Goal: Task Accomplishment & Management: Use online tool/utility

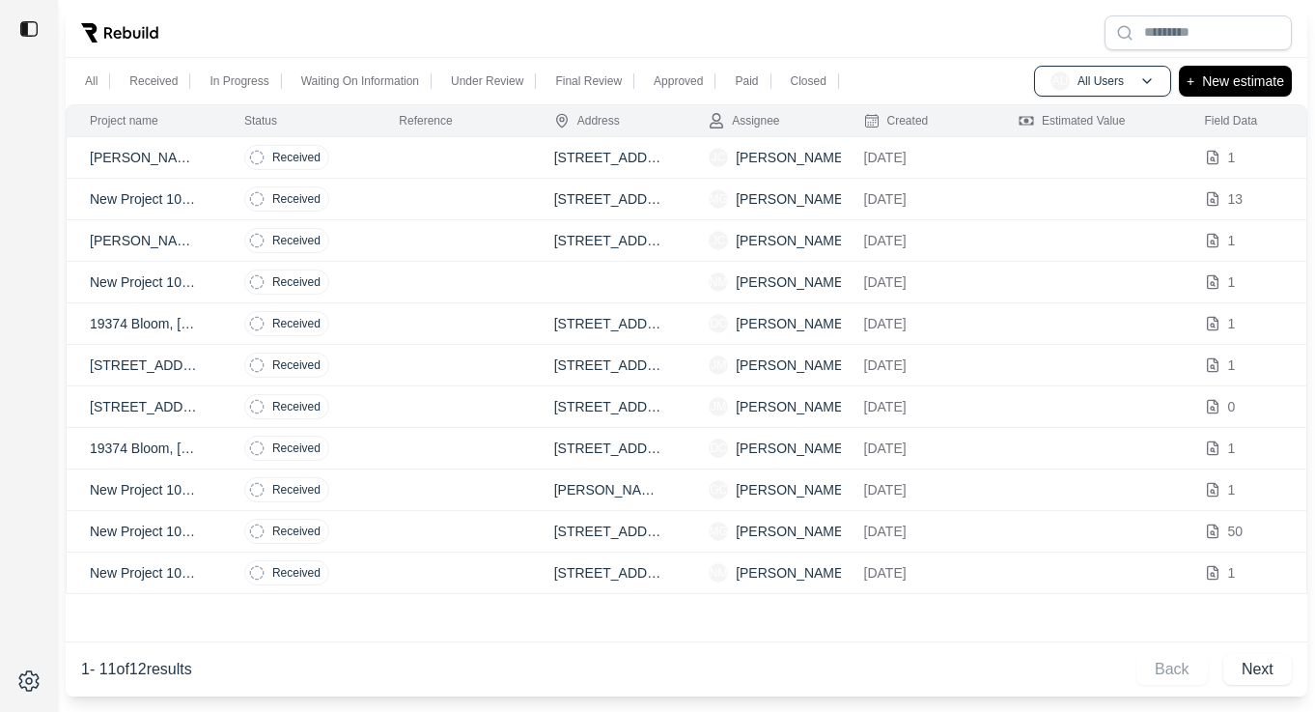
click at [211, 327] on td "19374 Bloom, [GEOGRAPHIC_DATA], [US_STATE]. Zip Code 48234." at bounding box center [144, 324] width 155 height 42
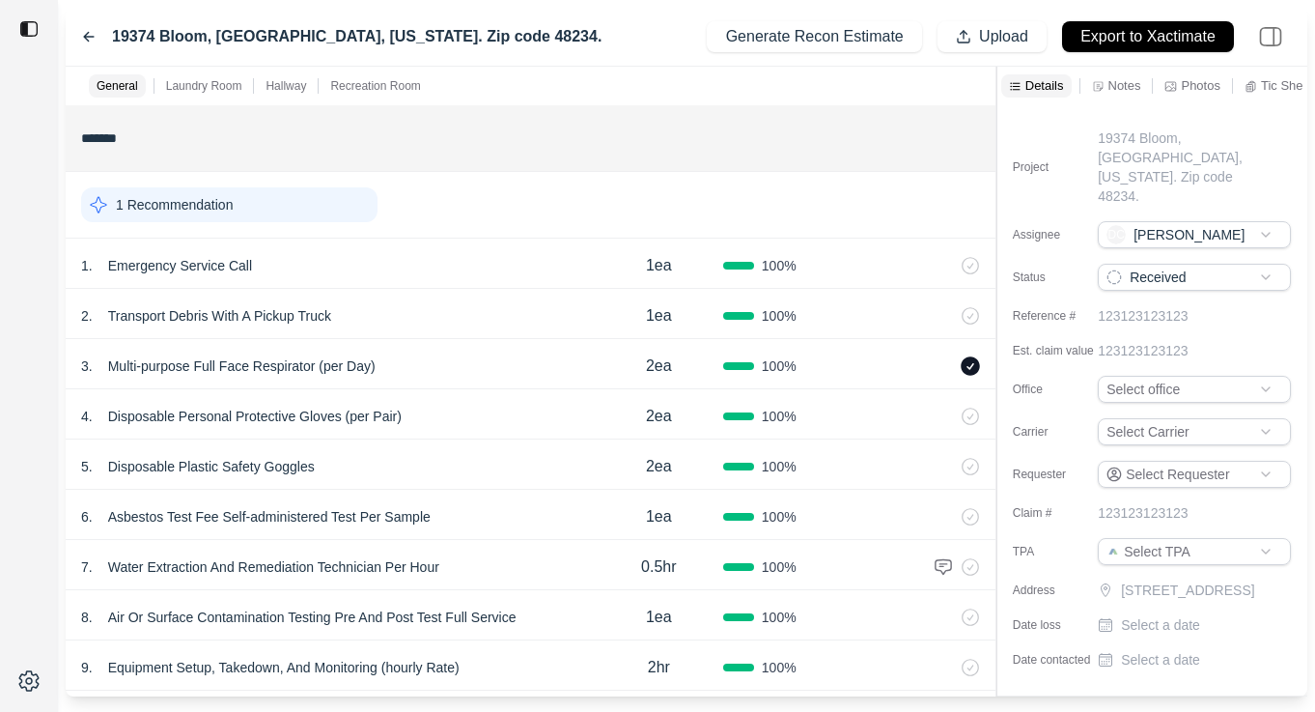
click at [1112, 98] on div "Details Notes Photos [MEDICAL_DATA] Sheets Links Other" at bounding box center [1153, 86] width 310 height 39
click at [1121, 85] on p "Notes" at bounding box center [1125, 85] width 33 height 16
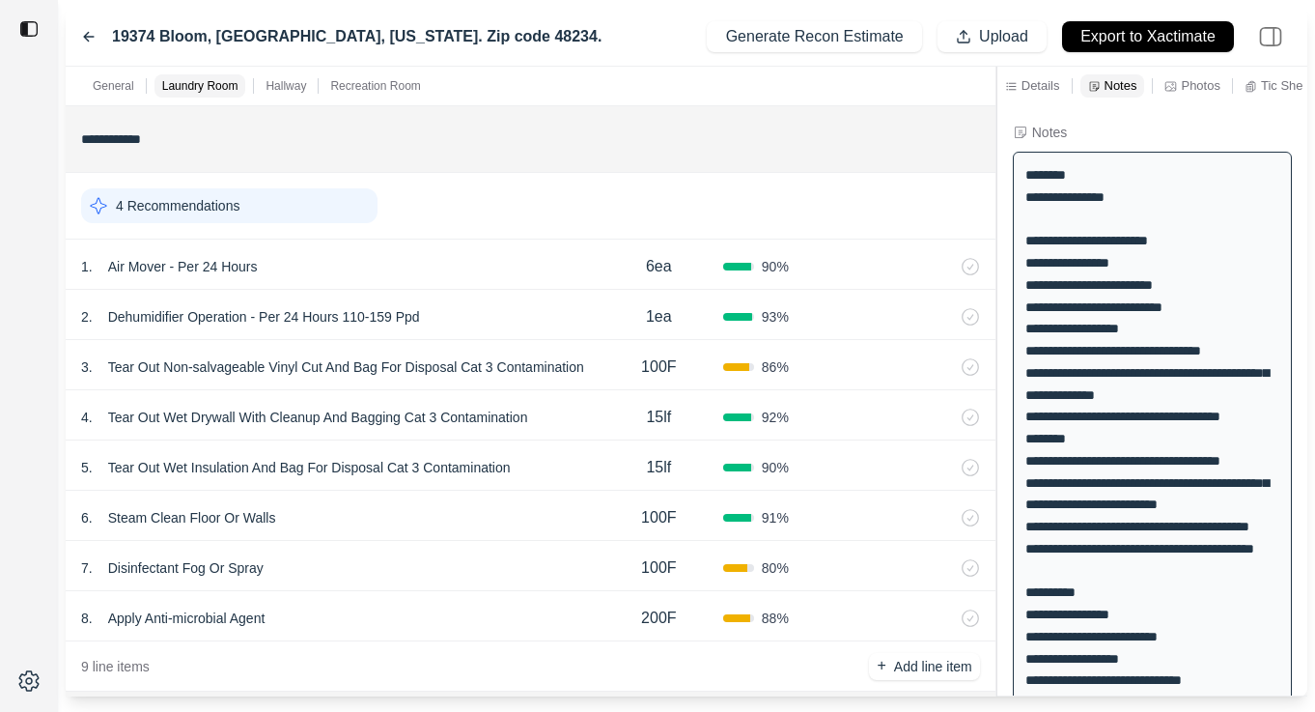
scroll to position [651, 0]
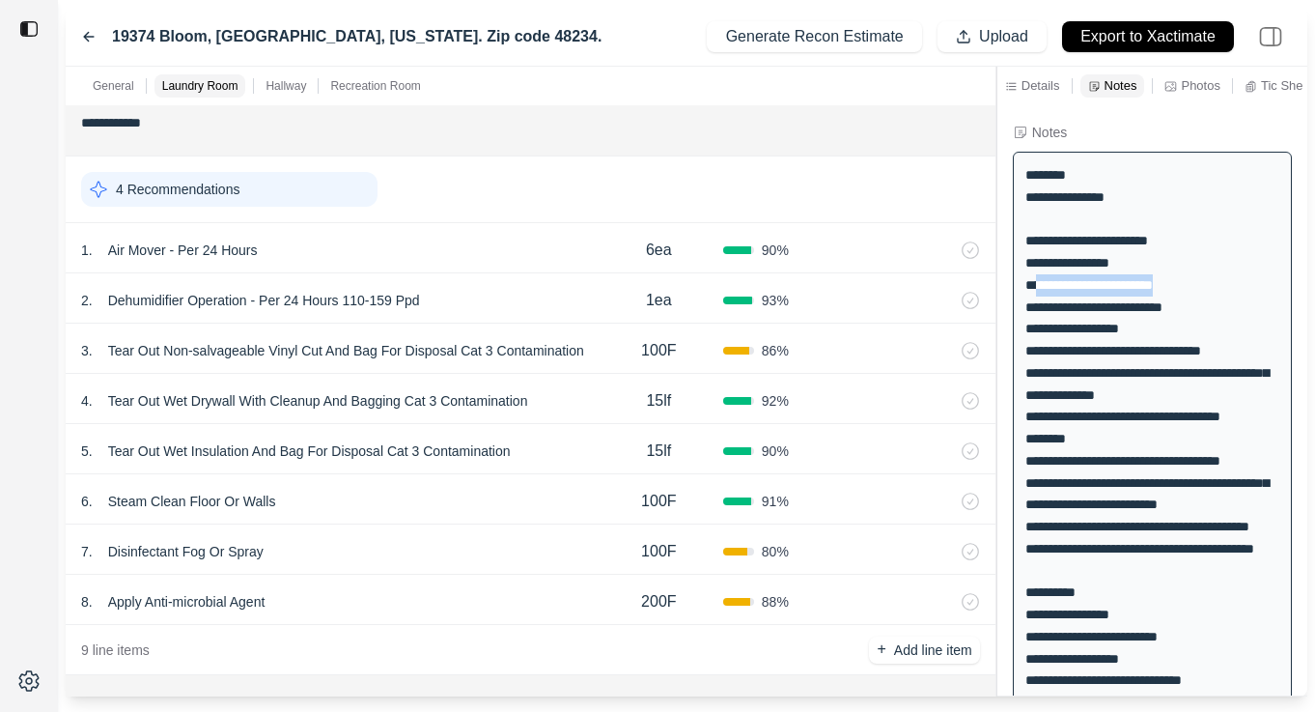
drag, startPoint x: 1034, startPoint y: 281, endPoint x: 1177, endPoint y: 281, distance: 142.9
copy div "**********"
drag, startPoint x: 1035, startPoint y: 306, endPoint x: 1185, endPoint y: 305, distance: 149.7
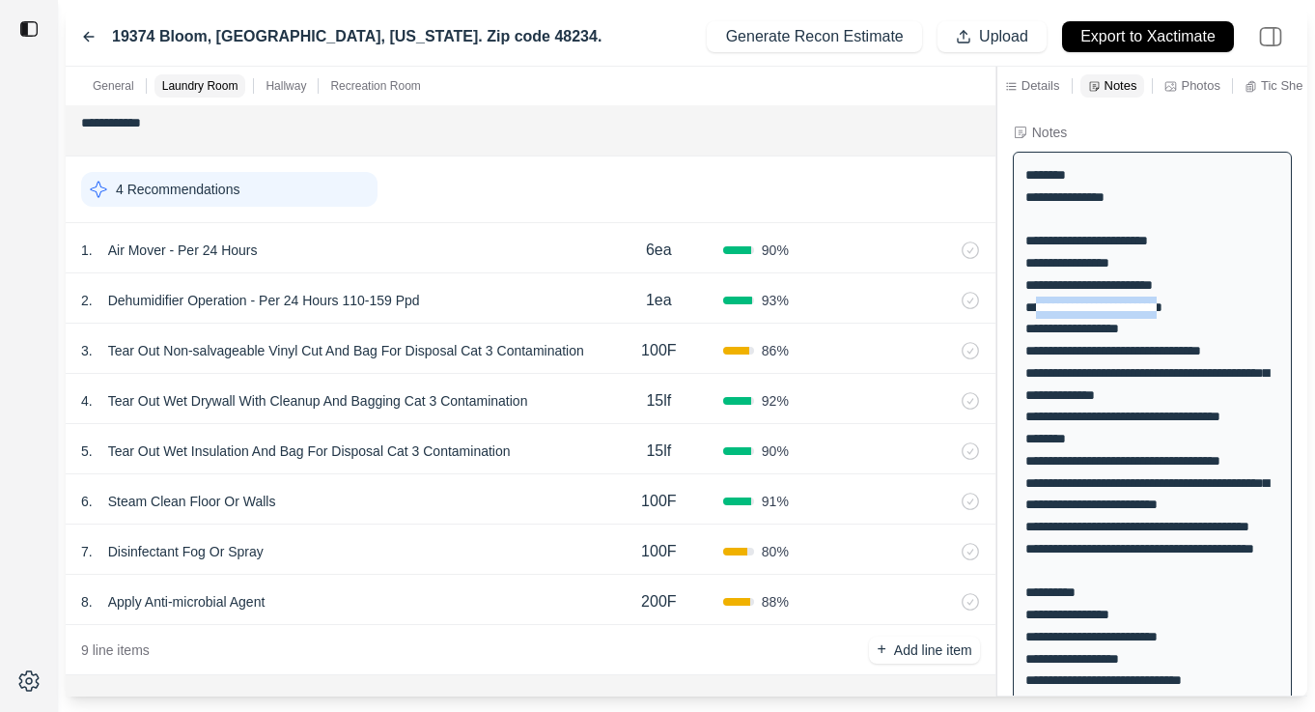
copy div "**********"
drag, startPoint x: 1036, startPoint y: 349, endPoint x: 1234, endPoint y: 350, distance: 198.0
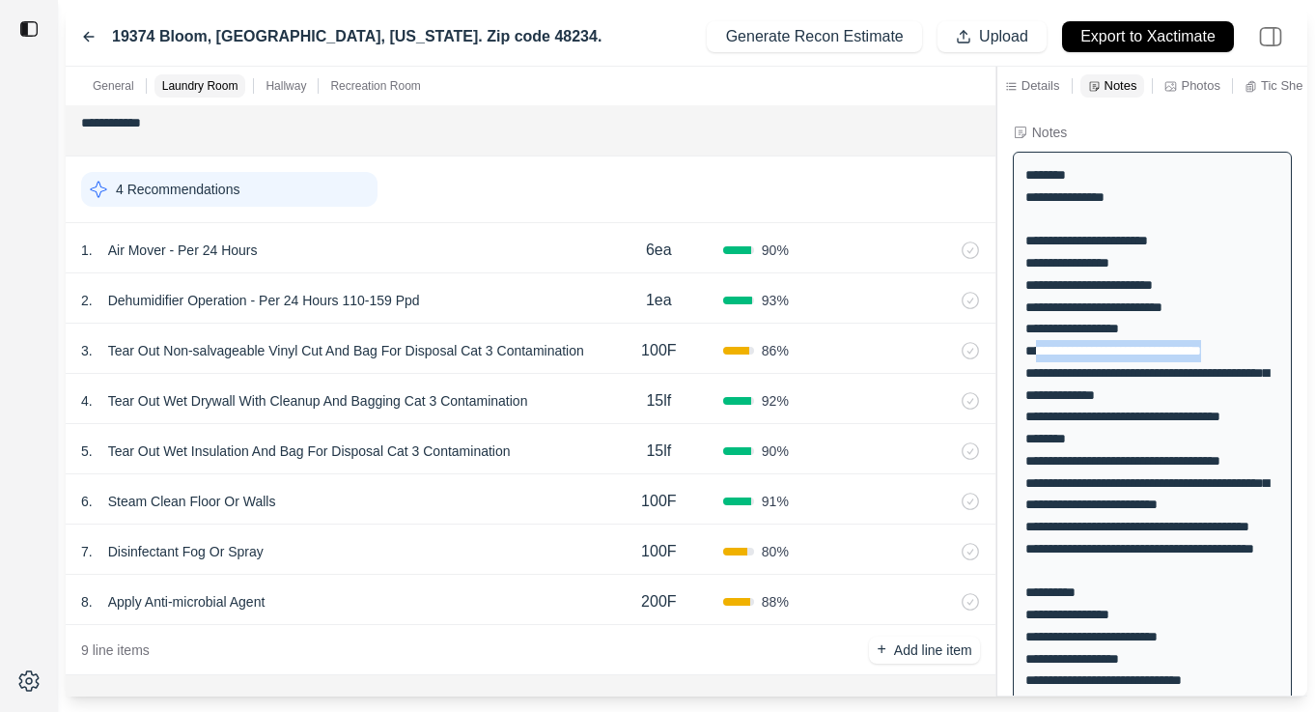
copy div "**********"
drag, startPoint x: 1112, startPoint y: 399, endPoint x: 1034, endPoint y: 377, distance: 80.4
copy div "**********"
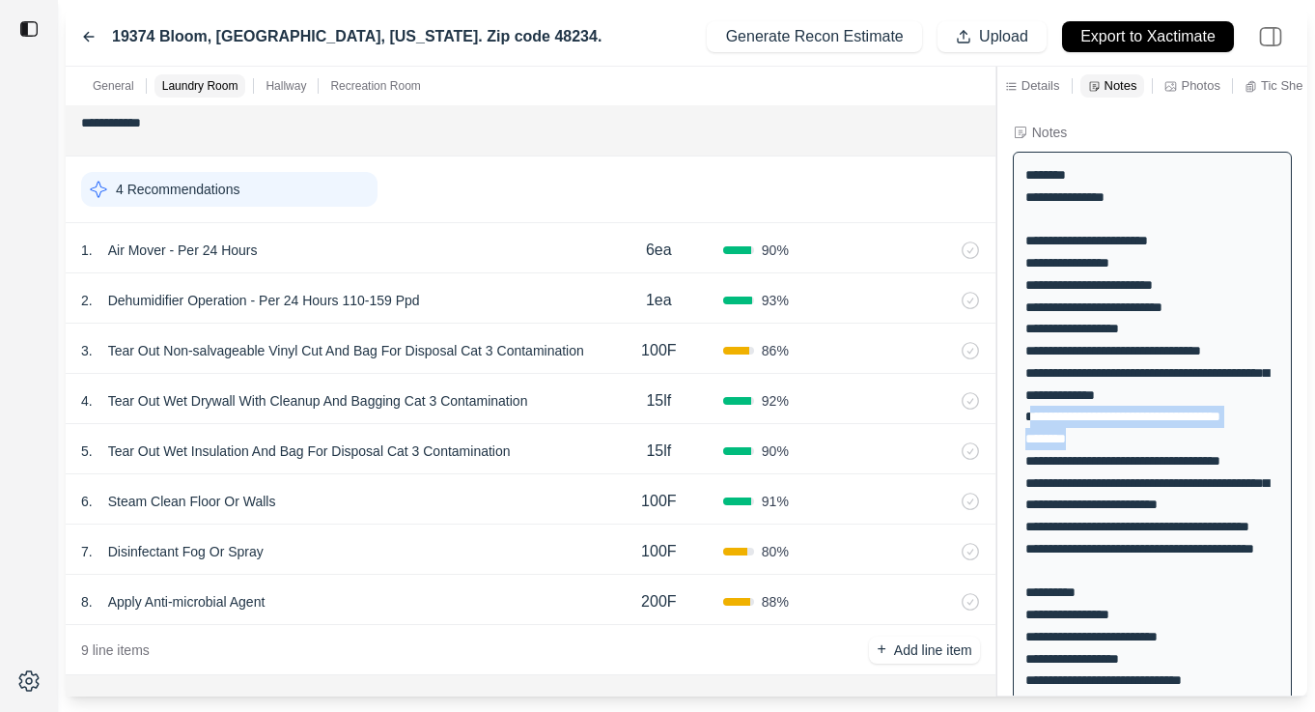
drag, startPoint x: 1074, startPoint y: 438, endPoint x: 1031, endPoint y: 419, distance: 46.3
copy div "**********"
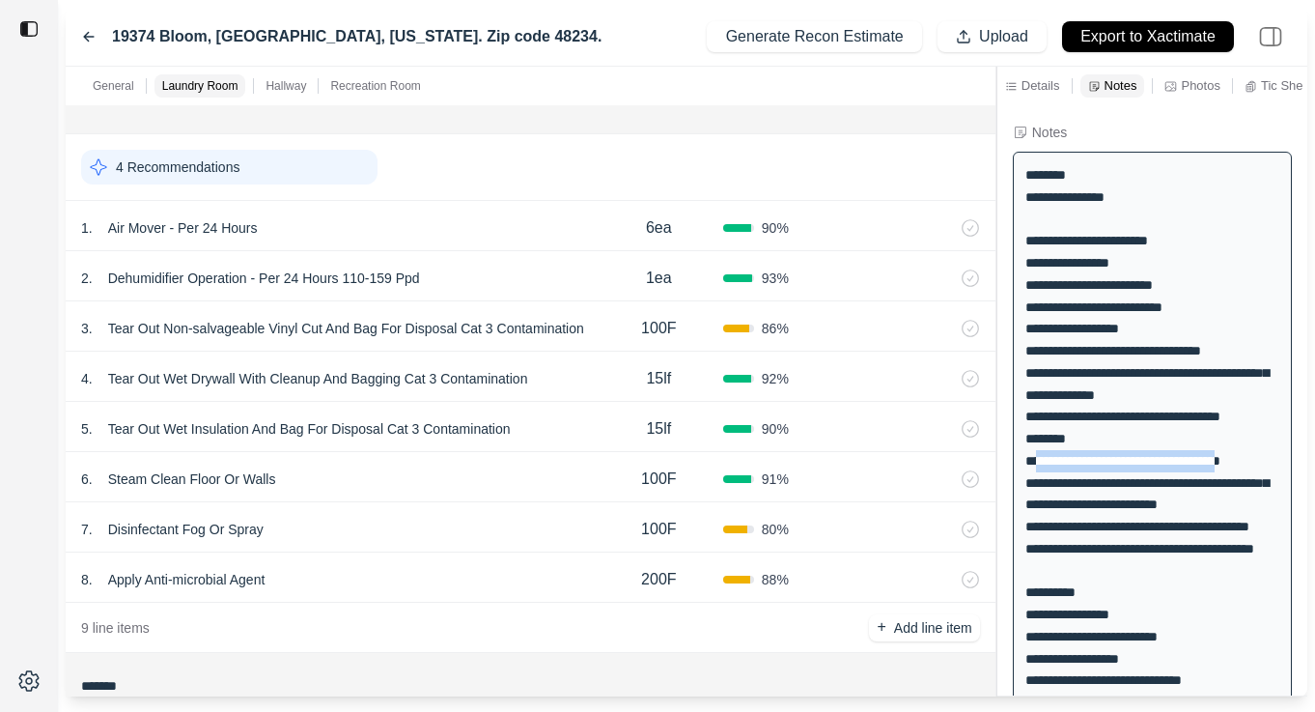
drag, startPoint x: 1034, startPoint y: 459, endPoint x: 1263, endPoint y: 462, distance: 228.9
copy div "**********"
click at [446, 521] on div "7 . Disinfectant Fog Or Spray" at bounding box center [338, 529] width 514 height 27
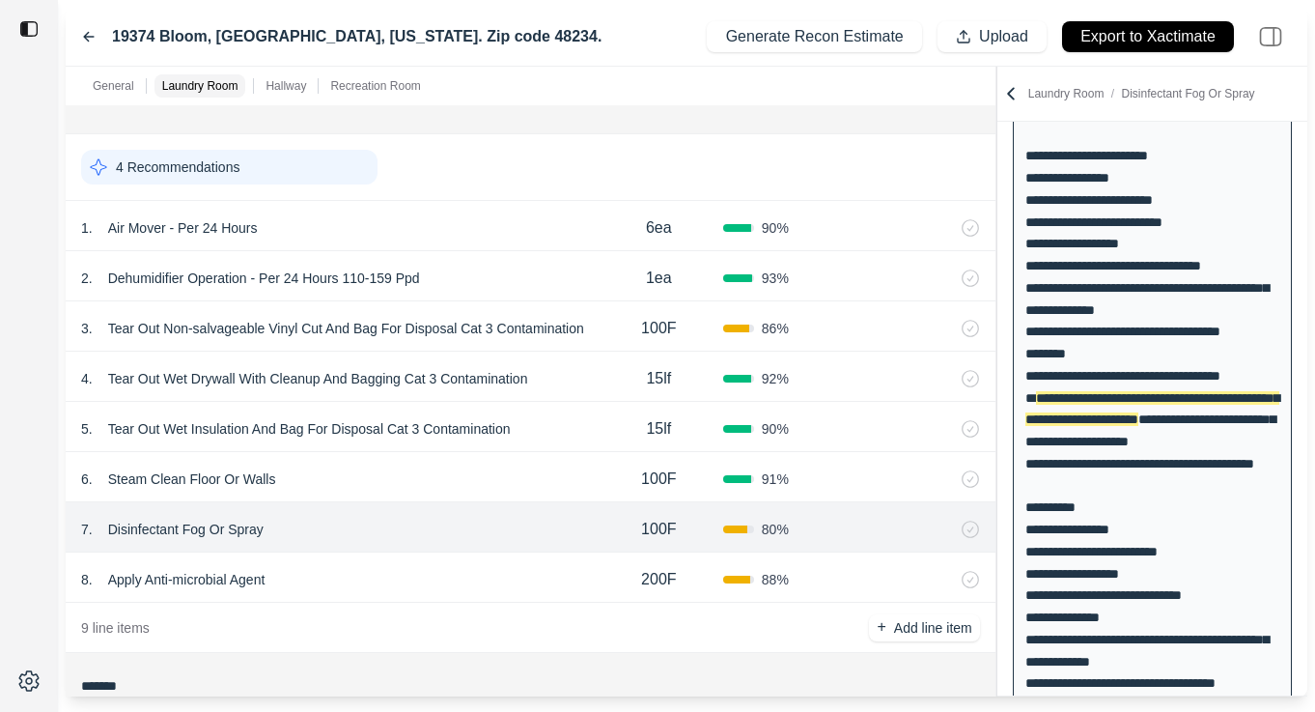
scroll to position [0, 0]
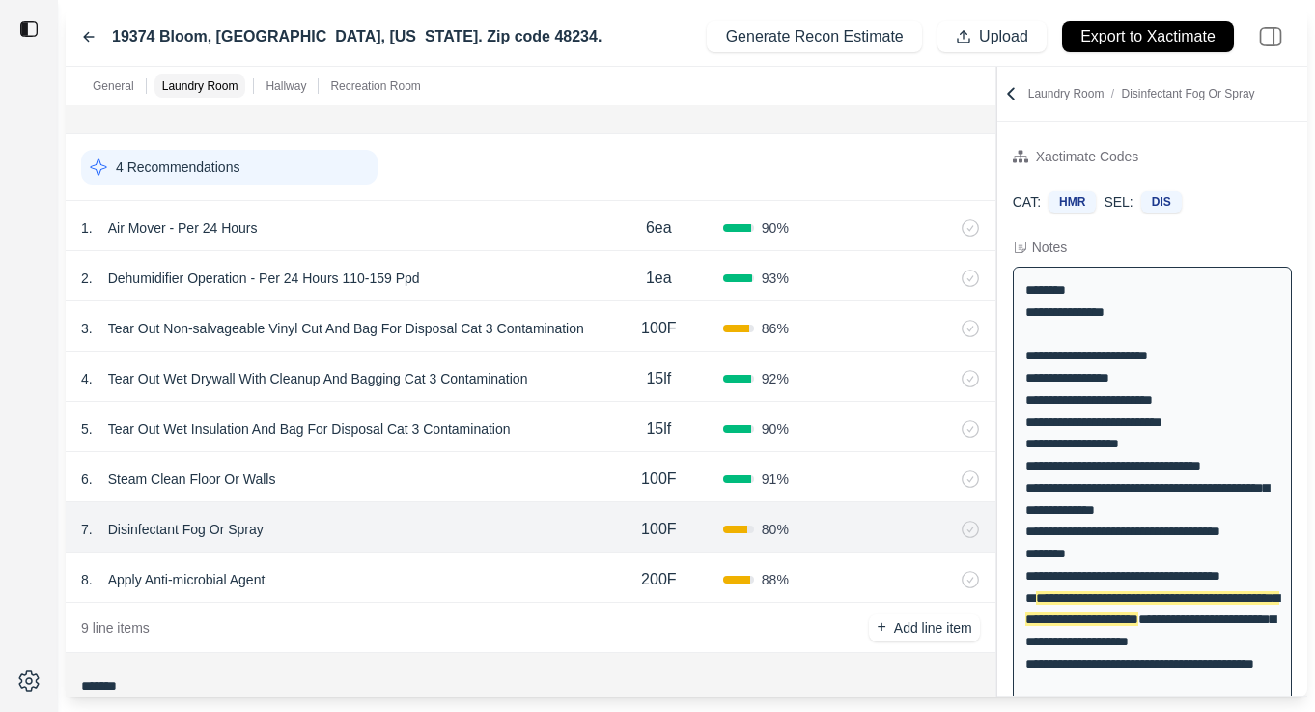
click at [469, 472] on div "6 . Steam Clean Floor Or Walls" at bounding box center [338, 479] width 514 height 27
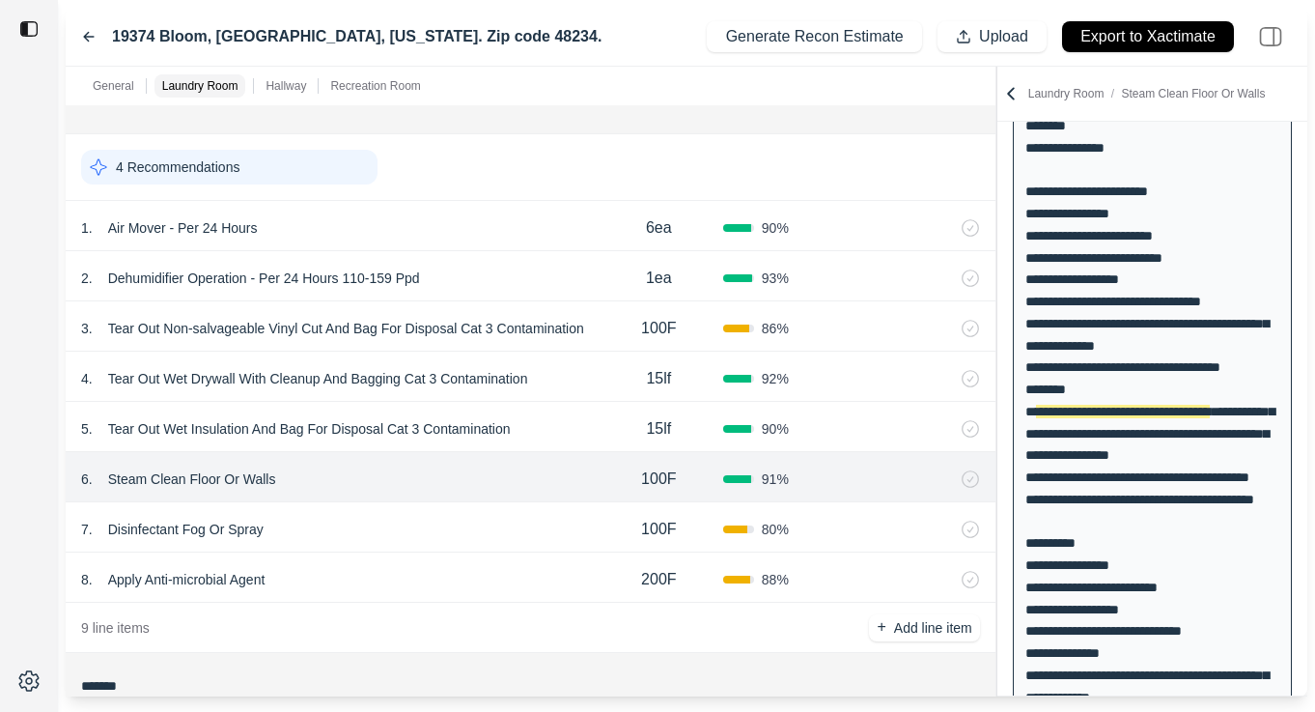
scroll to position [167, 0]
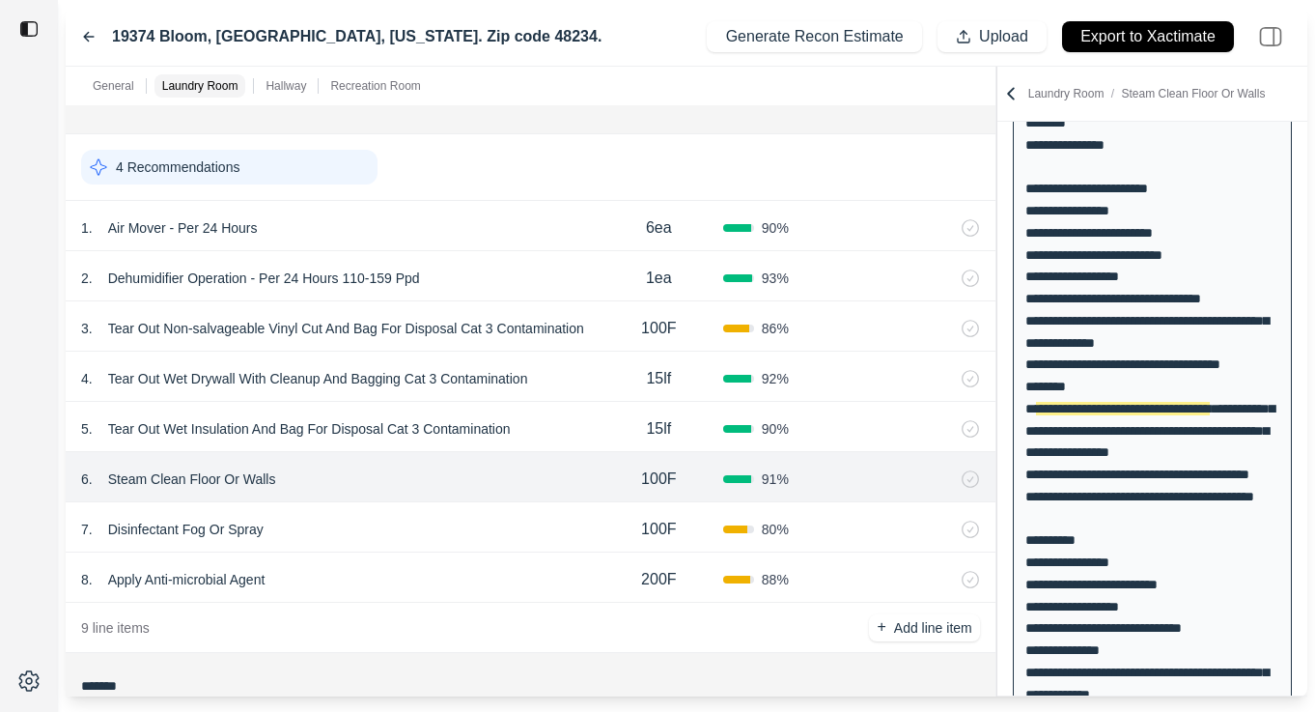
drag, startPoint x: 1035, startPoint y: 431, endPoint x: 1273, endPoint y: 455, distance: 238.8
copy div "**********"
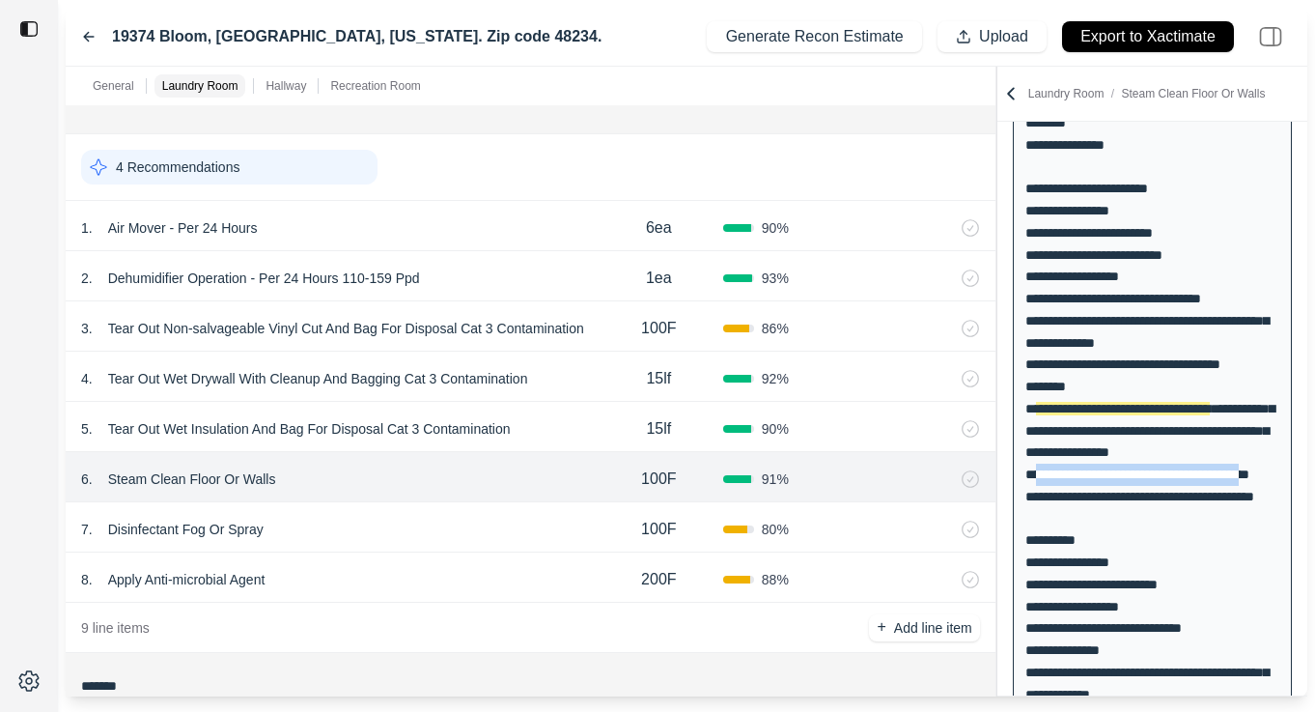
drag, startPoint x: 1033, startPoint y: 477, endPoint x: 1271, endPoint y: 485, distance: 237.7
drag, startPoint x: 1280, startPoint y: 476, endPoint x: 1037, endPoint y: 480, distance: 242.5
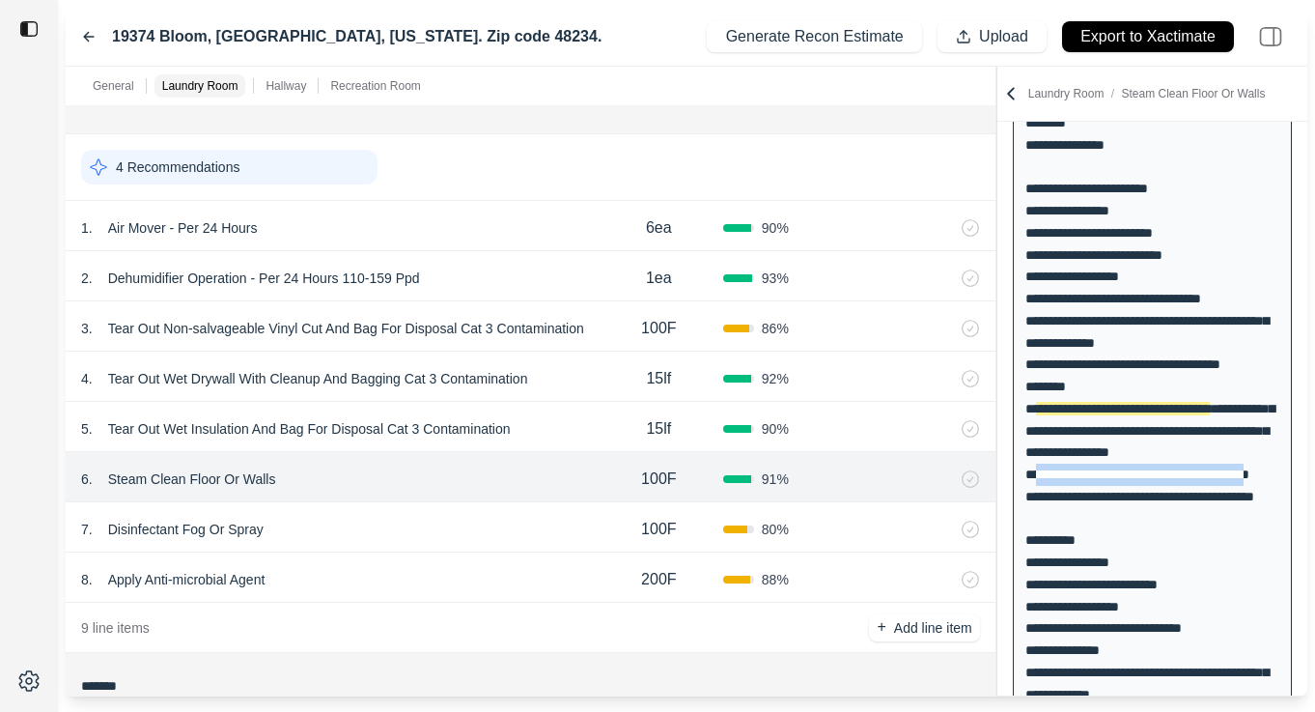
copy div "**********"
drag, startPoint x: 1067, startPoint y: 515, endPoint x: 1034, endPoint y: 495, distance: 38.1
copy div "**********"
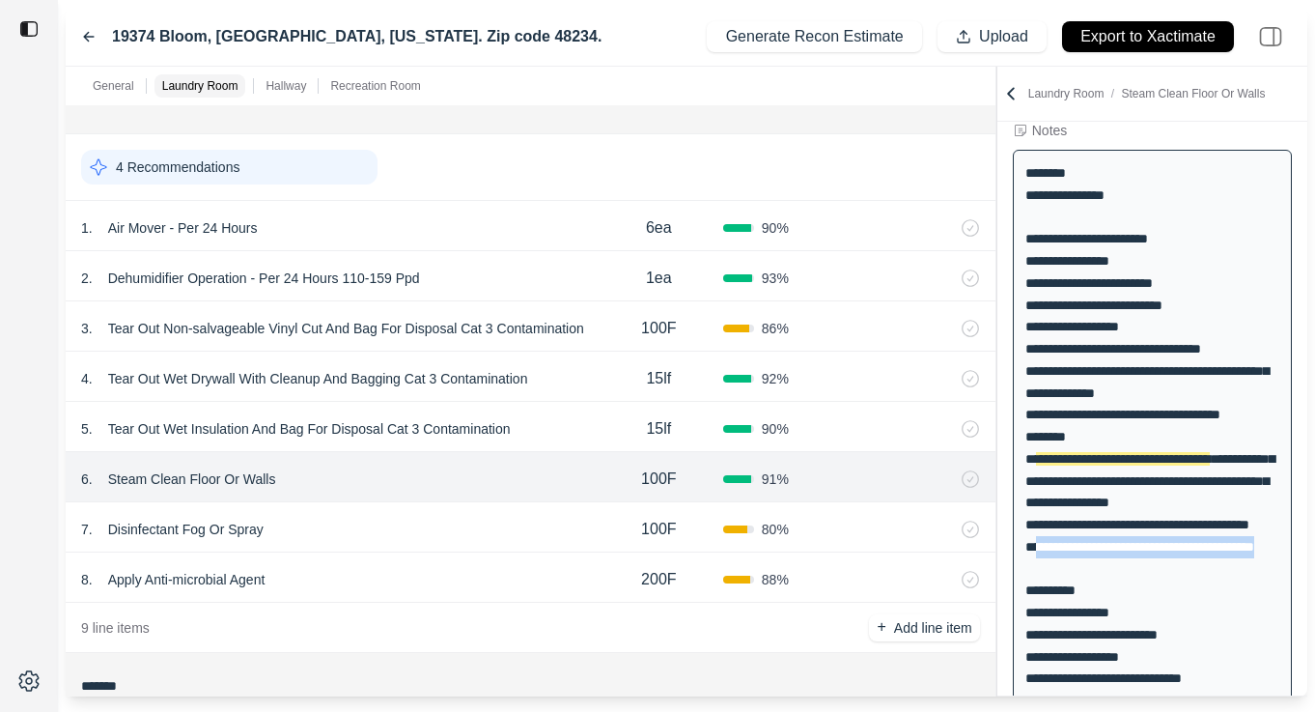
scroll to position [118, 0]
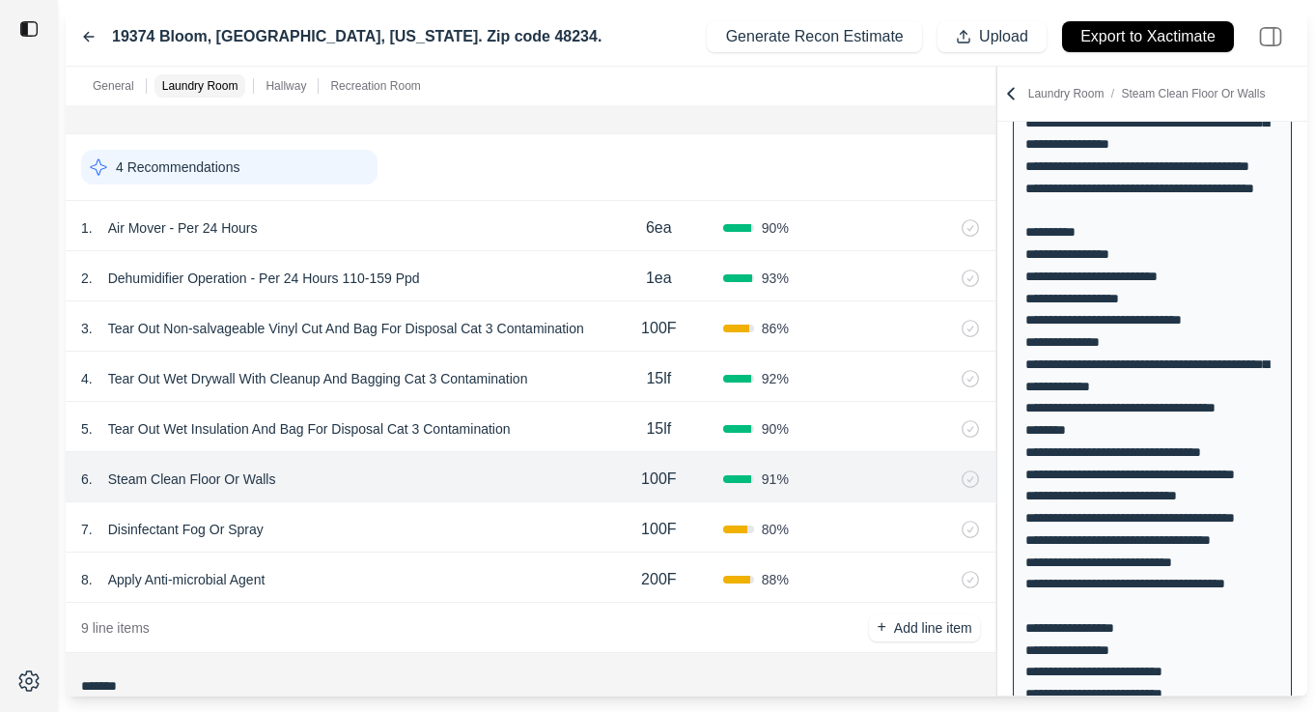
scroll to position [671, 0]
drag, startPoint x: 1035, startPoint y: 297, endPoint x: 1183, endPoint y: 305, distance: 148.0
click at [1183, 305] on div "**********" at bounding box center [1152, 671] width 279 height 1761
copy div "**********"
click at [1067, 345] on div "**********" at bounding box center [1152, 671] width 279 height 1761
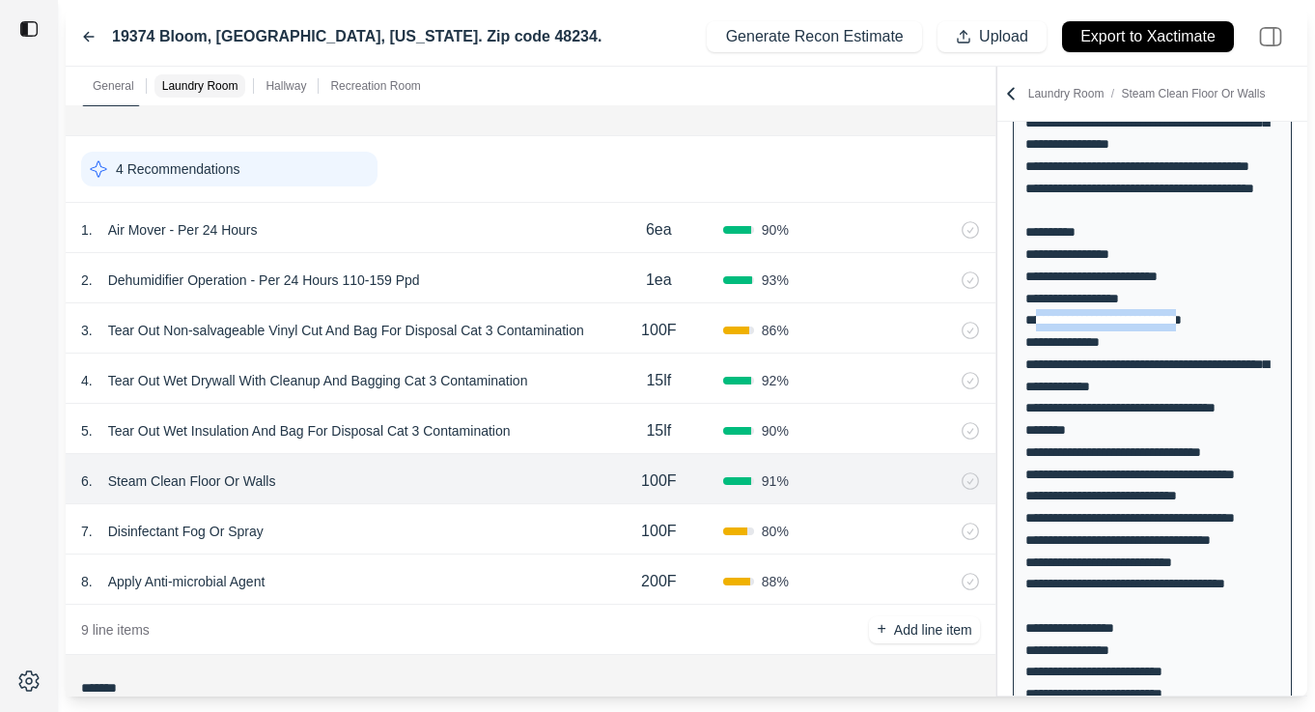
drag, startPoint x: 1036, startPoint y: 342, endPoint x: 1219, endPoint y: 342, distance: 182.5
click at [1219, 342] on div "**********" at bounding box center [1152, 671] width 279 height 1761
click at [1070, 420] on div "**********" at bounding box center [1152, 671] width 279 height 1761
drag, startPoint x: 1036, startPoint y: 365, endPoint x: 1122, endPoint y: 365, distance: 86.0
click at [1122, 365] on div "**********" at bounding box center [1152, 671] width 279 height 1761
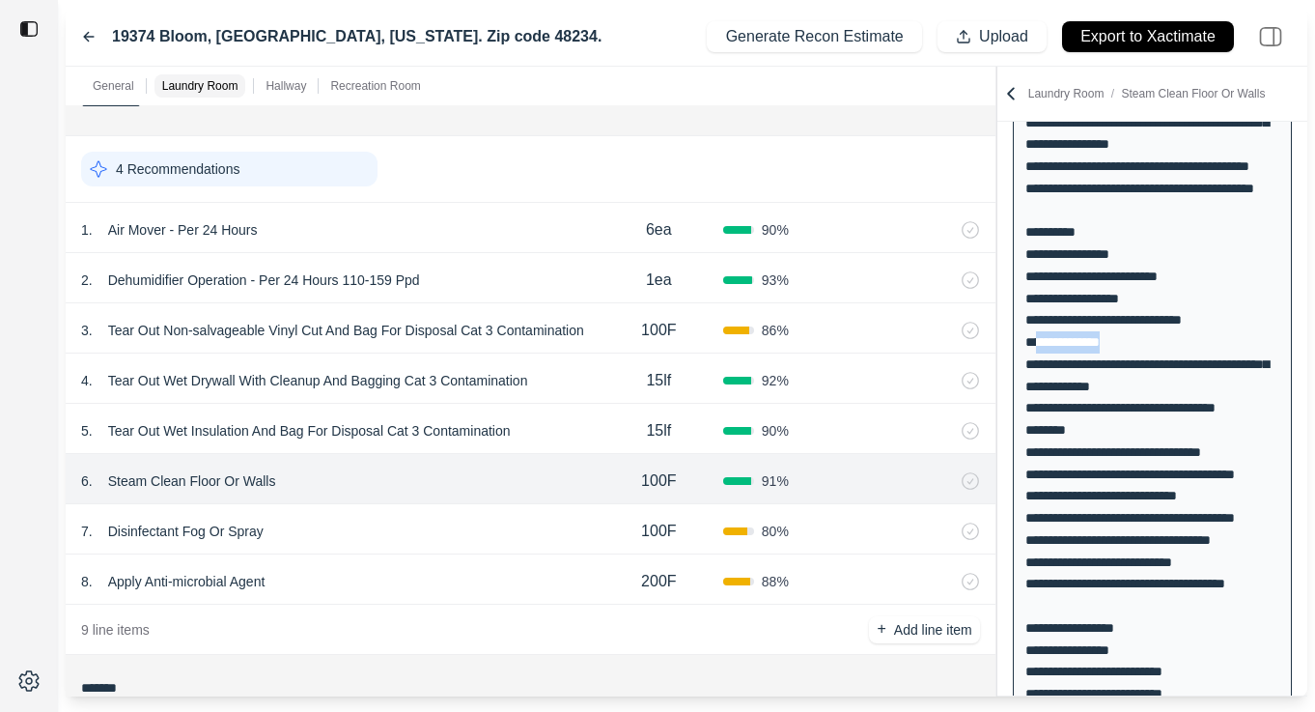
click at [1160, 493] on div "**********" at bounding box center [1152, 671] width 279 height 1761
drag, startPoint x: 1120, startPoint y: 415, endPoint x: 1038, endPoint y: 387, distance: 86.7
click at [1038, 387] on div "**********" at bounding box center [1152, 671] width 279 height 1761
click at [1085, 439] on div "**********" at bounding box center [1152, 671] width 279 height 1761
drag, startPoint x: 1034, startPoint y: 429, endPoint x: 1226, endPoint y: 422, distance: 191.4
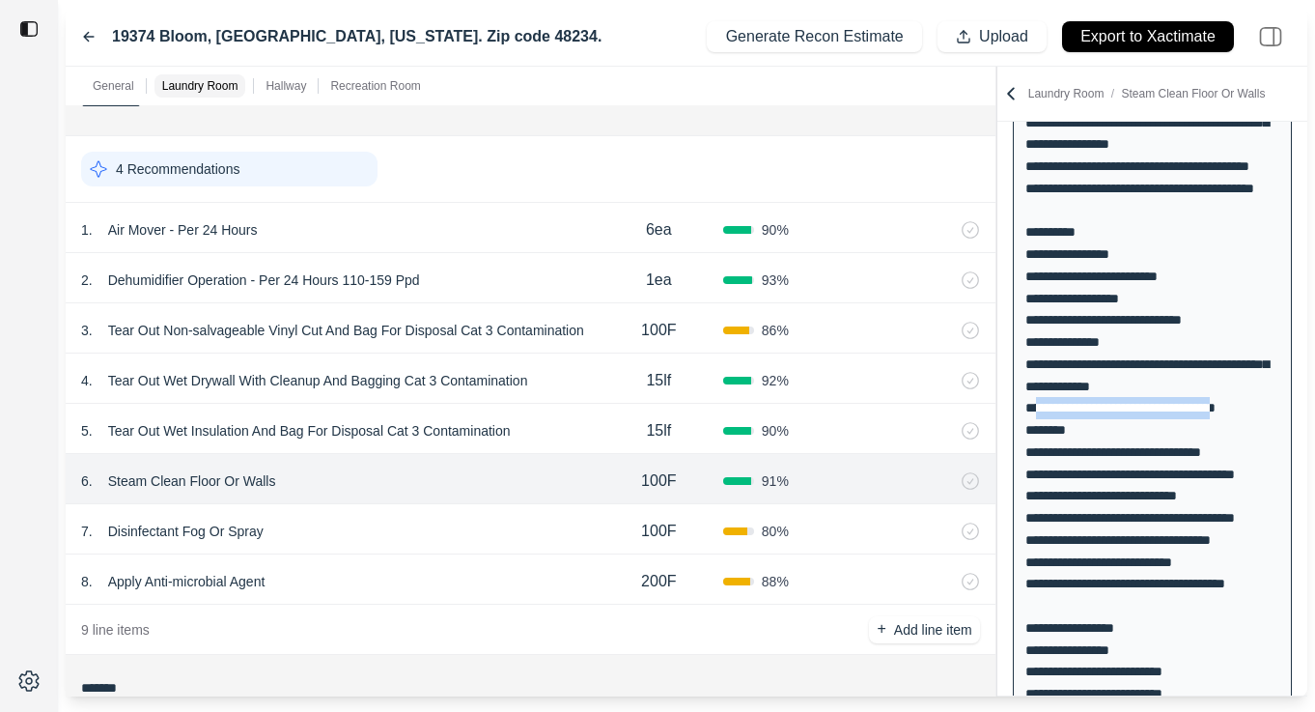
click at [1226, 422] on div "**********" at bounding box center [1152, 671] width 279 height 1761
click at [1079, 513] on div "**********" at bounding box center [1152, 671] width 279 height 1761
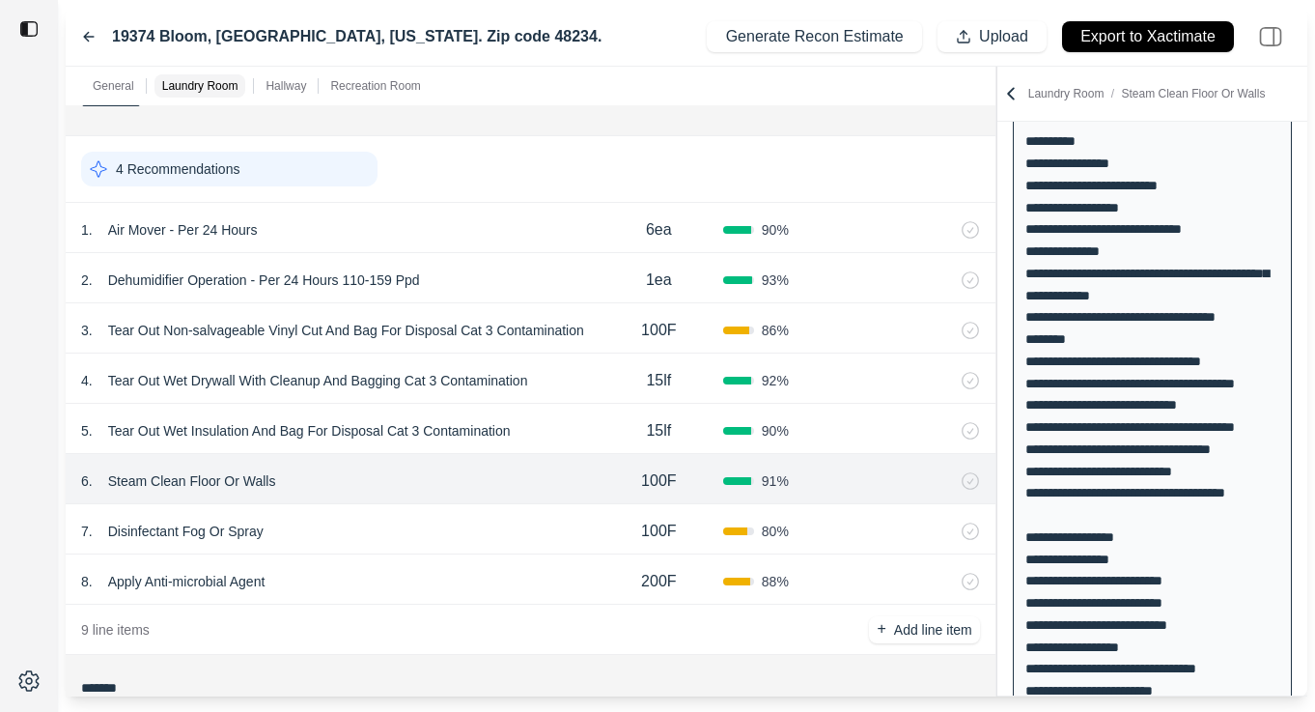
scroll to position [578, 0]
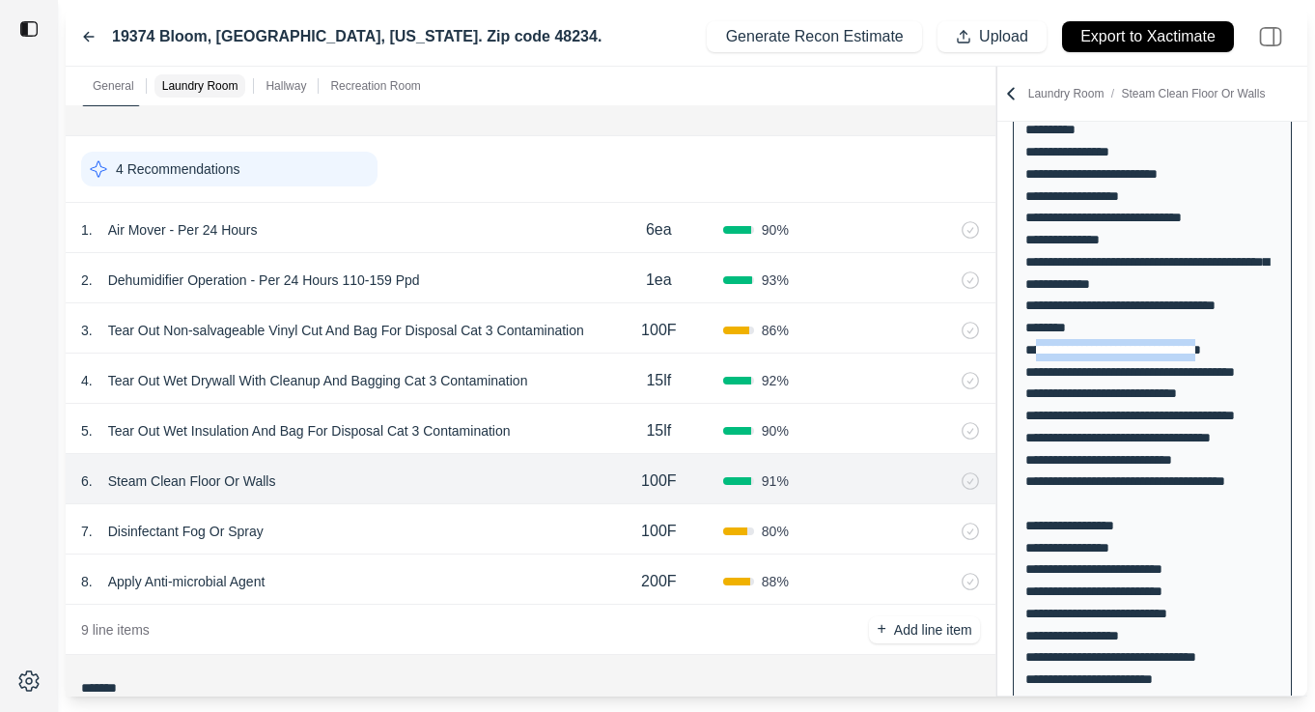
drag, startPoint x: 1034, startPoint y: 371, endPoint x: 1222, endPoint y: 369, distance: 187.4
click at [1222, 369] on div "**********" at bounding box center [1152, 569] width 279 height 1761
click at [1140, 429] on div "**********" at bounding box center [1152, 569] width 279 height 1761
drag, startPoint x: 1036, startPoint y: 394, endPoint x: 1286, endPoint y: 388, distance: 250.2
click at [1286, 388] on div "**********" at bounding box center [1152, 569] width 279 height 1761
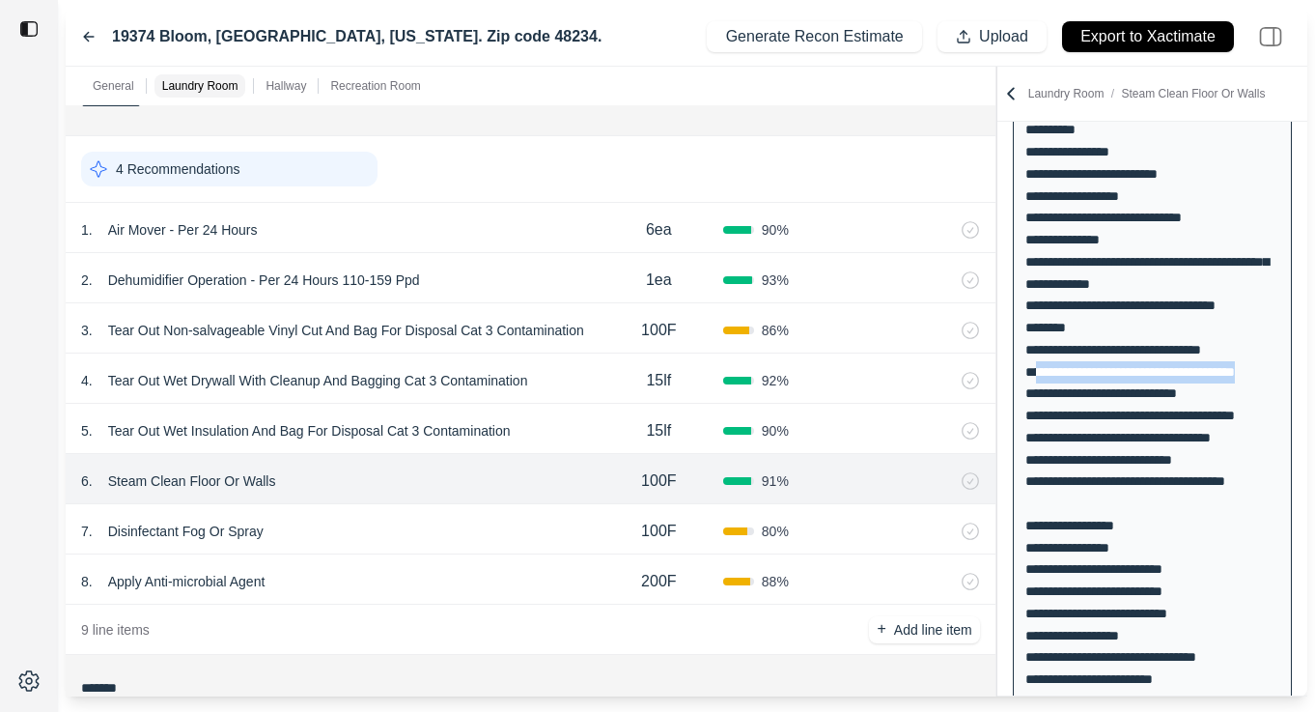
click at [1116, 466] on div "**********" at bounding box center [1152, 569] width 279 height 1761
drag, startPoint x: 1034, startPoint y: 416, endPoint x: 1252, endPoint y: 410, distance: 217.4
click at [1253, 410] on div "**********" at bounding box center [1152, 569] width 279 height 1761
click at [1108, 459] on div "**********" at bounding box center [1152, 569] width 279 height 1761
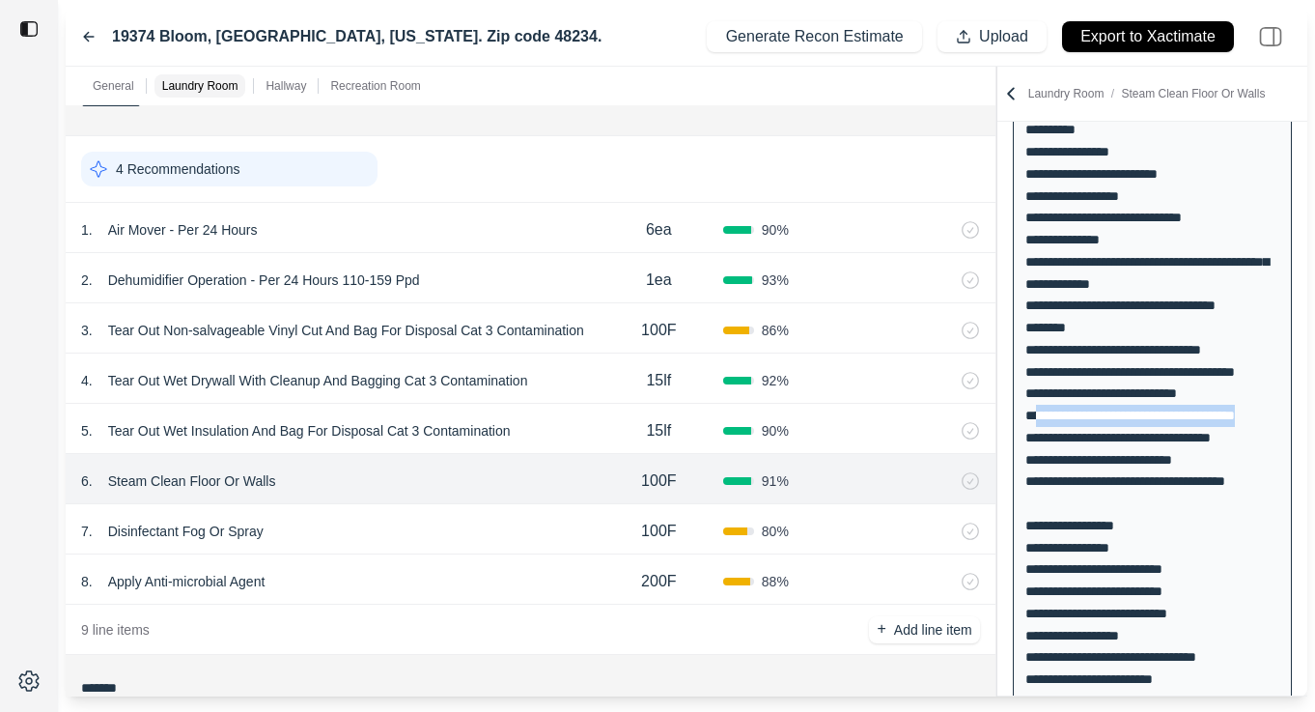
drag, startPoint x: 1032, startPoint y: 436, endPoint x: 1260, endPoint y: 427, distance: 228.1
click at [1261, 428] on div "**********" at bounding box center [1152, 569] width 279 height 1761
click at [1088, 492] on div "**********" at bounding box center [1152, 569] width 279 height 1761
drag, startPoint x: 1034, startPoint y: 457, endPoint x: 1261, endPoint y: 458, distance: 227.0
click at [1263, 459] on div "**********" at bounding box center [1152, 569] width 279 height 1761
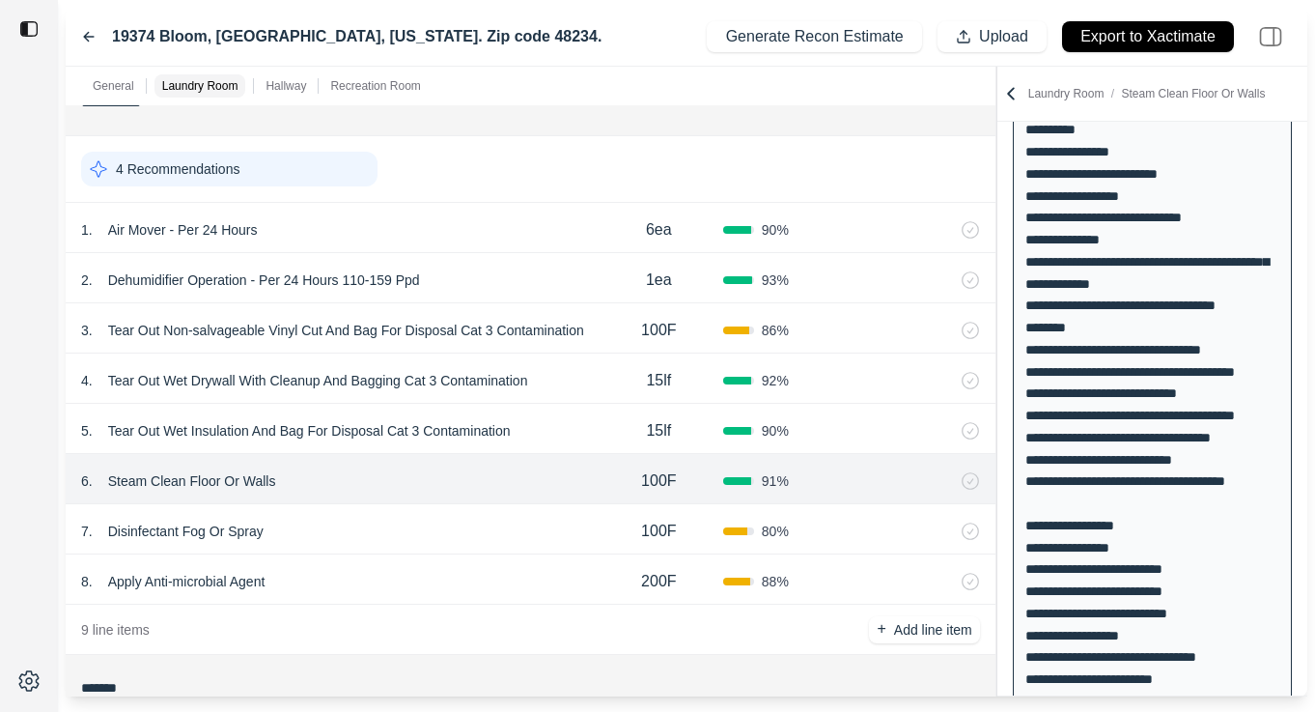
click at [1117, 492] on div "**********" at bounding box center [1152, 569] width 279 height 1761
drag, startPoint x: 1036, startPoint y: 481, endPoint x: 1214, endPoint y: 476, distance: 177.8
click at [1214, 476] on div "**********" at bounding box center [1152, 569] width 279 height 1761
drag, startPoint x: 1034, startPoint y: 507, endPoint x: 1287, endPoint y: 507, distance: 253.0
click at [1287, 507] on div "**********" at bounding box center [1152, 569] width 279 height 1761
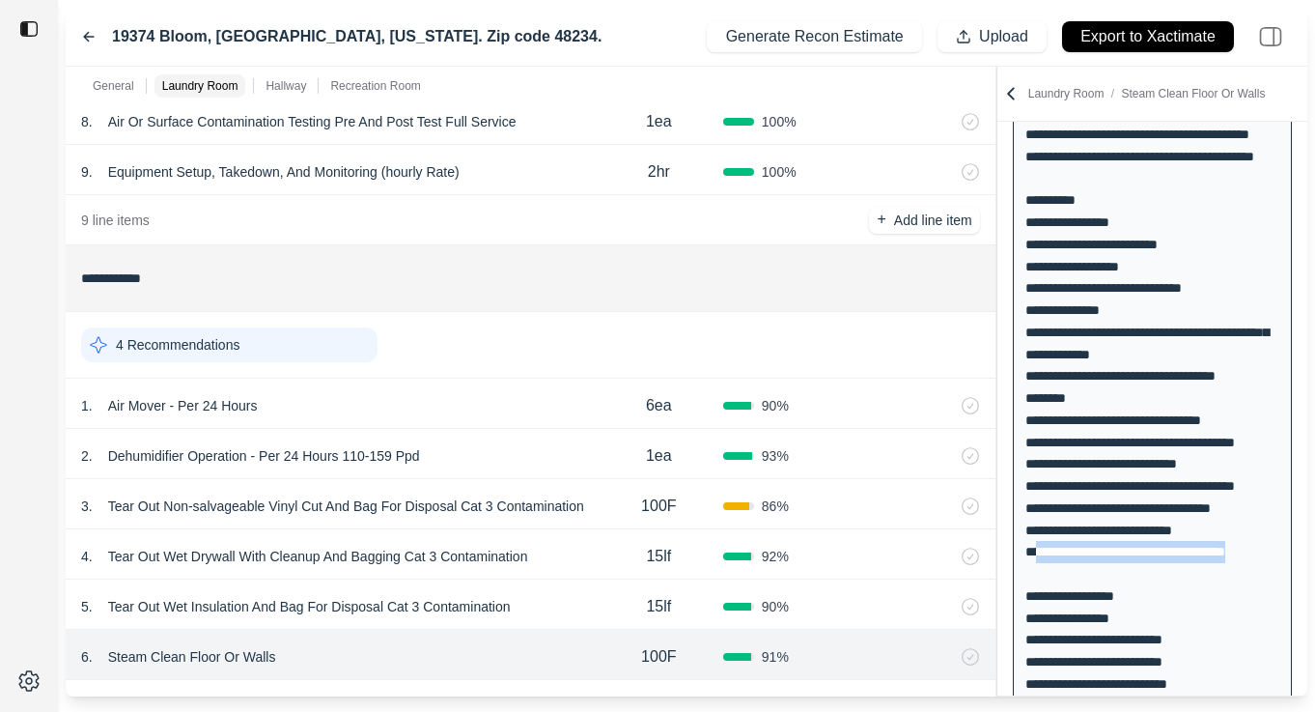
scroll to position [475, 0]
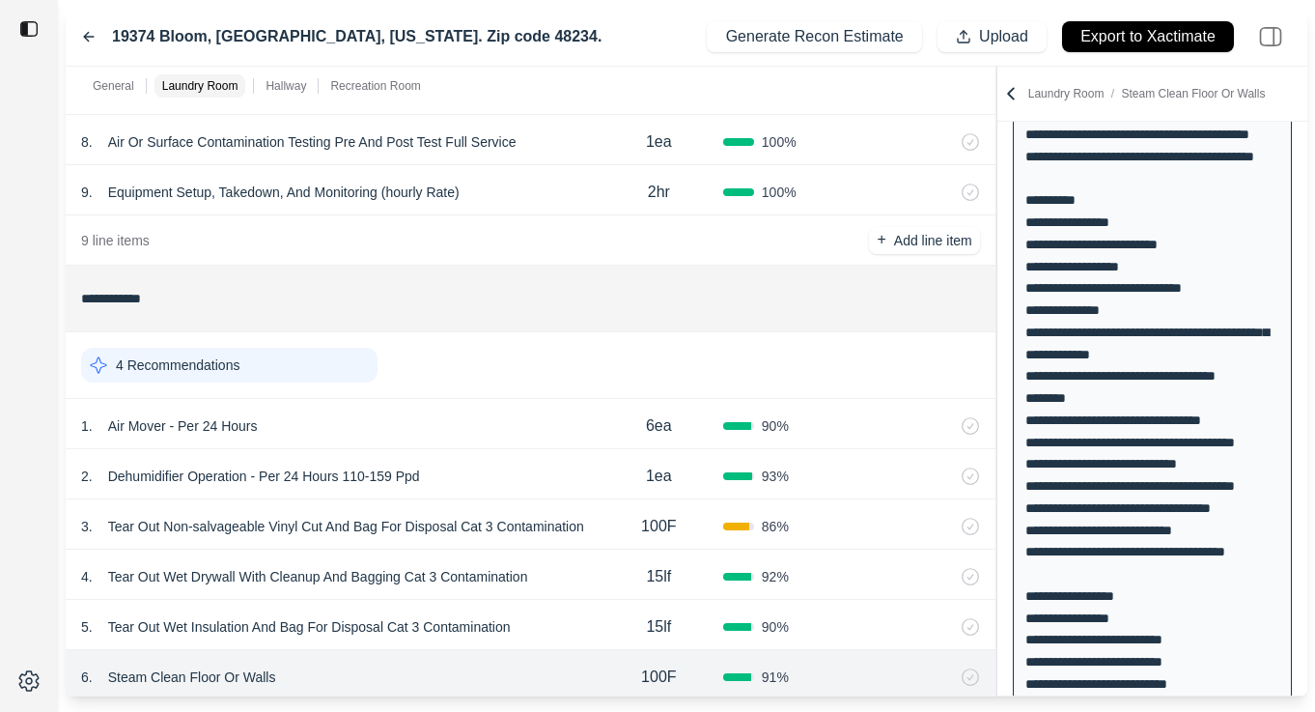
click at [527, 211] on div "9 . Equipment Setup, Takedown, And Monitoring (hourly Rate) 2hr 100 %" at bounding box center [531, 190] width 930 height 50
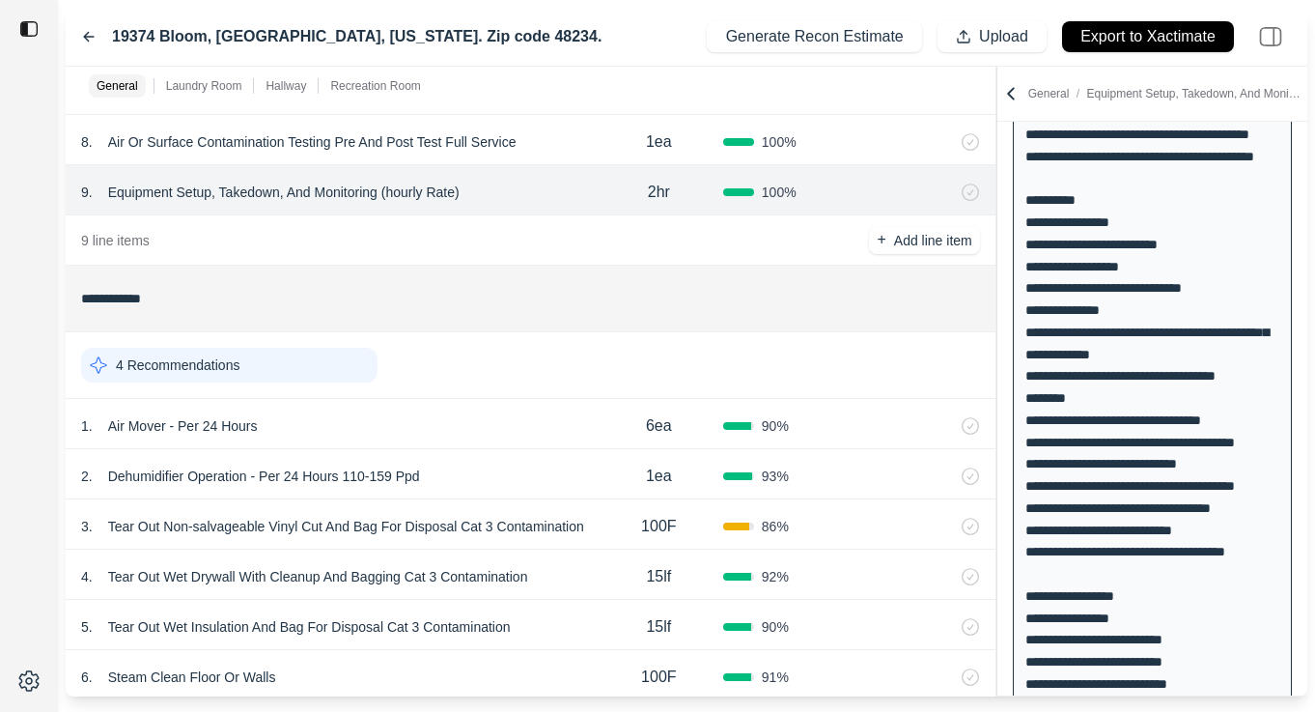
click at [531, 198] on div "9 . Equipment Setup, Takedown, And Monitoring (hourly Rate)" at bounding box center [338, 192] width 514 height 27
click at [512, 180] on div "9 . Equipment Setup, Takedown, And Monitoring (hourly Rate)" at bounding box center [338, 192] width 514 height 27
click at [574, 133] on div "8 . Air Or Surface Contamination Testing Pre And Post Test Full Service" at bounding box center [338, 141] width 514 height 27
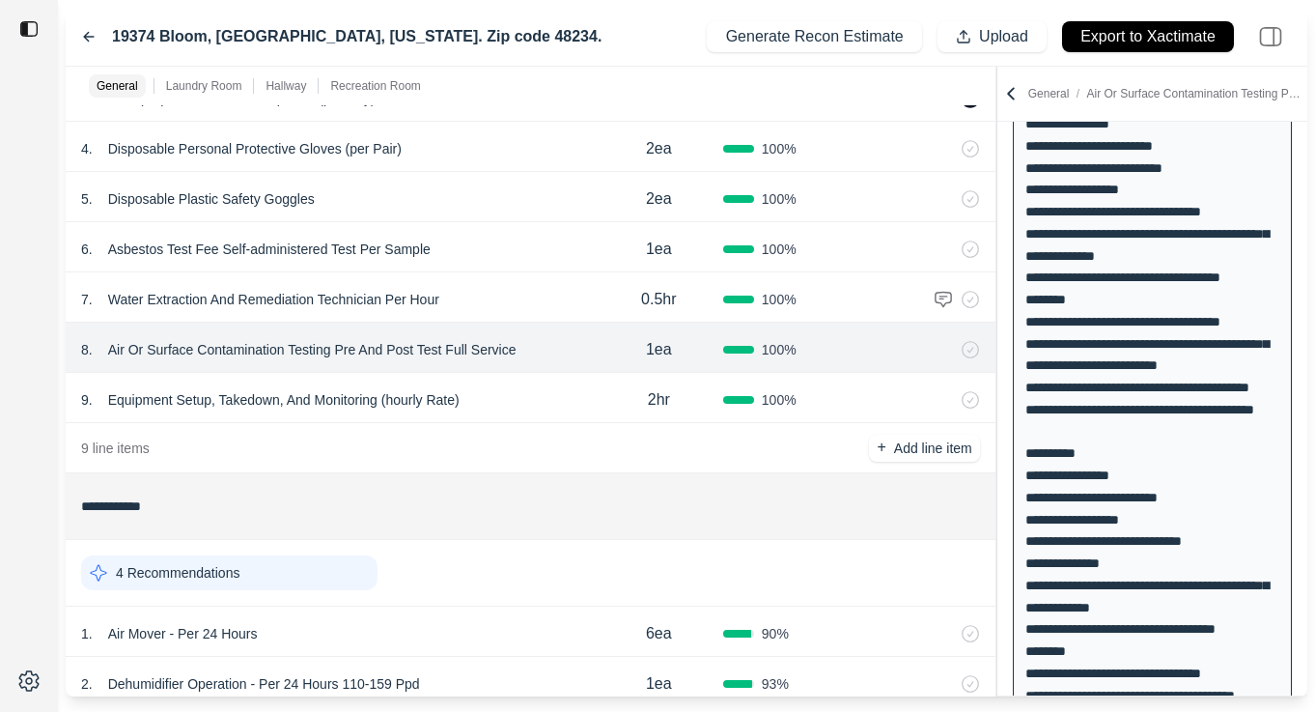
scroll to position [0, 0]
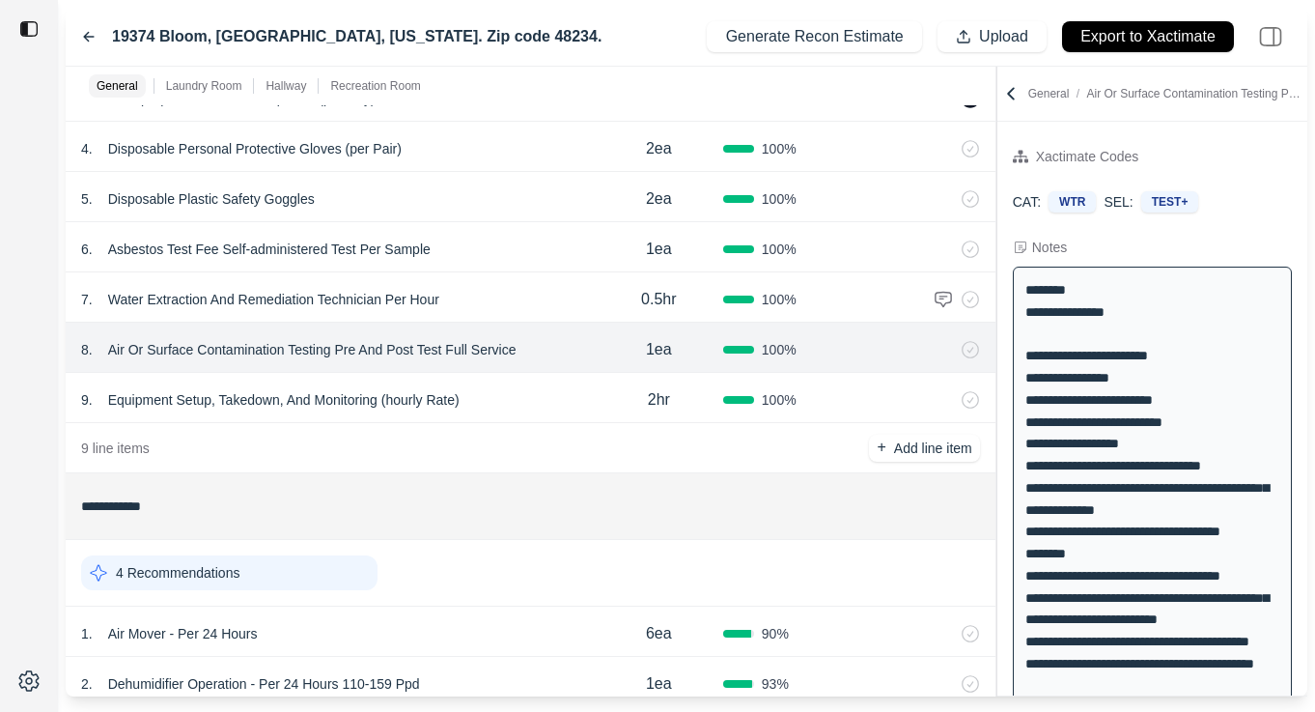
click at [520, 307] on div "7 . Water Extraction And Remediation Technician Per Hour" at bounding box center [338, 299] width 514 height 27
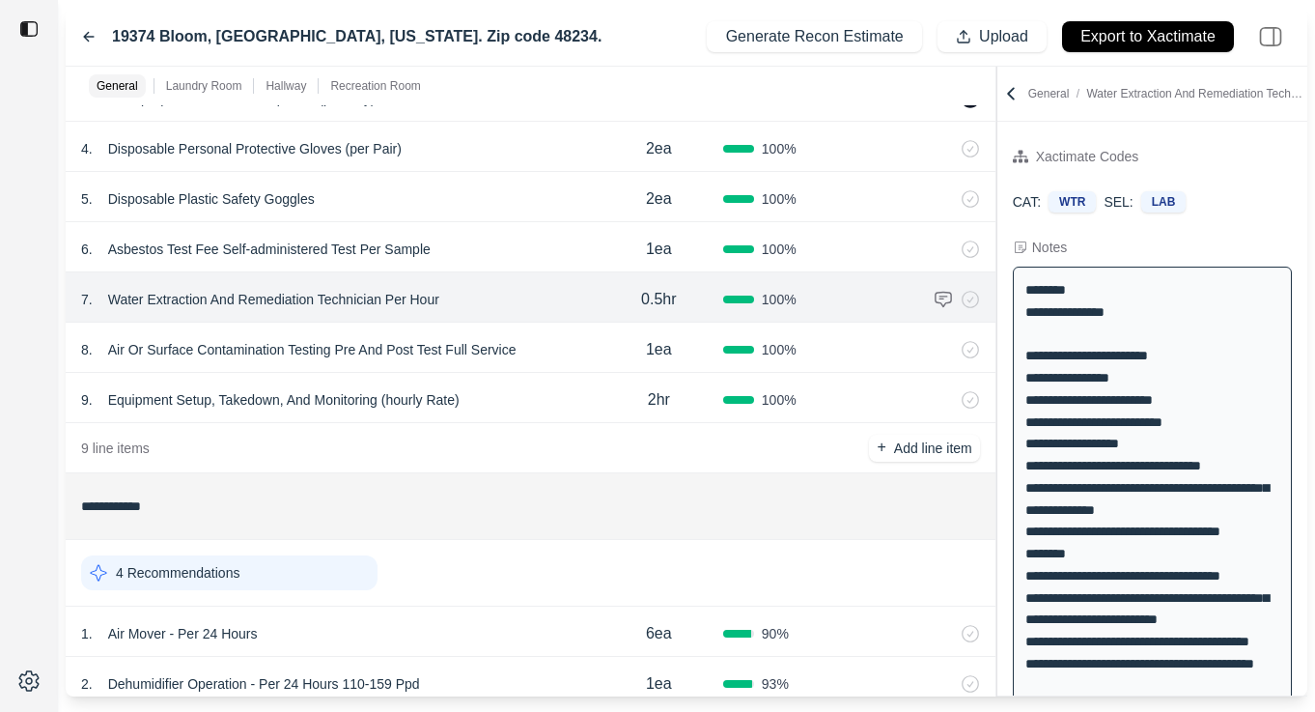
click at [546, 381] on div "9 . Equipment Setup, Takedown, And Monitoring (hourly Rate) 2hr 100 %" at bounding box center [531, 398] width 930 height 50
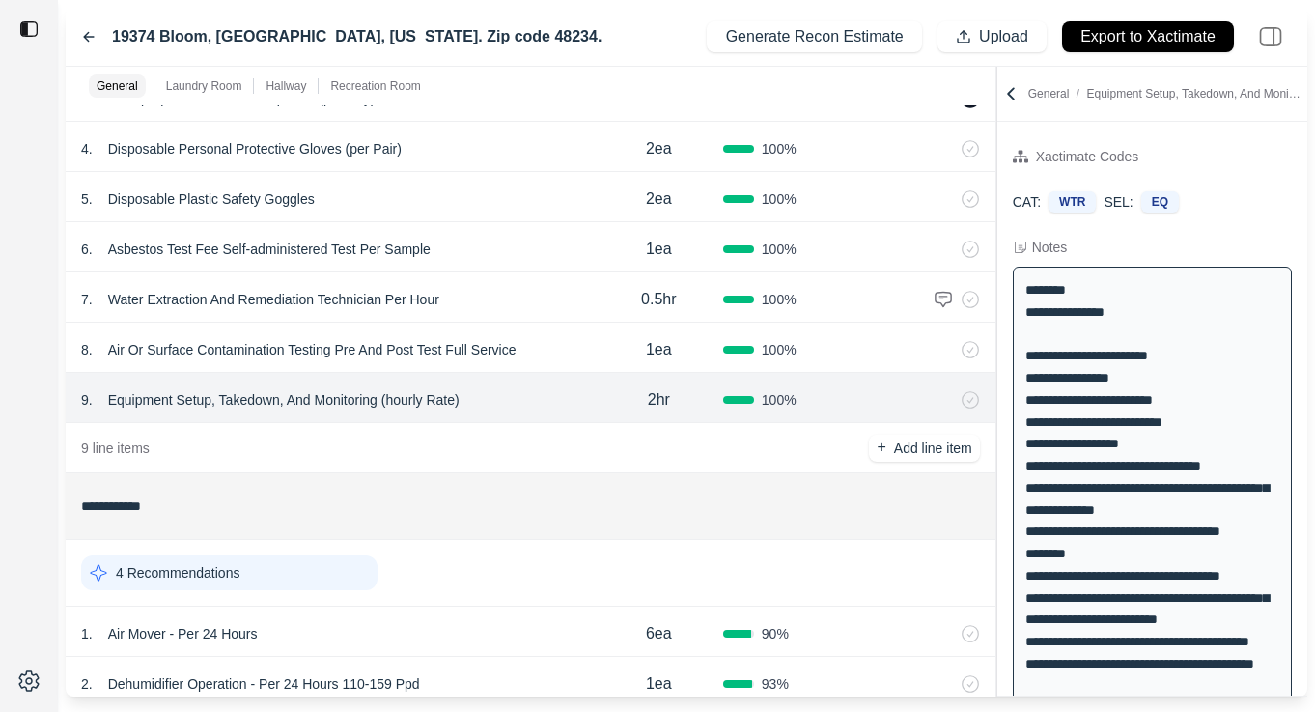
click at [551, 338] on div "8 . Air Or Surface Contamination Testing Pre And Post Test Full Service" at bounding box center [338, 349] width 514 height 27
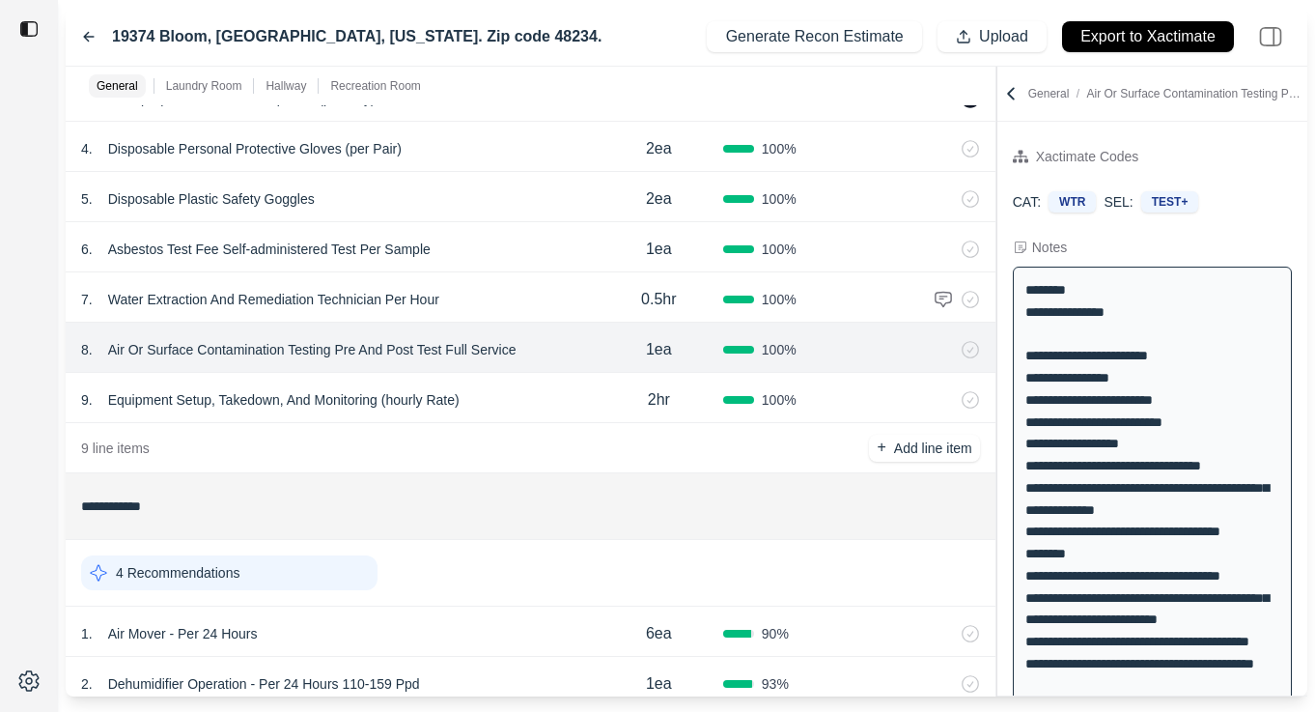
click at [566, 397] on div "9 . Equipment Setup, Takedown, And Monitoring (hourly Rate)" at bounding box center [338, 399] width 514 height 27
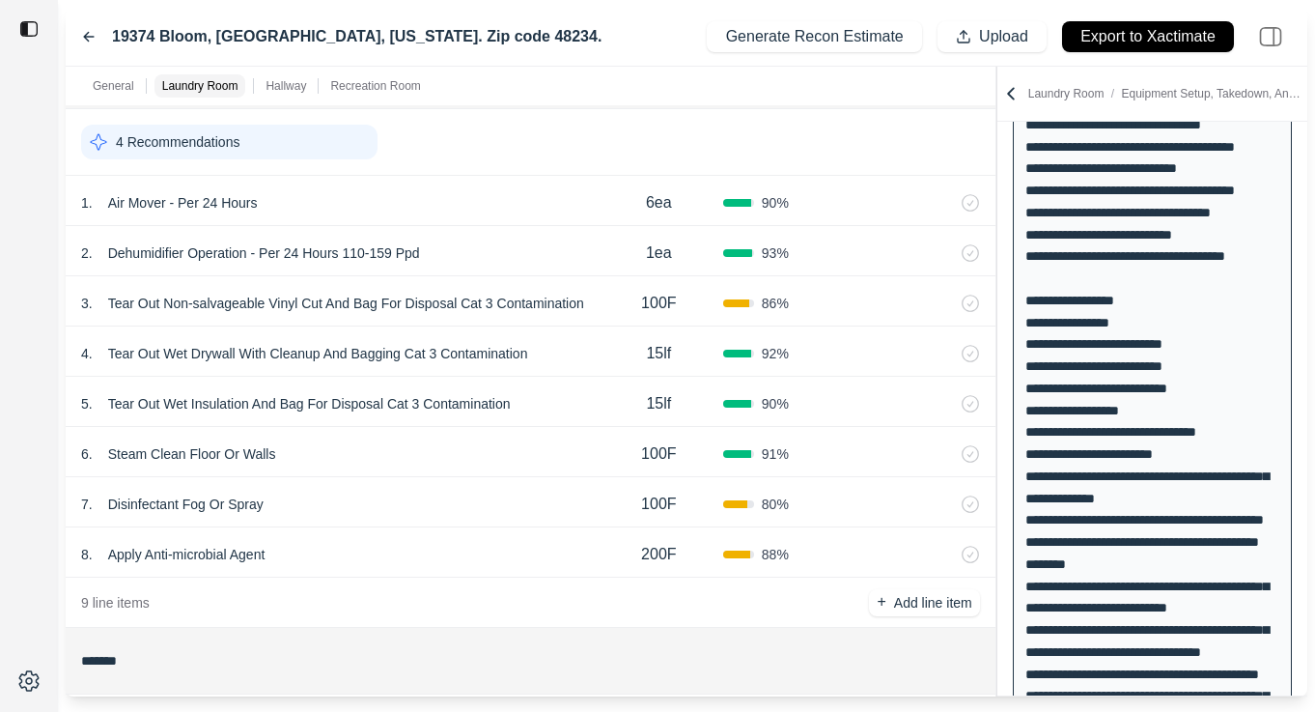
scroll to position [797, 0]
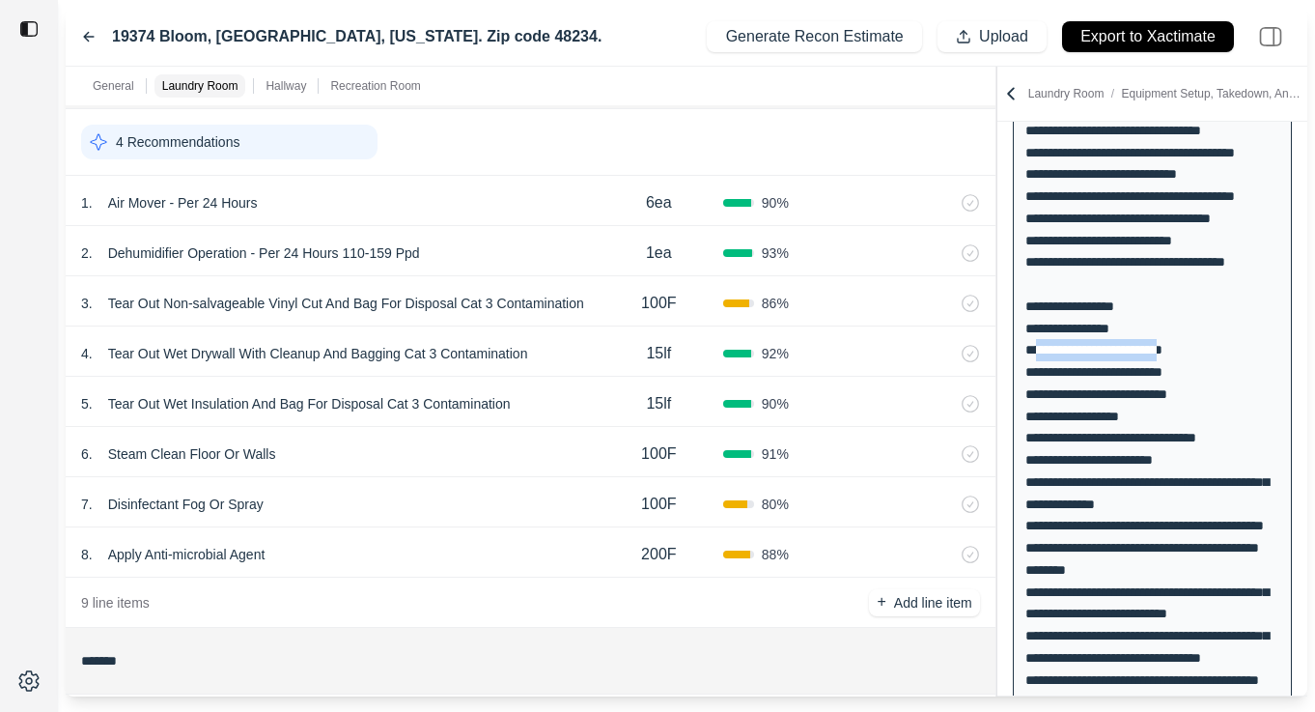
drag, startPoint x: 1035, startPoint y: 371, endPoint x: 1186, endPoint y: 367, distance: 150.7
click at [1186, 367] on div at bounding box center [1152, 350] width 279 height 1761
click at [1211, 498] on div at bounding box center [1152, 350] width 279 height 1761
drag, startPoint x: 1033, startPoint y: 396, endPoint x: 1182, endPoint y: 398, distance: 148.7
click at [1182, 398] on div at bounding box center [1152, 350] width 279 height 1761
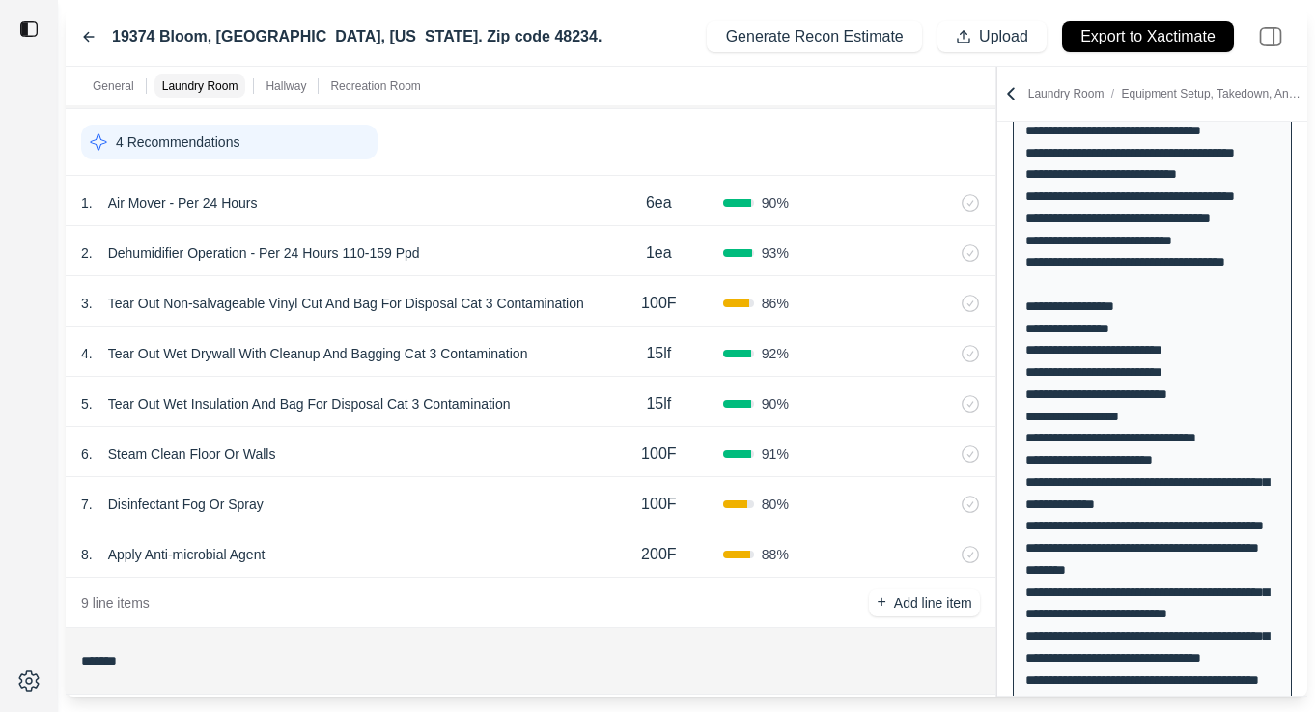
click at [1090, 435] on div at bounding box center [1152, 350] width 279 height 1761
drag, startPoint x: 1034, startPoint y: 416, endPoint x: 1194, endPoint y: 418, distance: 159.4
click at [1194, 418] on div at bounding box center [1152, 350] width 279 height 1761
click at [1165, 495] on div at bounding box center [1152, 350] width 279 height 1761
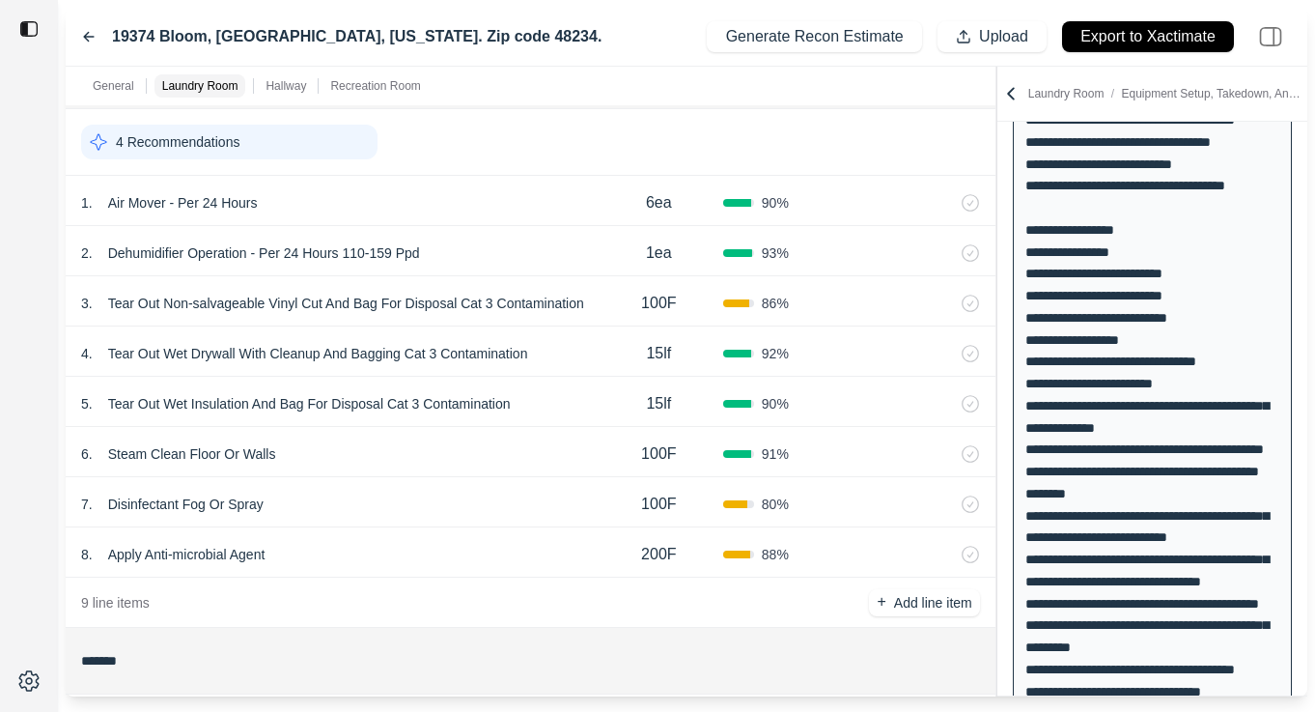
scroll to position [875, 0]
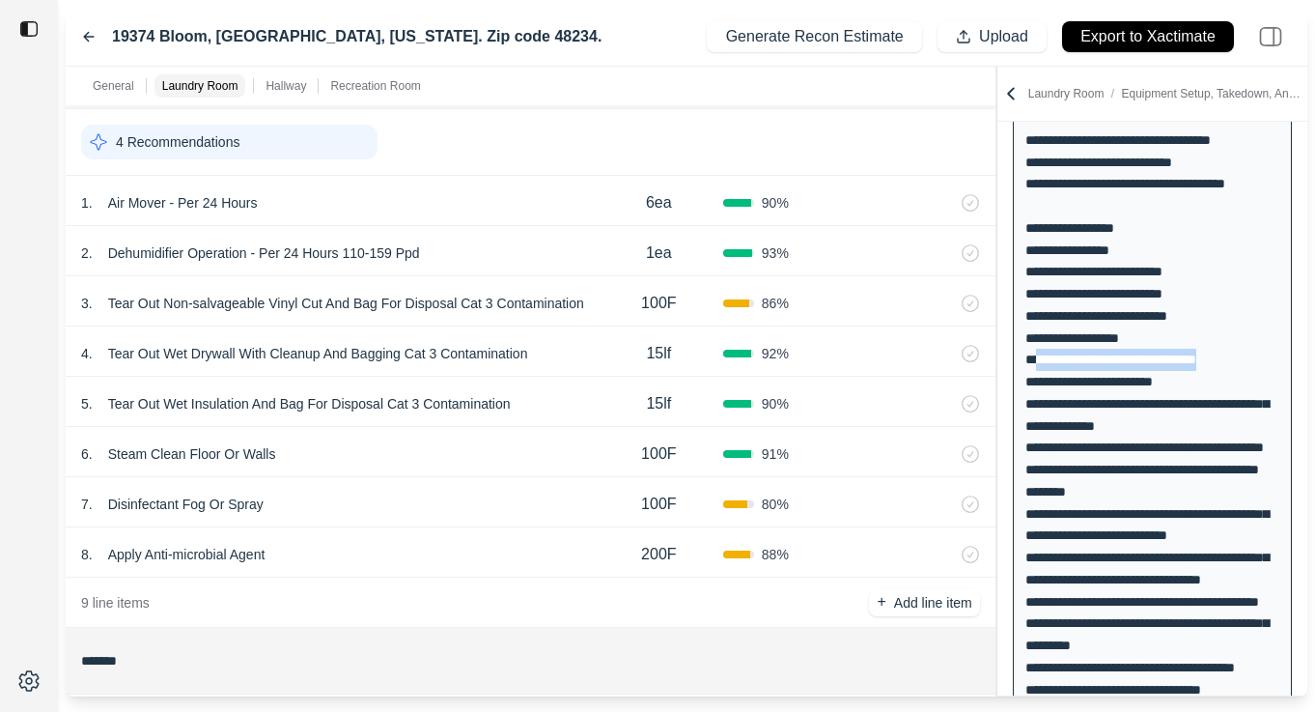
drag, startPoint x: 1035, startPoint y: 381, endPoint x: 1242, endPoint y: 381, distance: 206.7
click at [1242, 381] on div at bounding box center [1152, 272] width 279 height 1761
click at [1079, 417] on div at bounding box center [1152, 272] width 279 height 1761
drag, startPoint x: 1036, startPoint y: 400, endPoint x: 1168, endPoint y: 404, distance: 131.4
click at [1168, 404] on div at bounding box center [1152, 272] width 279 height 1761
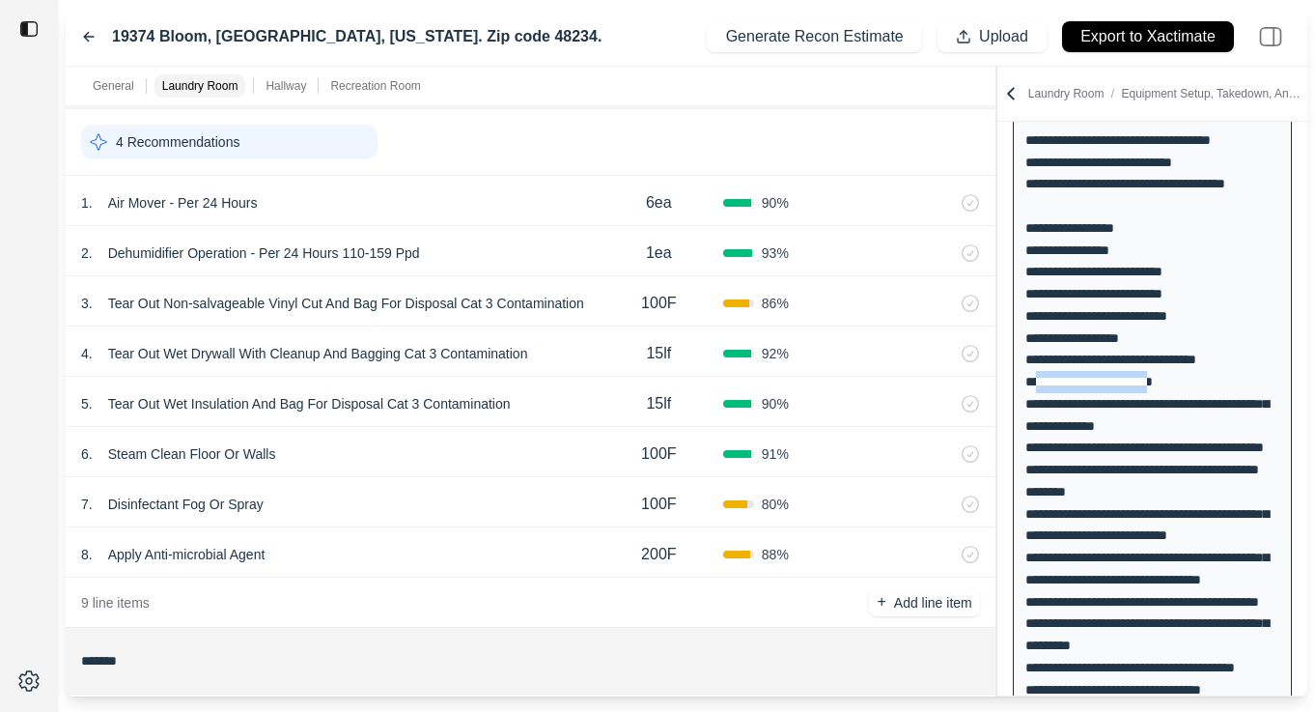
click at [1085, 460] on div at bounding box center [1152, 272] width 279 height 1761
drag, startPoint x: 1032, startPoint y: 422, endPoint x: 1119, endPoint y: 444, distance: 89.7
click at [1119, 444] on div at bounding box center [1152, 272] width 279 height 1761
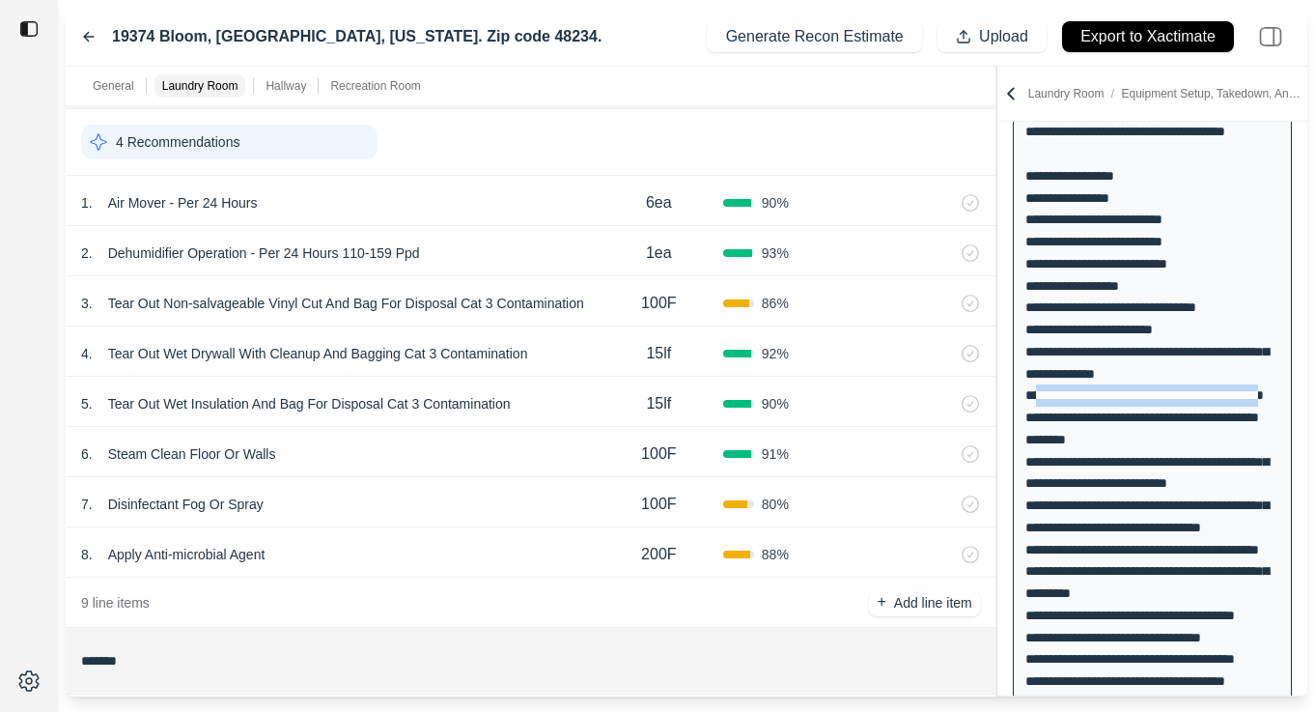
drag, startPoint x: 1037, startPoint y: 416, endPoint x: 1050, endPoint y: 448, distance: 34.3
click at [1050, 448] on div at bounding box center [1152, 219] width 279 height 1761
click at [1081, 488] on div at bounding box center [1152, 219] width 279 height 1761
click at [1059, 487] on div at bounding box center [1152, 219] width 279 height 1761
drag, startPoint x: 1062, startPoint y: 487, endPoint x: 1036, endPoint y: 466, distance: 33.6
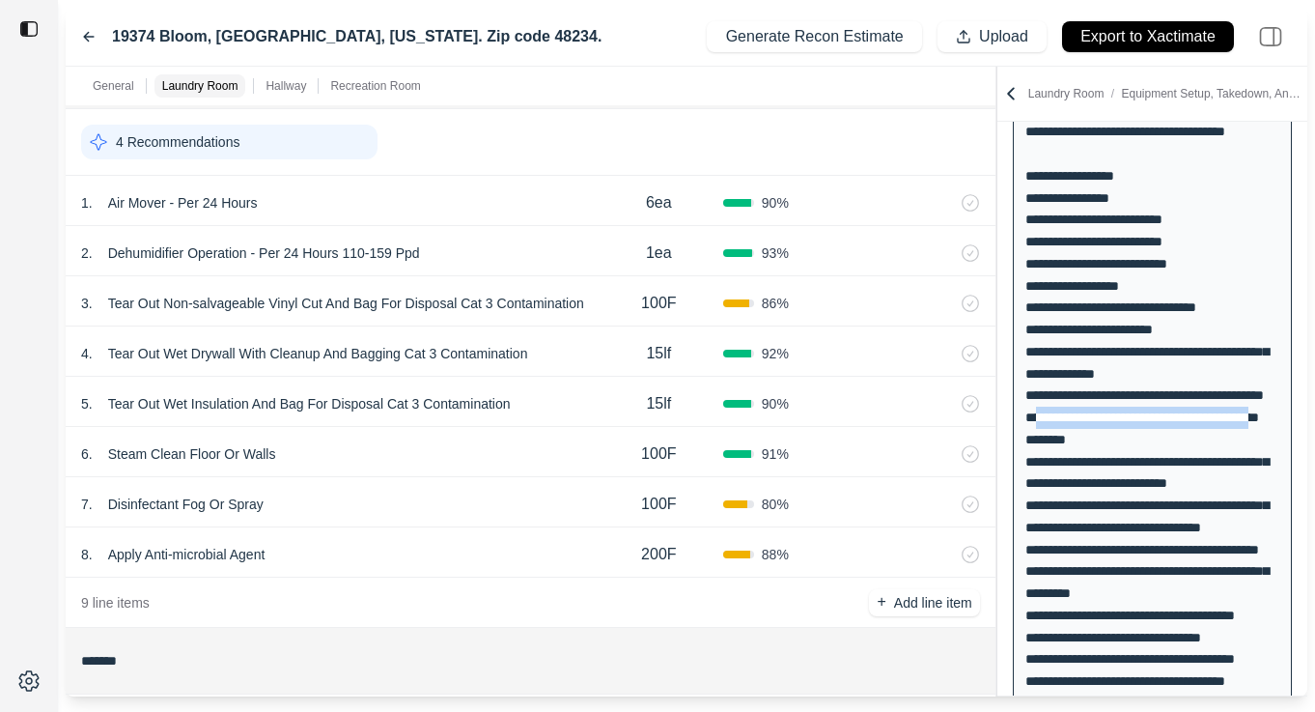
click at [1036, 466] on div at bounding box center [1152, 219] width 279 height 1761
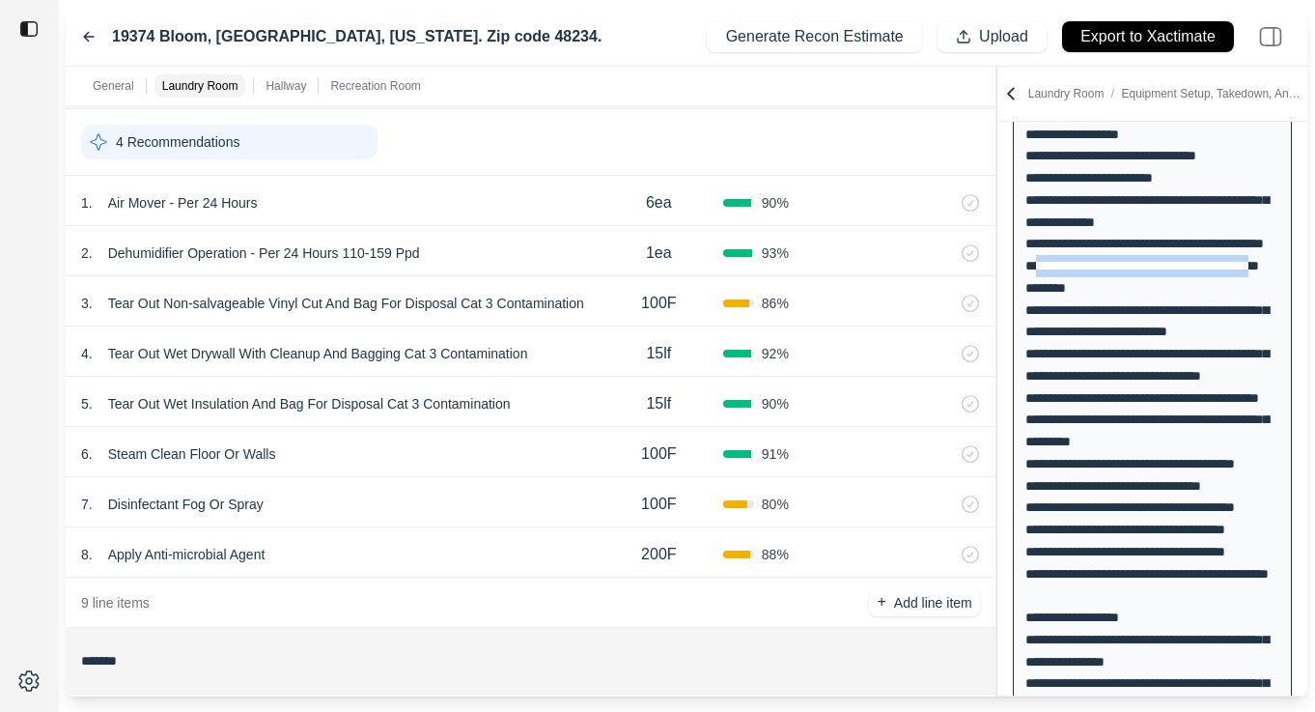
scroll to position [1081, 0]
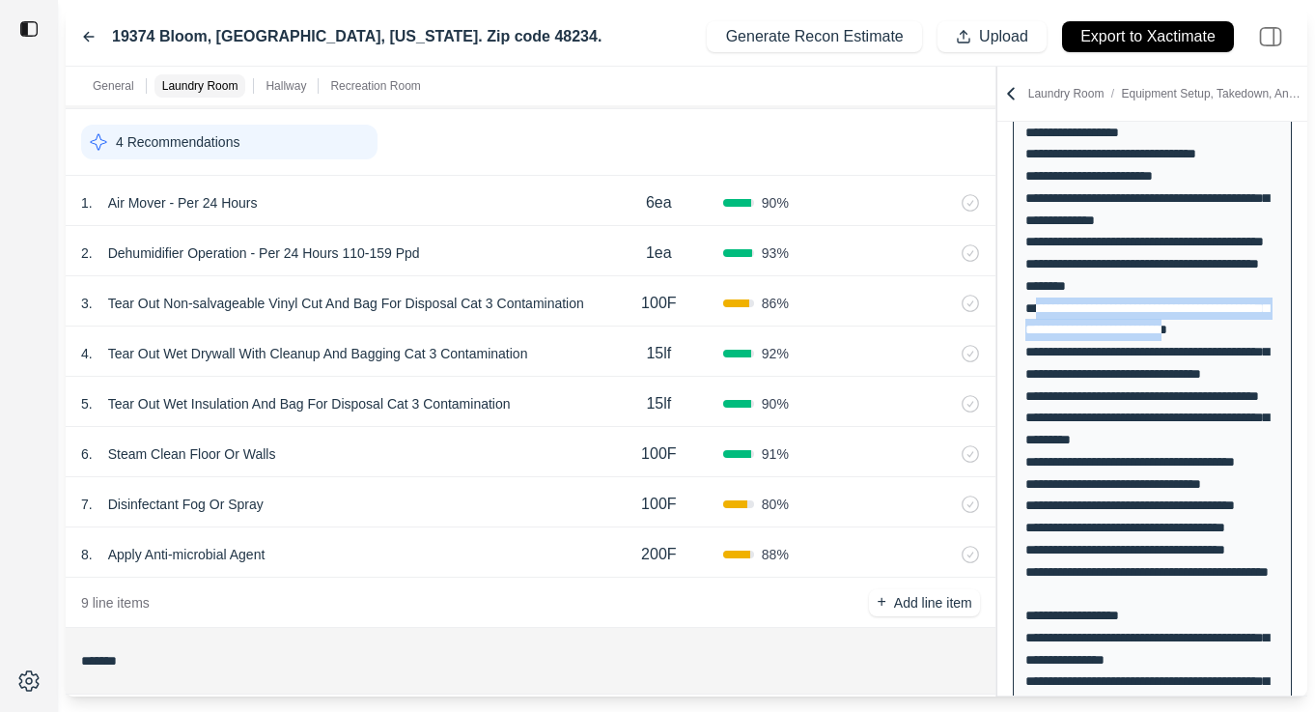
drag, startPoint x: 1034, startPoint y: 376, endPoint x: 1229, endPoint y: 390, distance: 195.6
click at [1229, 390] on div at bounding box center [1152, 66] width 279 height 1761
click at [1095, 429] on div at bounding box center [1152, 66] width 279 height 1761
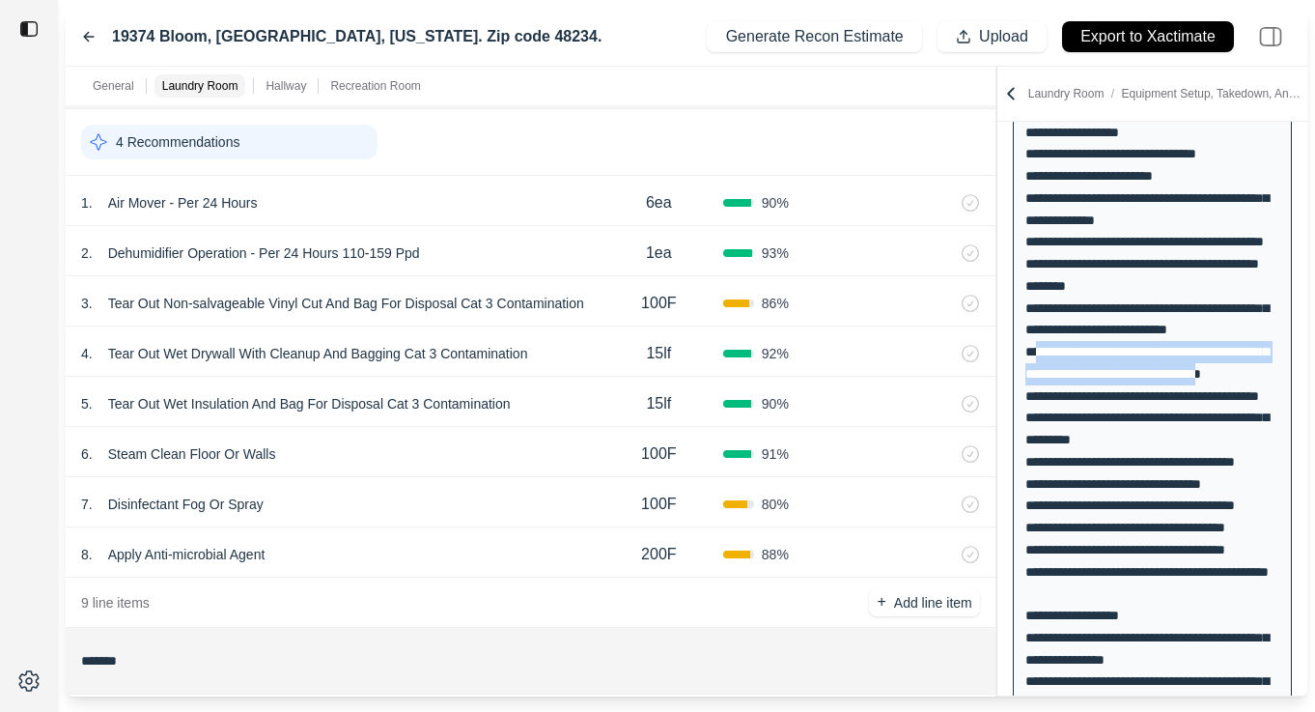
drag, startPoint x: 1035, startPoint y: 421, endPoint x: 1078, endPoint y: 463, distance: 59.4
click at [1078, 463] on div at bounding box center [1152, 66] width 279 height 1761
click at [1131, 506] on div at bounding box center [1152, 66] width 279 height 1761
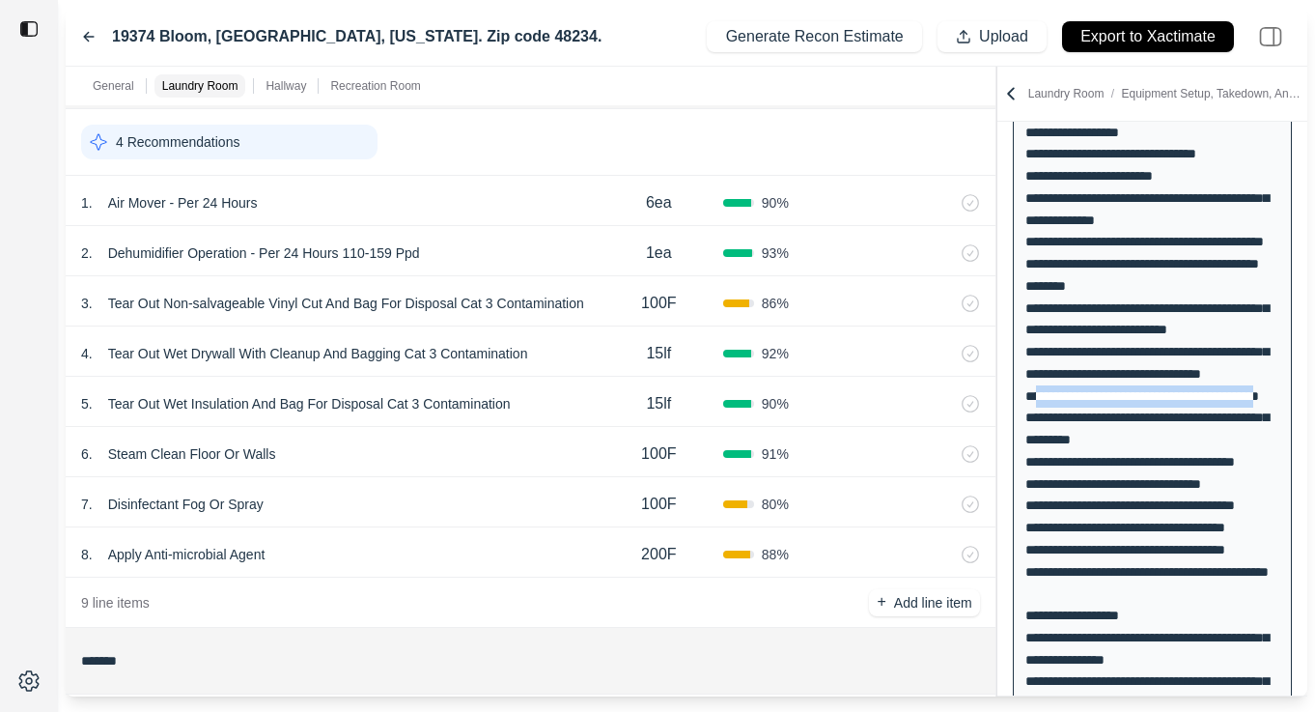
drag, startPoint x: 1060, startPoint y: 504, endPoint x: 1037, endPoint y: 489, distance: 27.9
click at [1037, 489] on div at bounding box center [1152, 66] width 279 height 1761
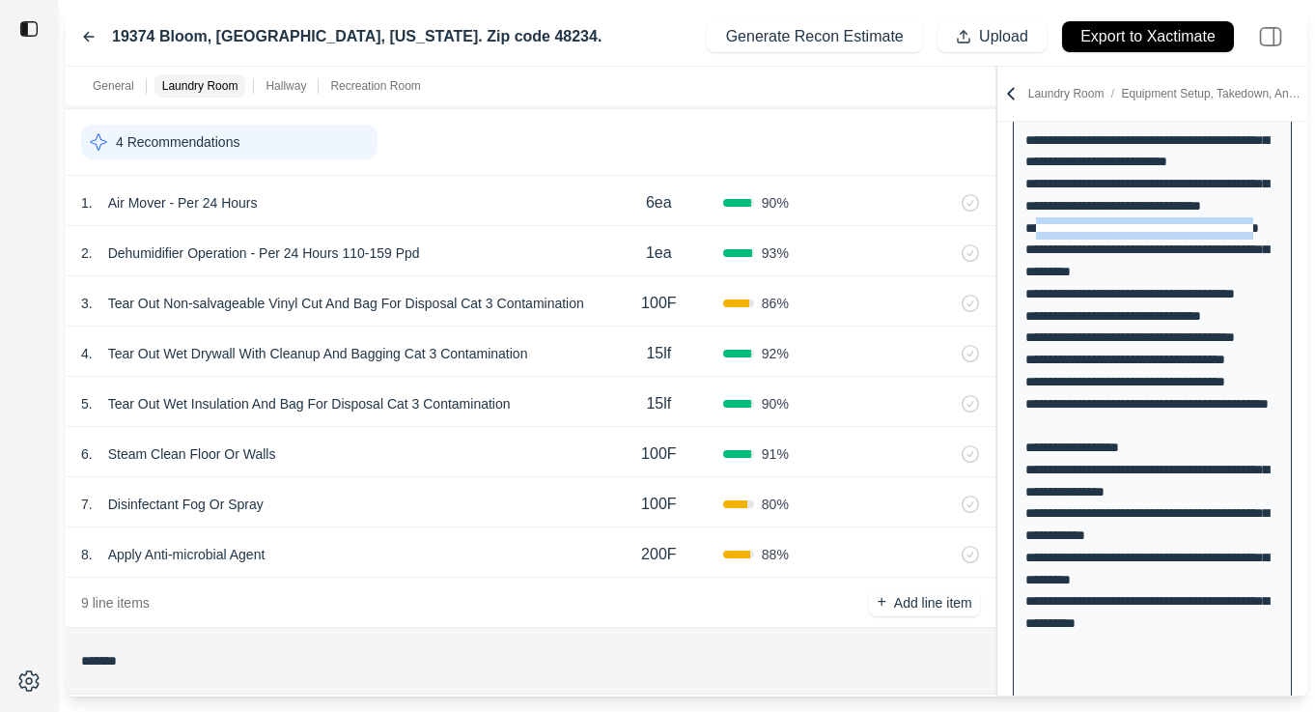
scroll to position [1257, 0]
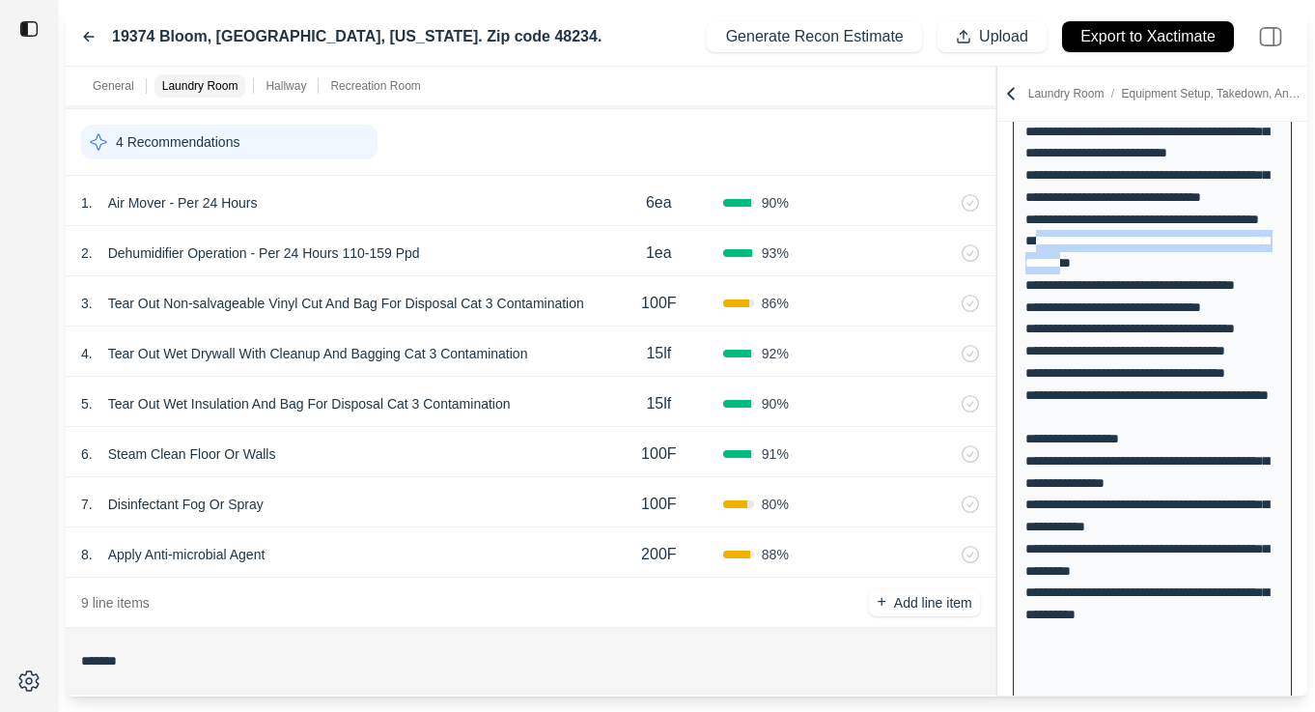
drag, startPoint x: 1034, startPoint y: 353, endPoint x: 1110, endPoint y: 368, distance: 76.9
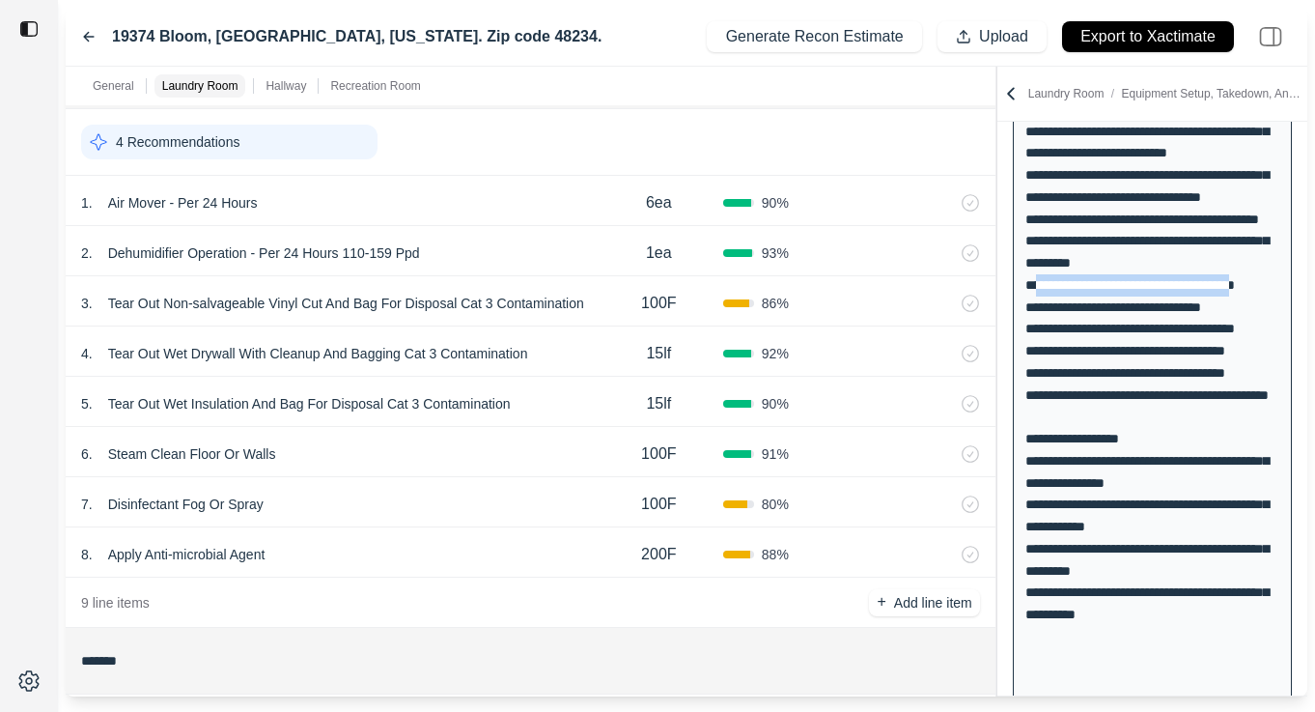
drag, startPoint x: 1033, startPoint y: 393, endPoint x: 1262, endPoint y: 390, distance: 228.9
drag, startPoint x: 1035, startPoint y: 418, endPoint x: 1221, endPoint y: 422, distance: 185.5
drag, startPoint x: 1036, startPoint y: 436, endPoint x: 1258, endPoint y: 436, distance: 222.1
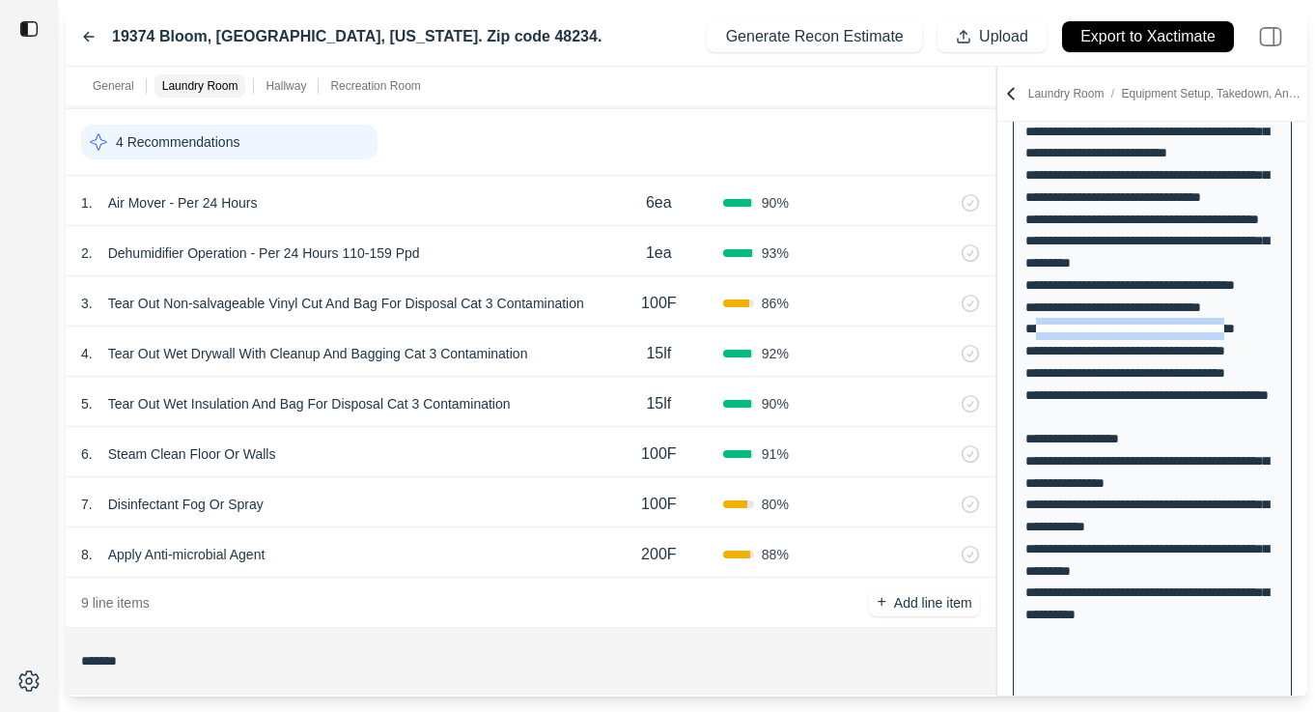
drag, startPoint x: 1034, startPoint y: 456, endPoint x: 1263, endPoint y: 453, distance: 228.9
drag, startPoint x: 1033, startPoint y: 485, endPoint x: 1285, endPoint y: 483, distance: 251.1
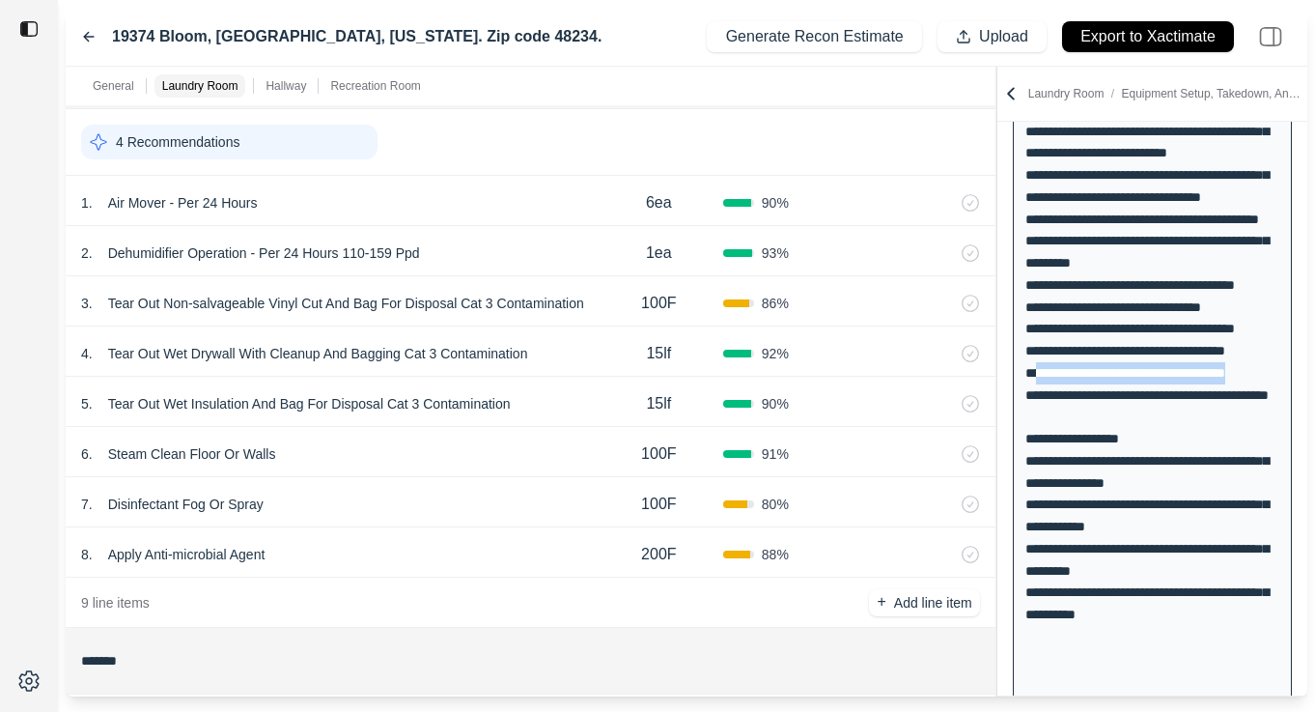
drag, startPoint x: 1070, startPoint y: 523, endPoint x: 1031, endPoint y: 503, distance: 44.5
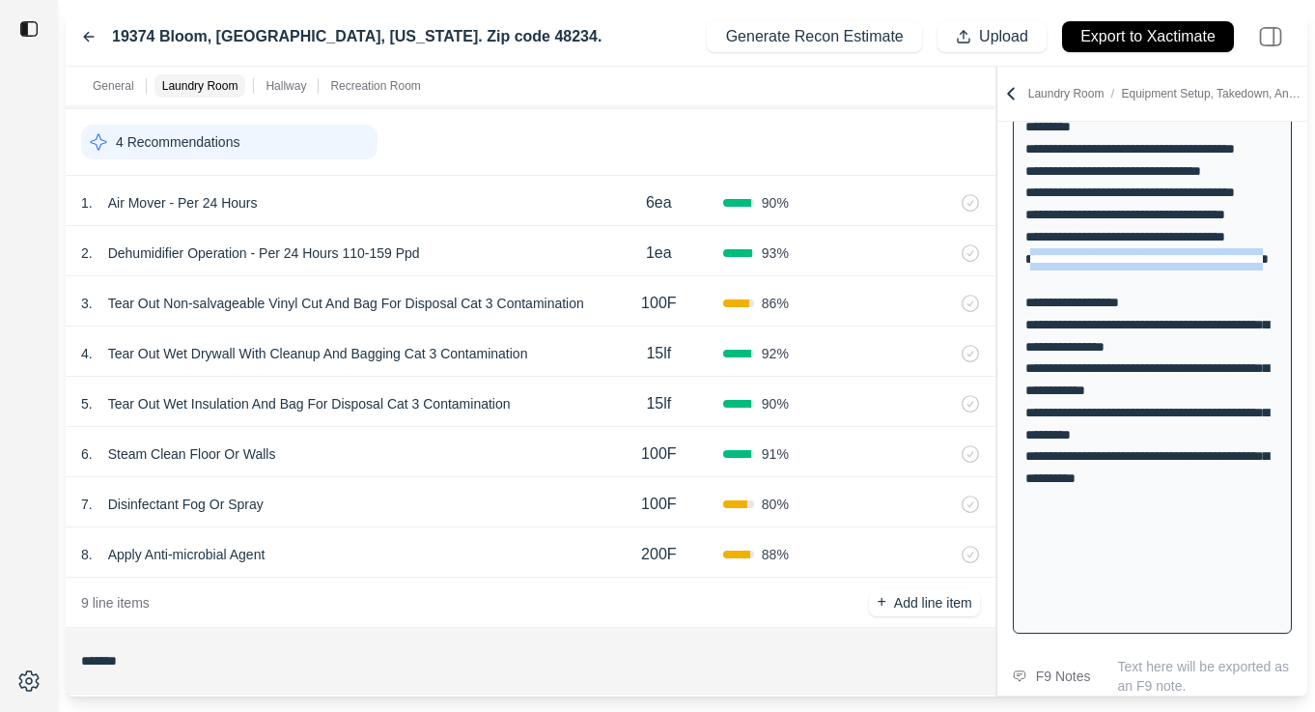
scroll to position [1425, 0]
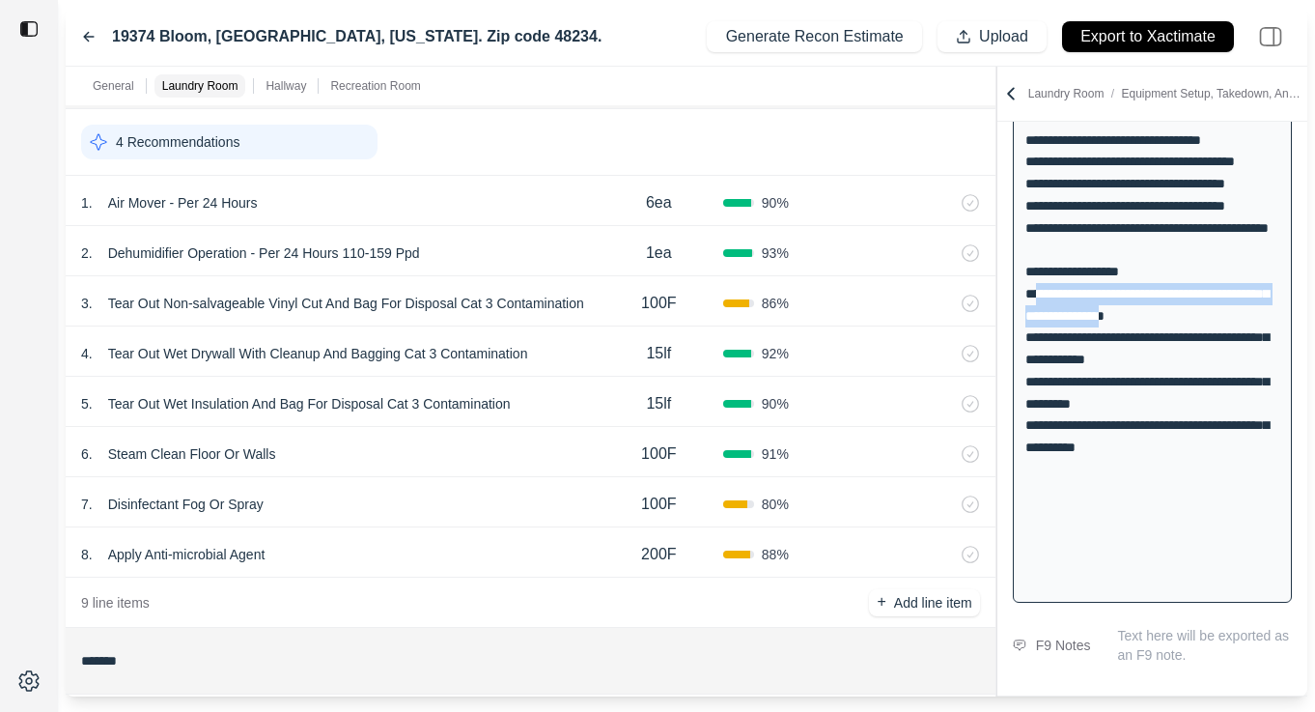
drag, startPoint x: 1035, startPoint y: 427, endPoint x: 1172, endPoint y: 447, distance: 137.7
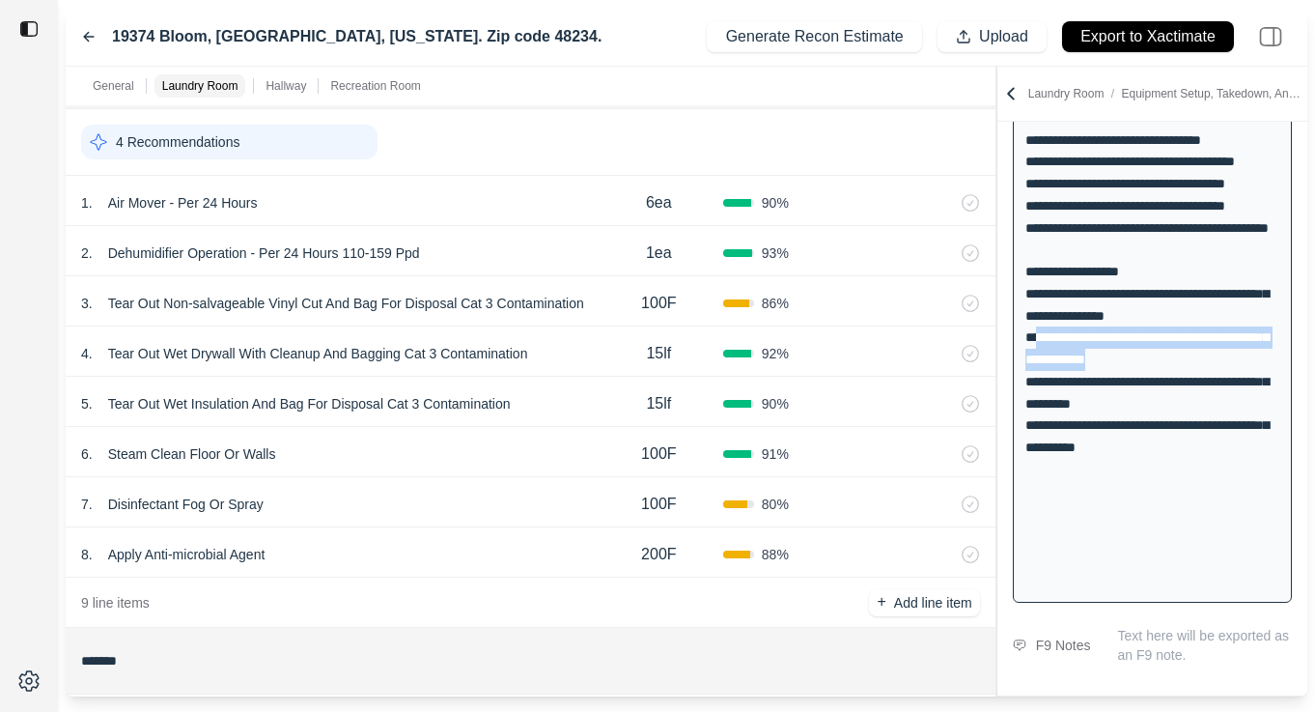
drag, startPoint x: 1034, startPoint y: 467, endPoint x: 1151, endPoint y: 487, distance: 118.4
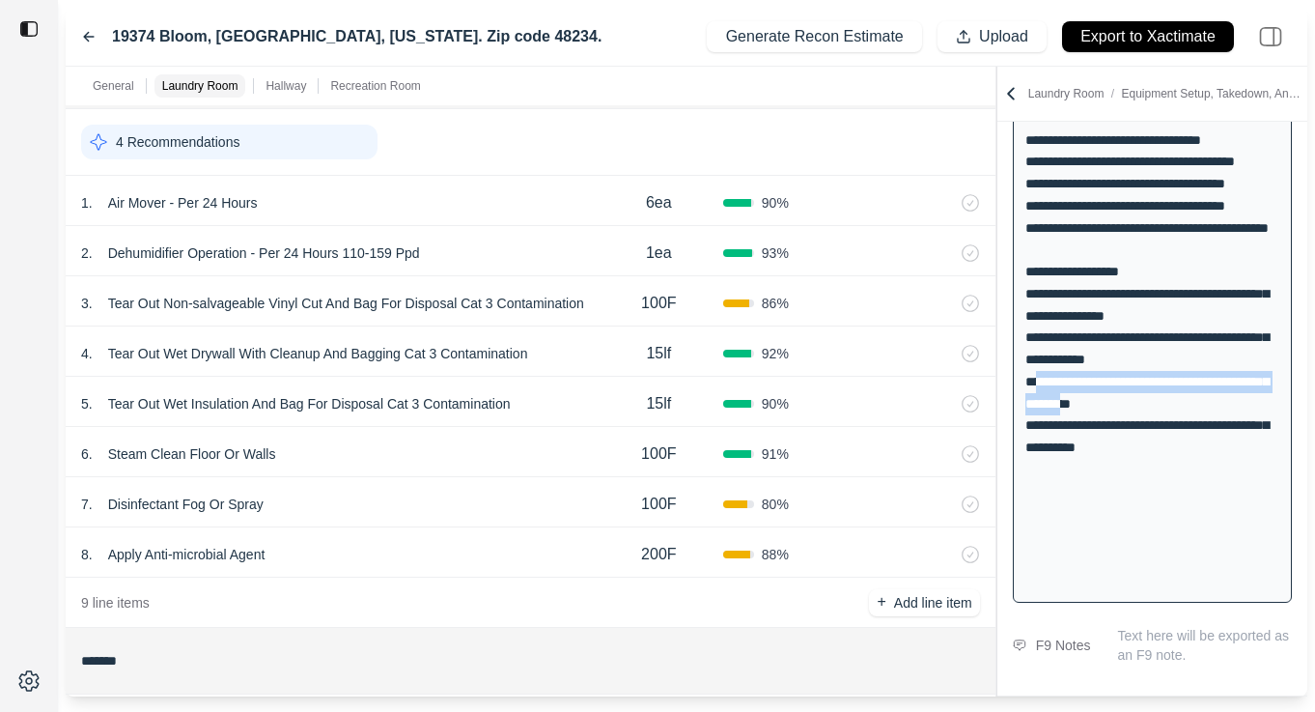
drag, startPoint x: 1032, startPoint y: 512, endPoint x: 1105, endPoint y: 534, distance: 75.8
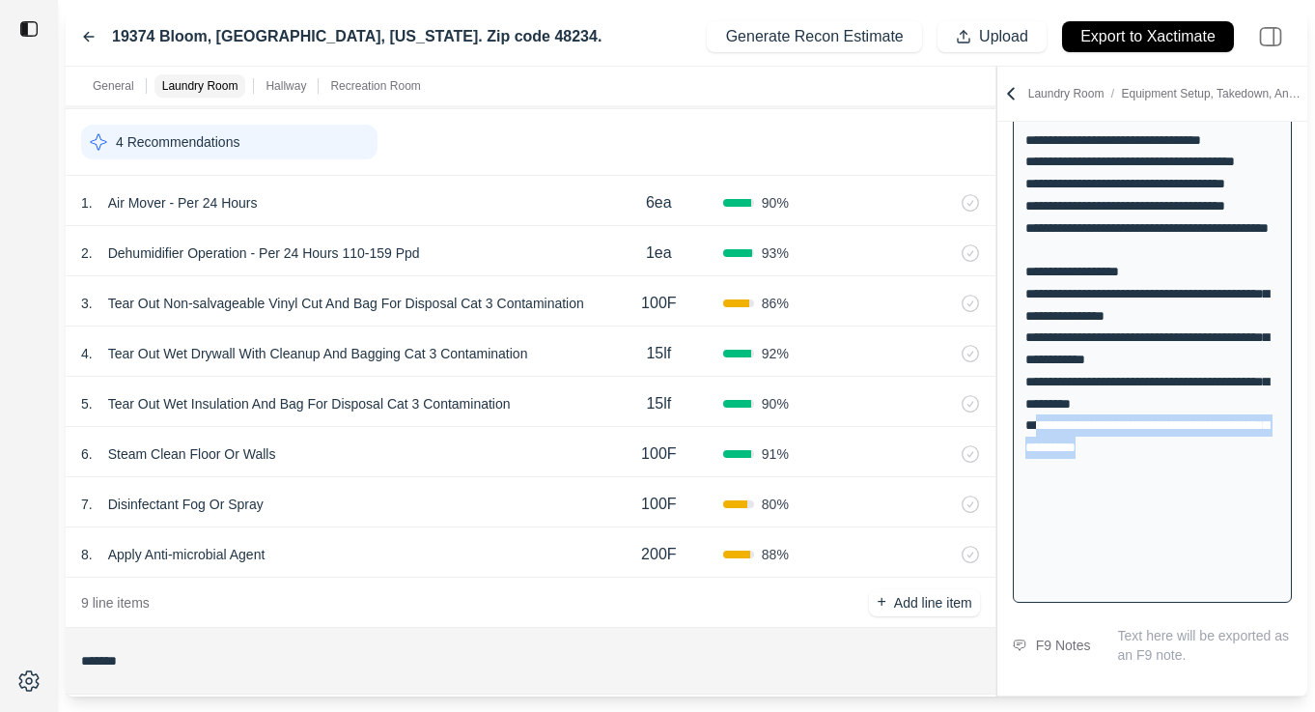
drag, startPoint x: 1031, startPoint y: 553, endPoint x: 1155, endPoint y: 581, distance: 126.8
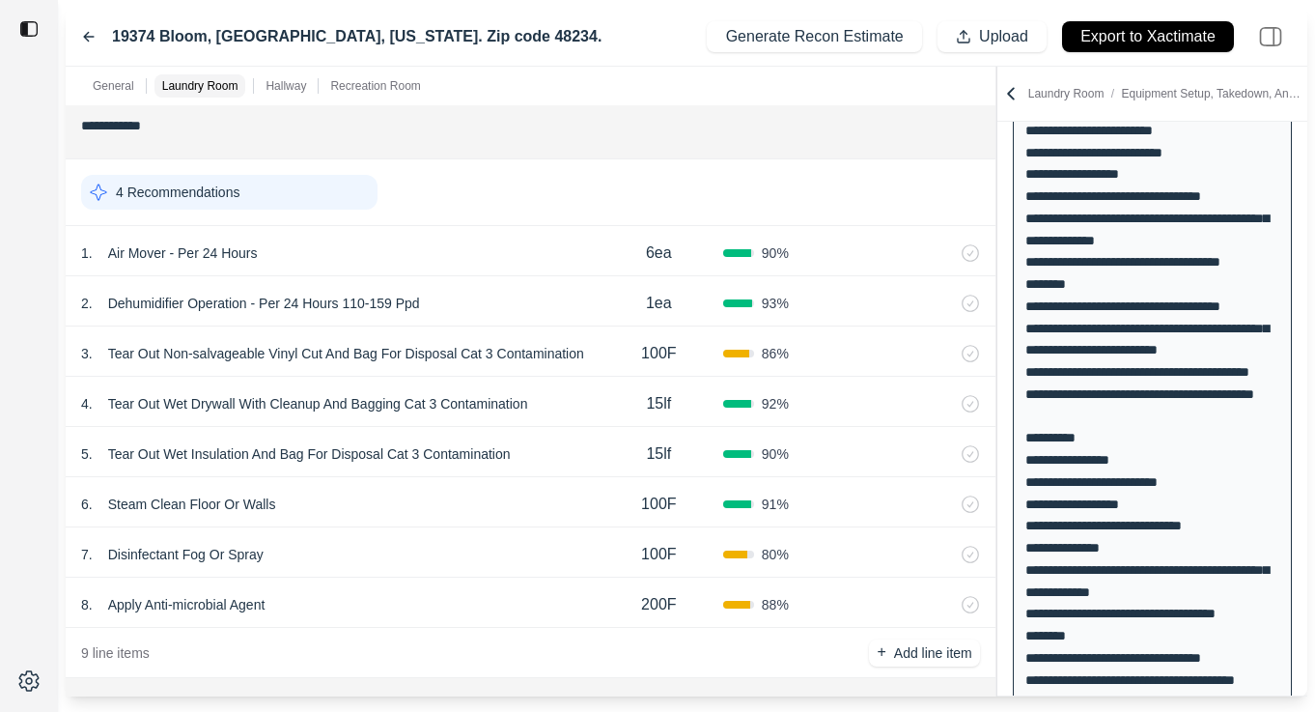
scroll to position [0, 0]
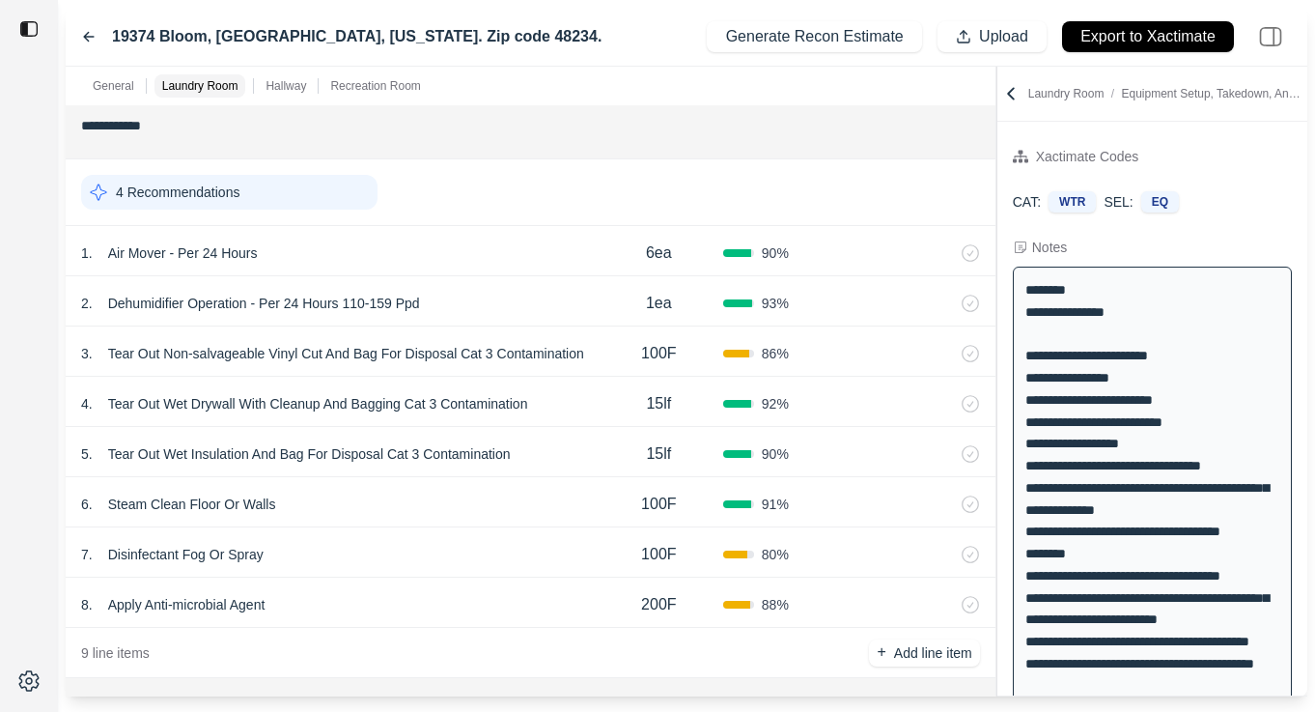
click at [6, 379] on div at bounding box center [29, 356] width 58 height 712
click at [590, 400] on div "4 . Tear Out Wet Drywall With Cleanup And Bagging Cat 3 Contamination" at bounding box center [338, 403] width 514 height 27
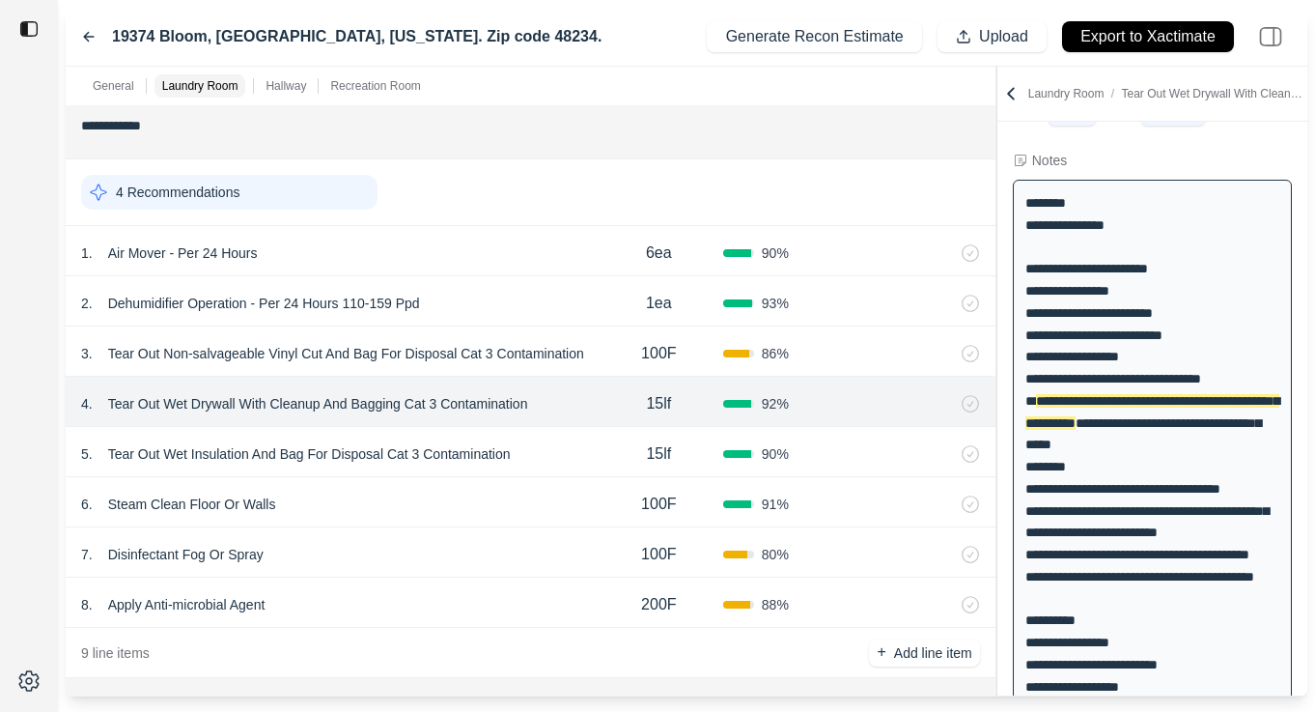
scroll to position [90, 0]
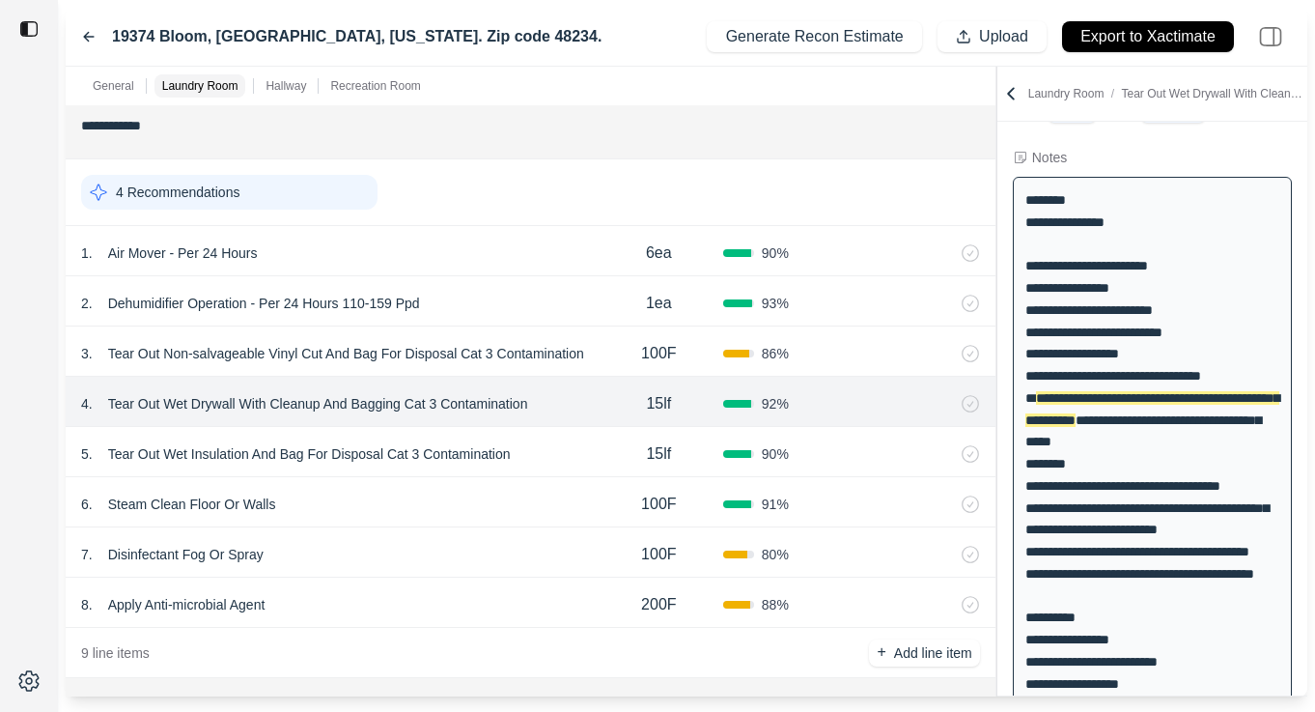
click at [547, 459] on div "5 . Tear Out Wet Insulation And Bag For Disposal Cat 3 Contamination" at bounding box center [338, 453] width 514 height 27
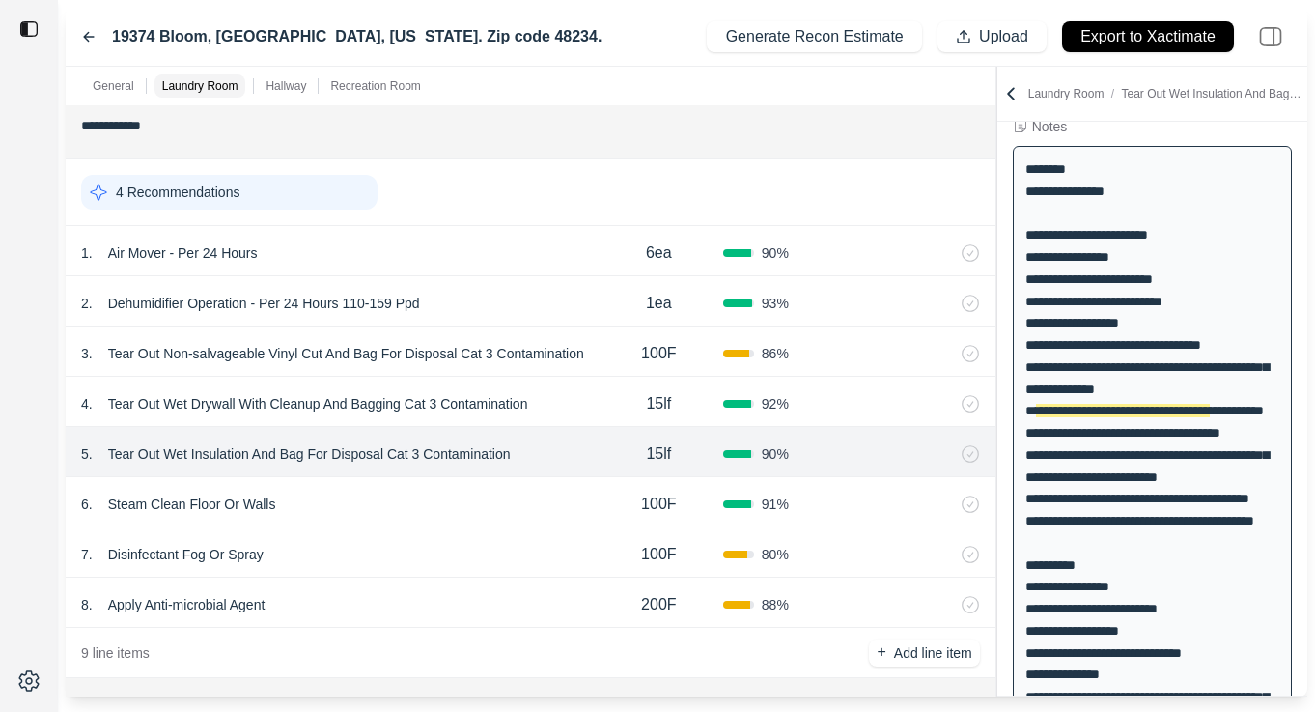
scroll to position [123, 0]
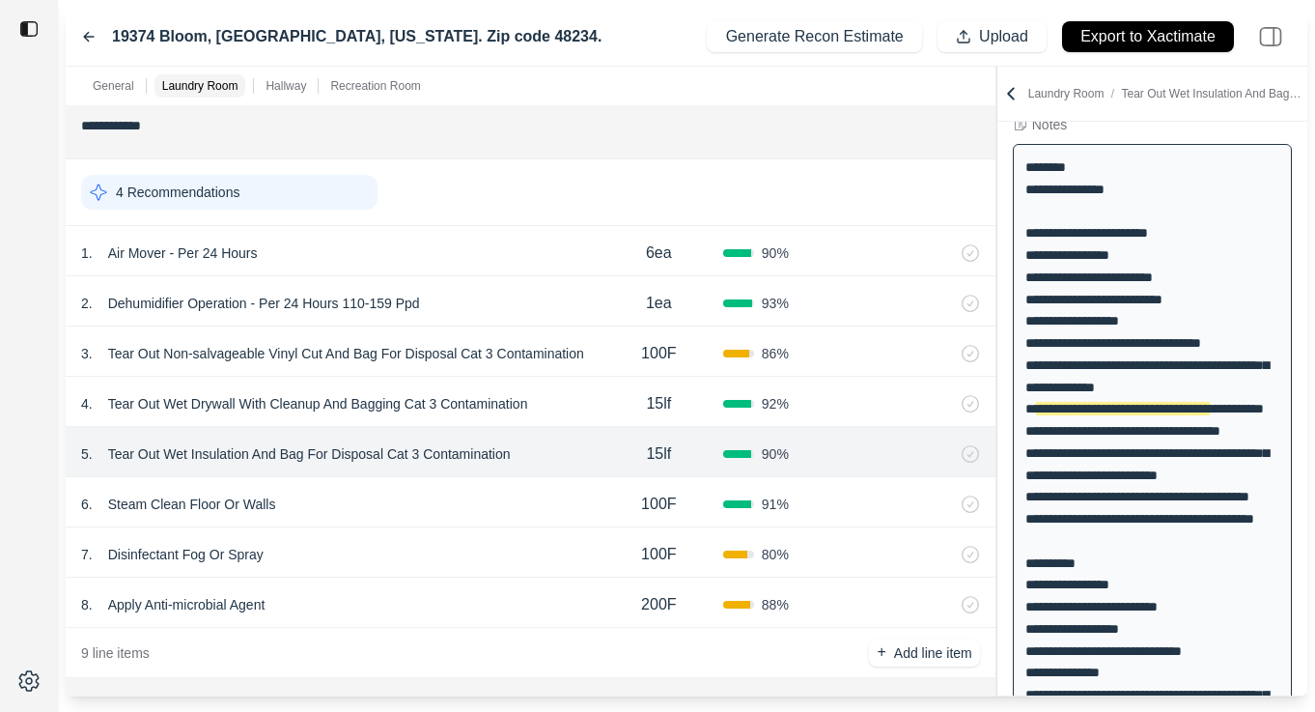
click at [403, 457] on p "Tear Out Wet Insulation And Bag For Disposal Cat 3 Contamination" at bounding box center [309, 453] width 418 height 27
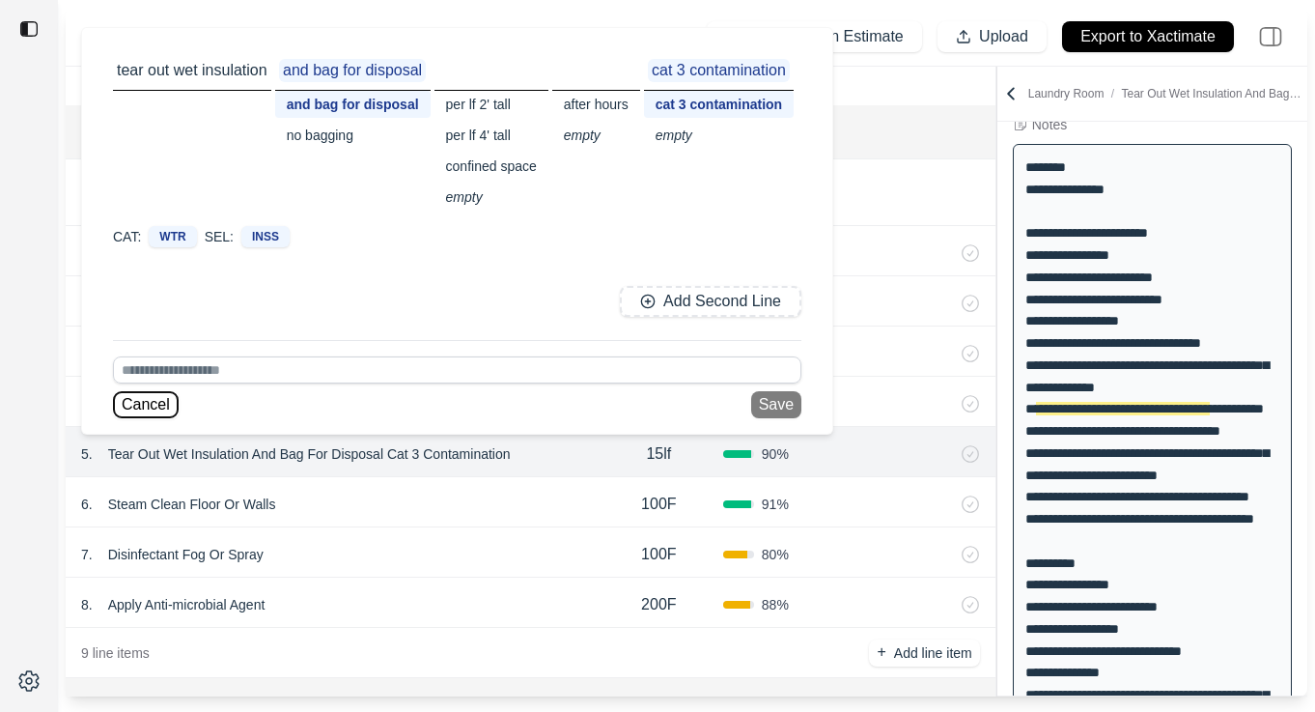
click at [130, 405] on button "Cancel" at bounding box center [146, 404] width 66 height 27
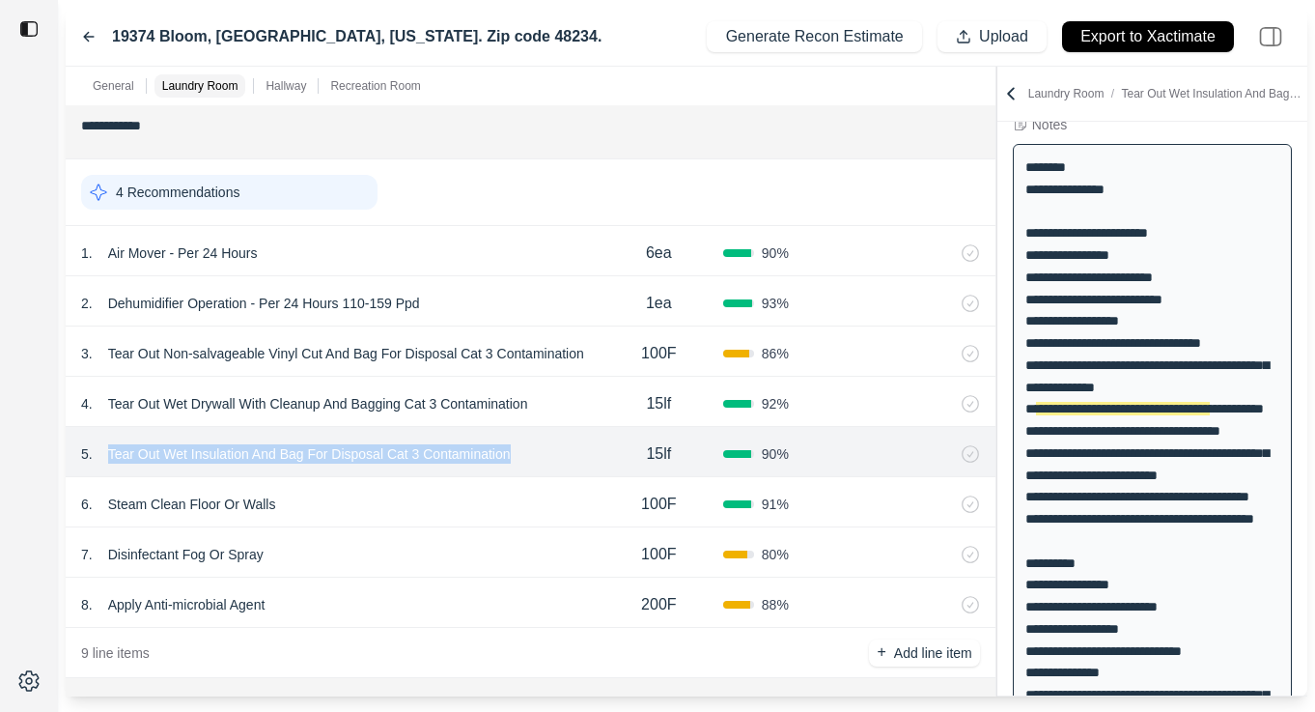
drag, startPoint x: 103, startPoint y: 452, endPoint x: 492, endPoint y: 468, distance: 388.6
click at [492, 468] on div "5 . Tear Out Wet Insulation And Bag For Disposal Cat 3 Contamination 15lf 90 %" at bounding box center [531, 452] width 930 height 50
click at [452, 451] on html "**********" at bounding box center [657, 356] width 1315 height 712
click at [368, 460] on p "Tear Out Wet Insulation And Bag For Disposal Cat 3 Contamination" at bounding box center [309, 453] width 418 height 27
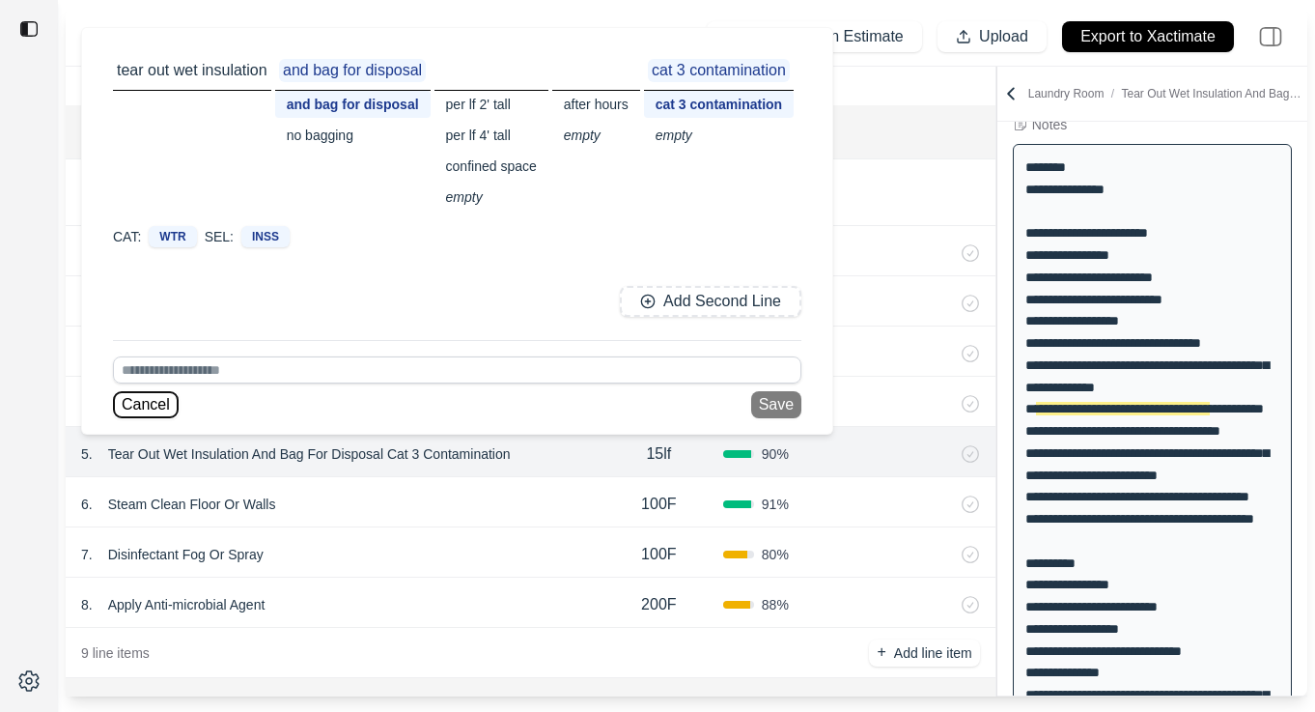
click at [151, 404] on button "Cancel" at bounding box center [146, 404] width 66 height 27
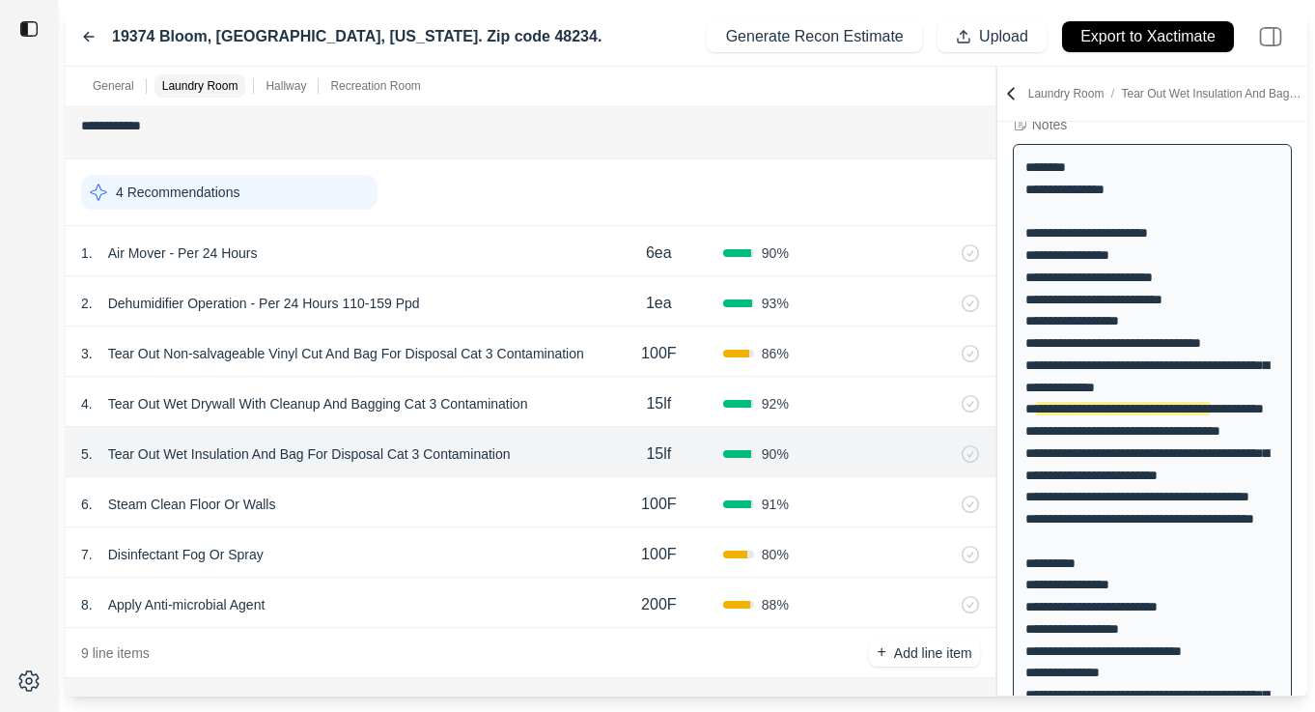
click at [367, 452] on p "Tear Out Wet Insulation And Bag For Disposal Cat 3 Contamination" at bounding box center [309, 453] width 418 height 27
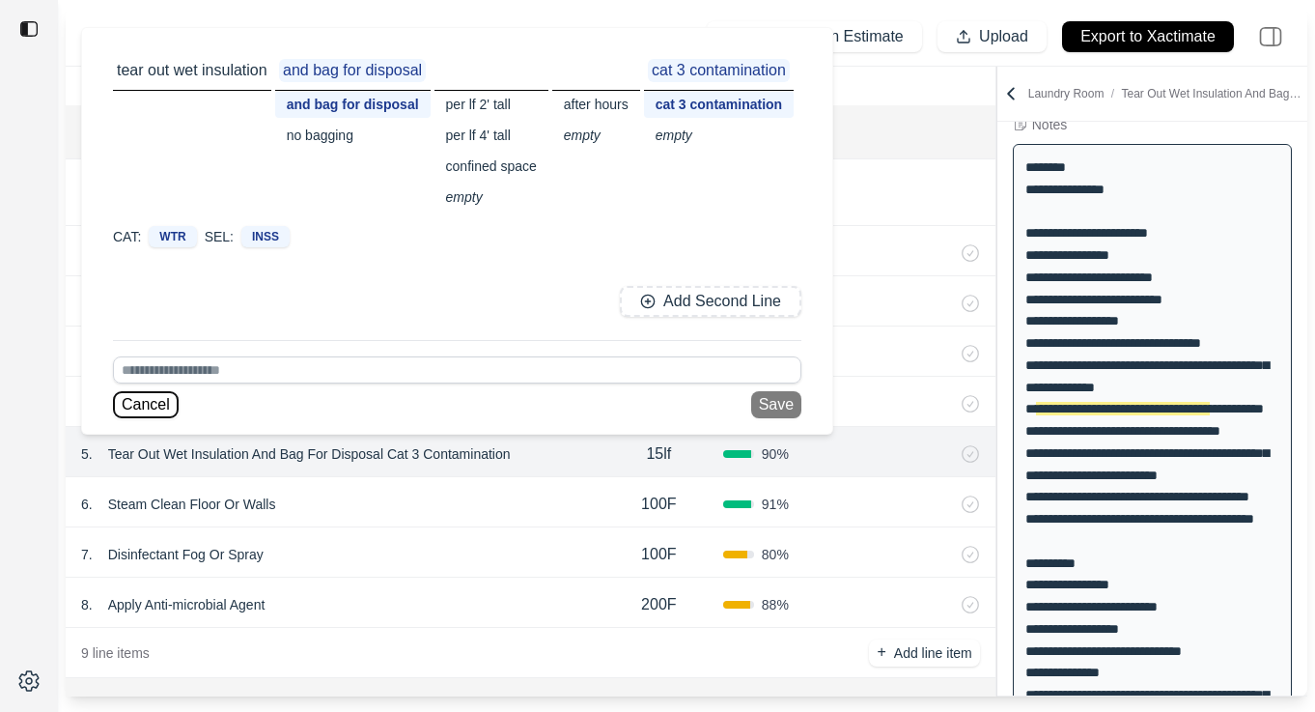
click at [137, 404] on button "Cancel" at bounding box center [146, 404] width 66 height 27
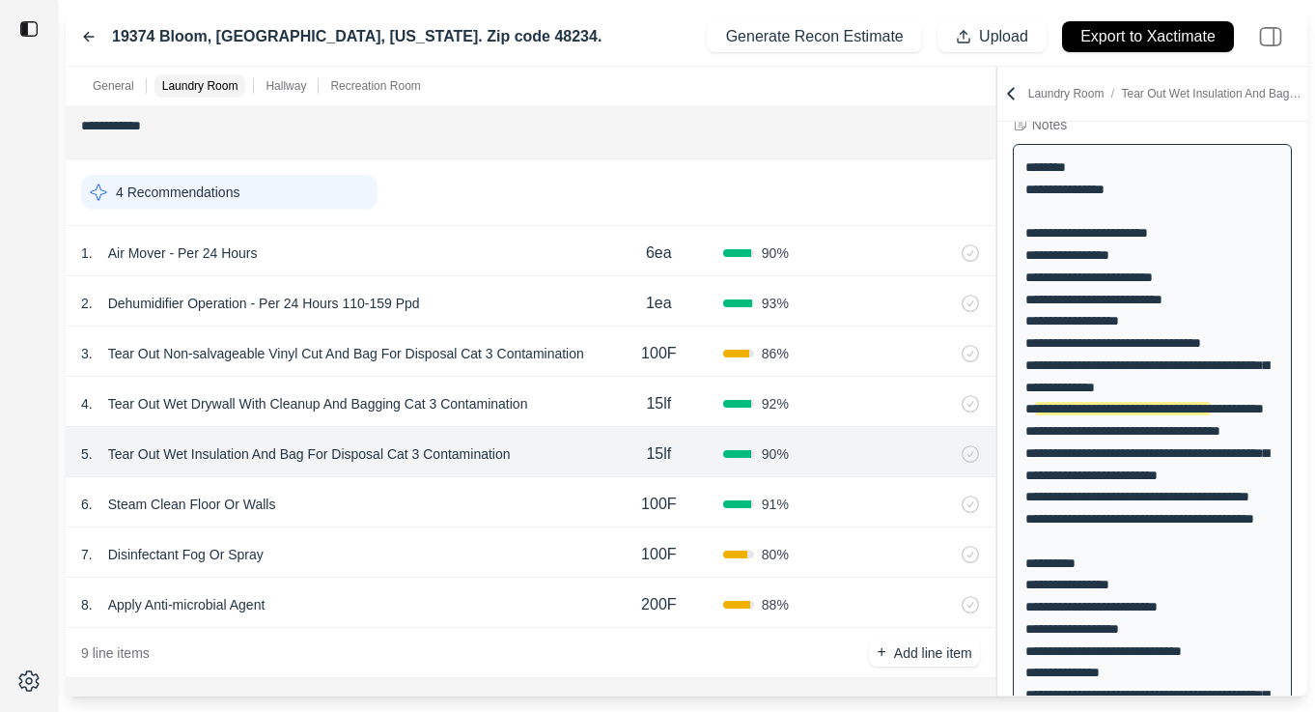
click at [449, 551] on div "7 . Disinfectant Fog Or Spray" at bounding box center [338, 554] width 514 height 27
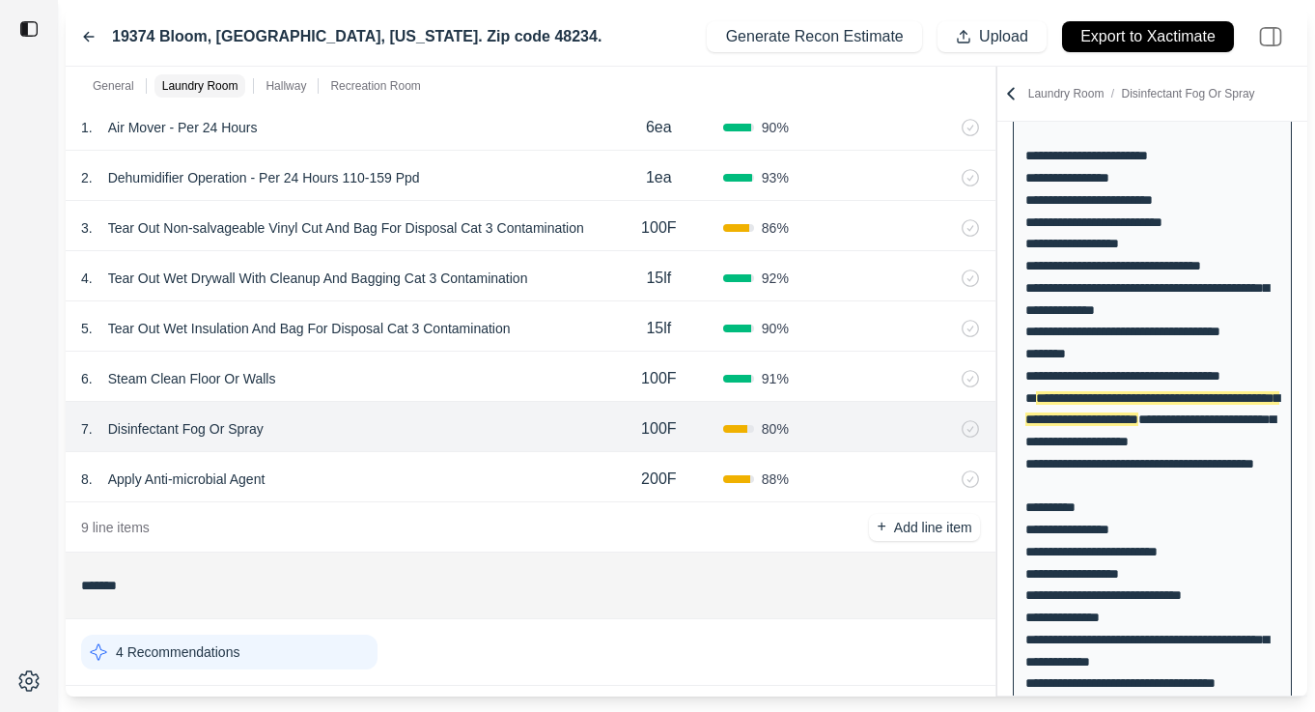
scroll to position [761, 0]
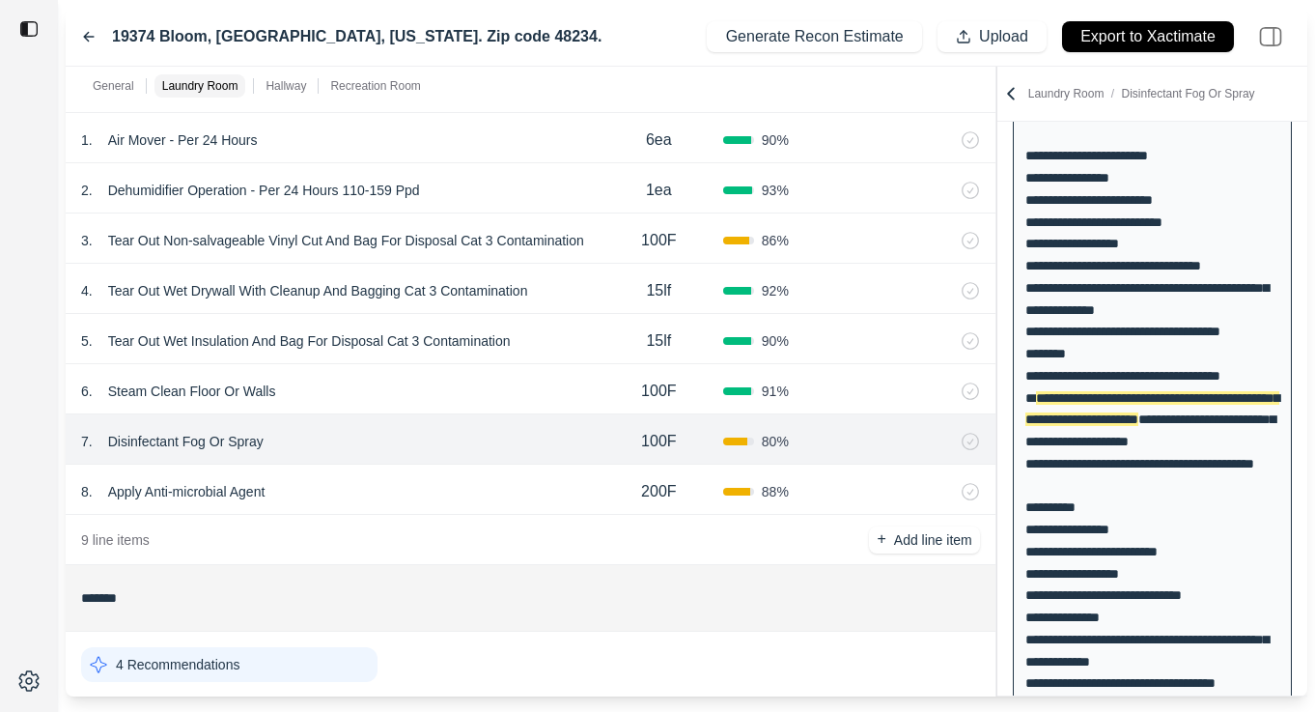
click at [376, 480] on div "8 . Apply Anti-microbial Agent" at bounding box center [338, 491] width 514 height 27
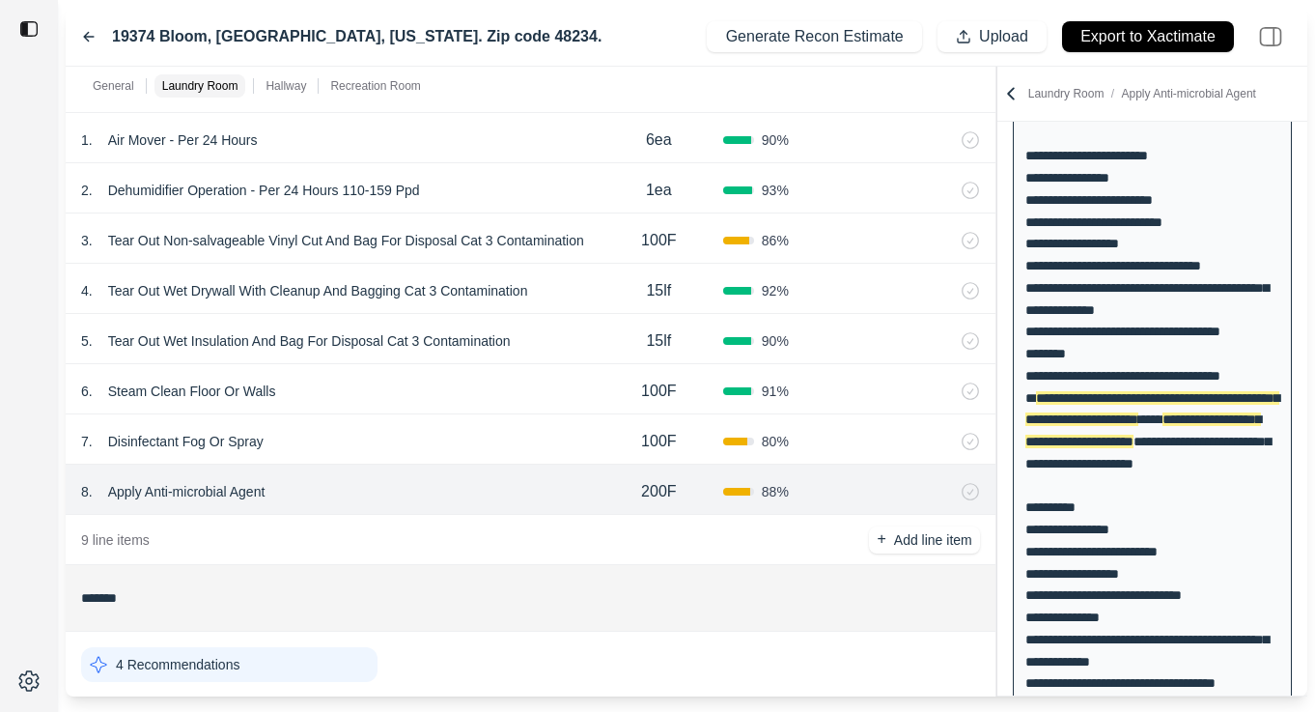
click at [391, 445] on div "7 . Disinfectant Fog Or Spray" at bounding box center [338, 441] width 514 height 27
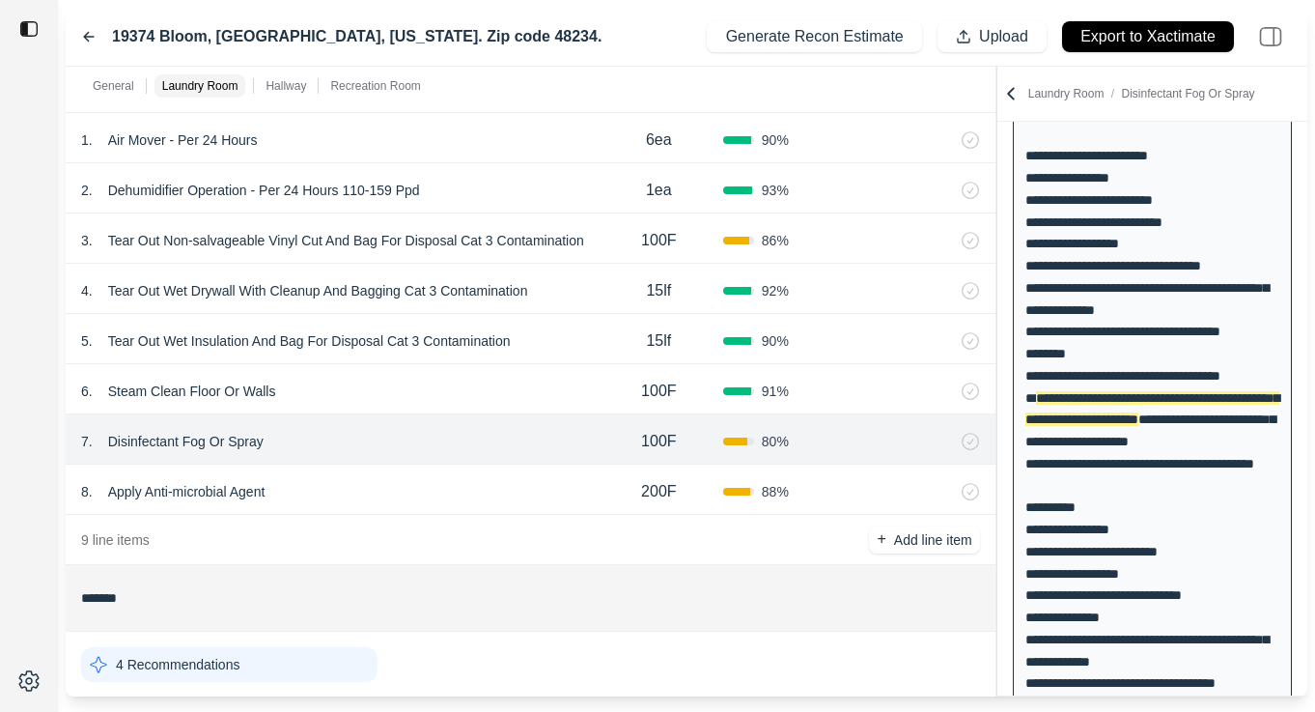
click at [376, 497] on div "8 . Apply Anti-microbial Agent" at bounding box center [338, 491] width 514 height 27
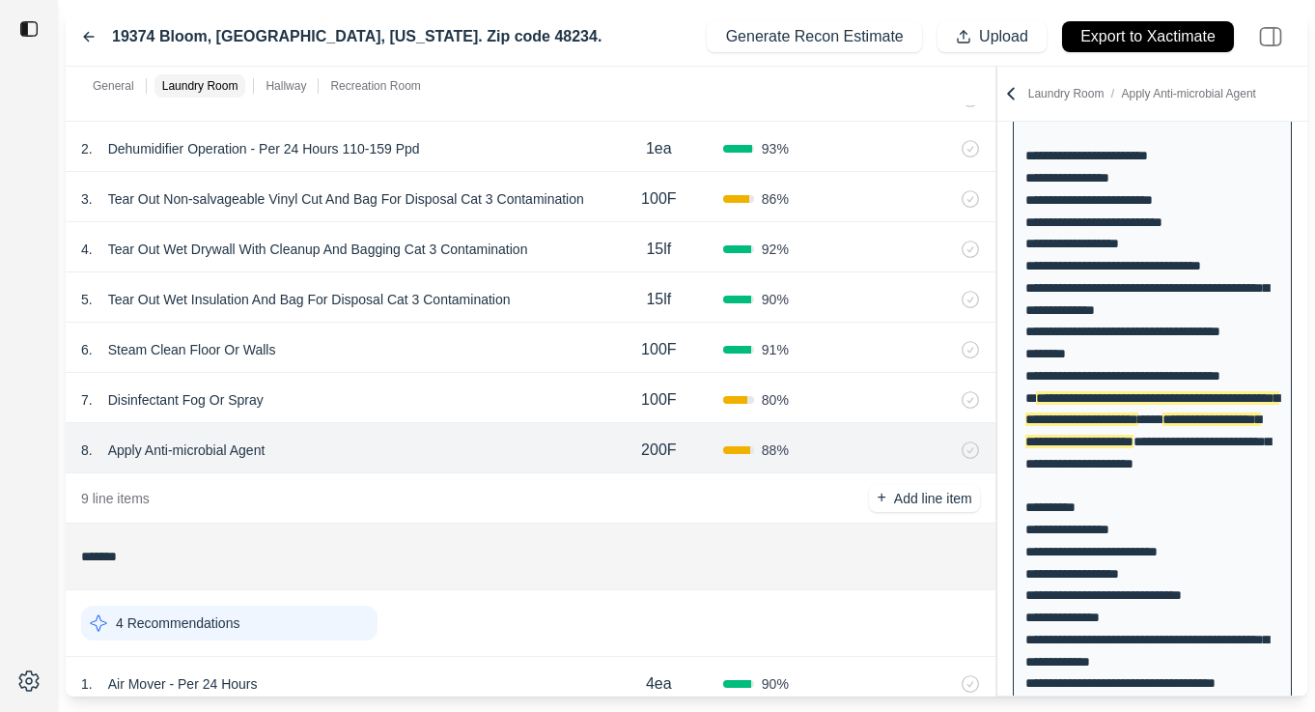
scroll to position [797, 0]
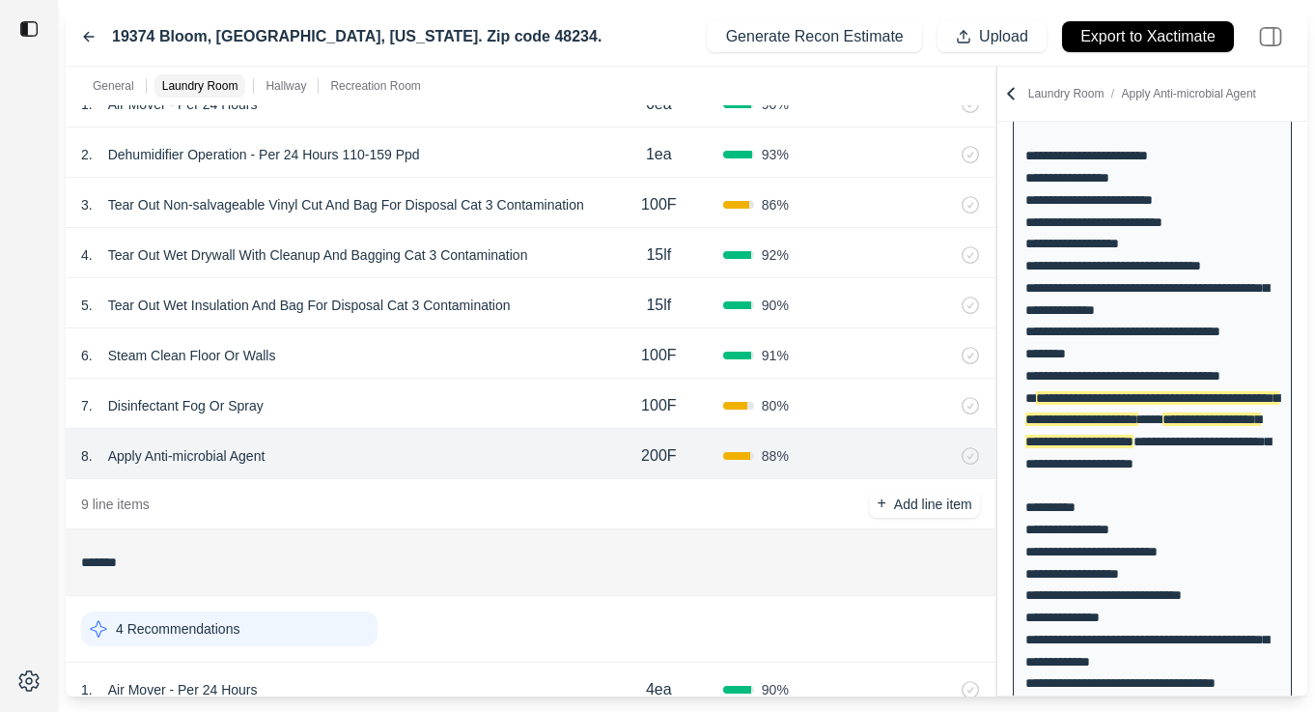
click at [433, 426] on div "7 . Disinfectant Fog Or Spray 100F 80 %" at bounding box center [531, 404] width 930 height 50
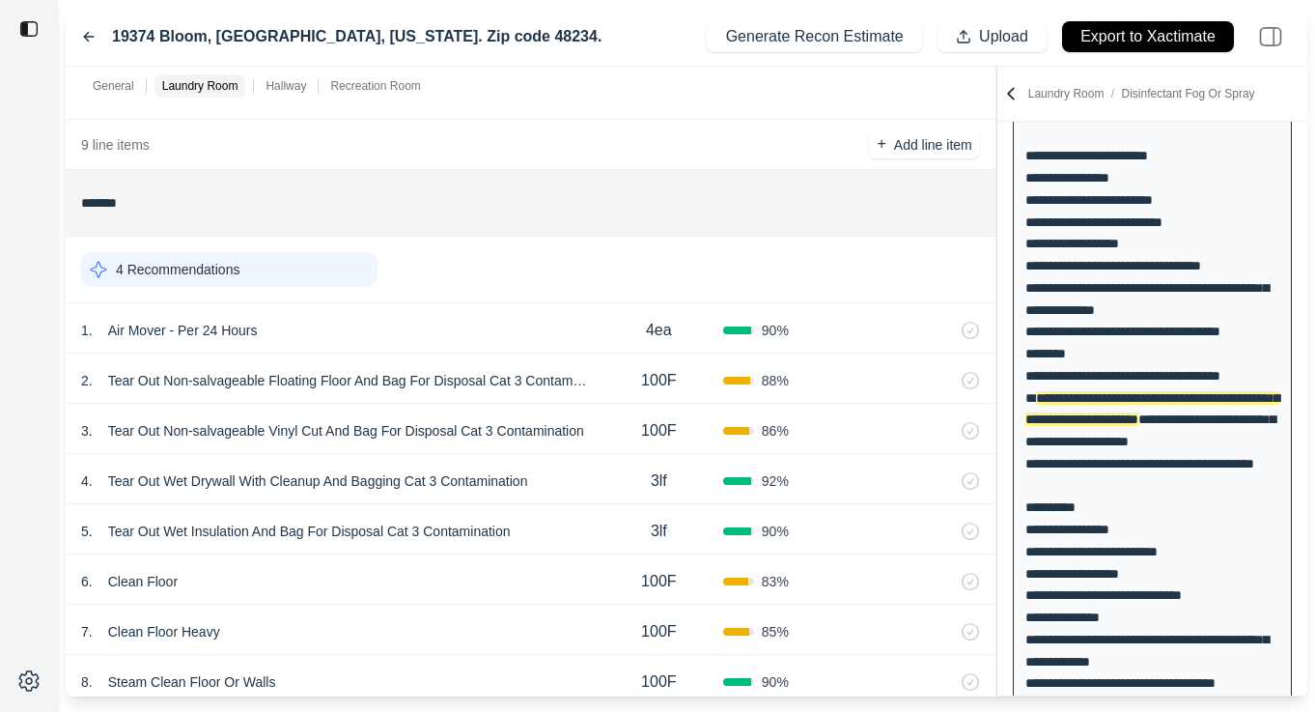
scroll to position [1168, 0]
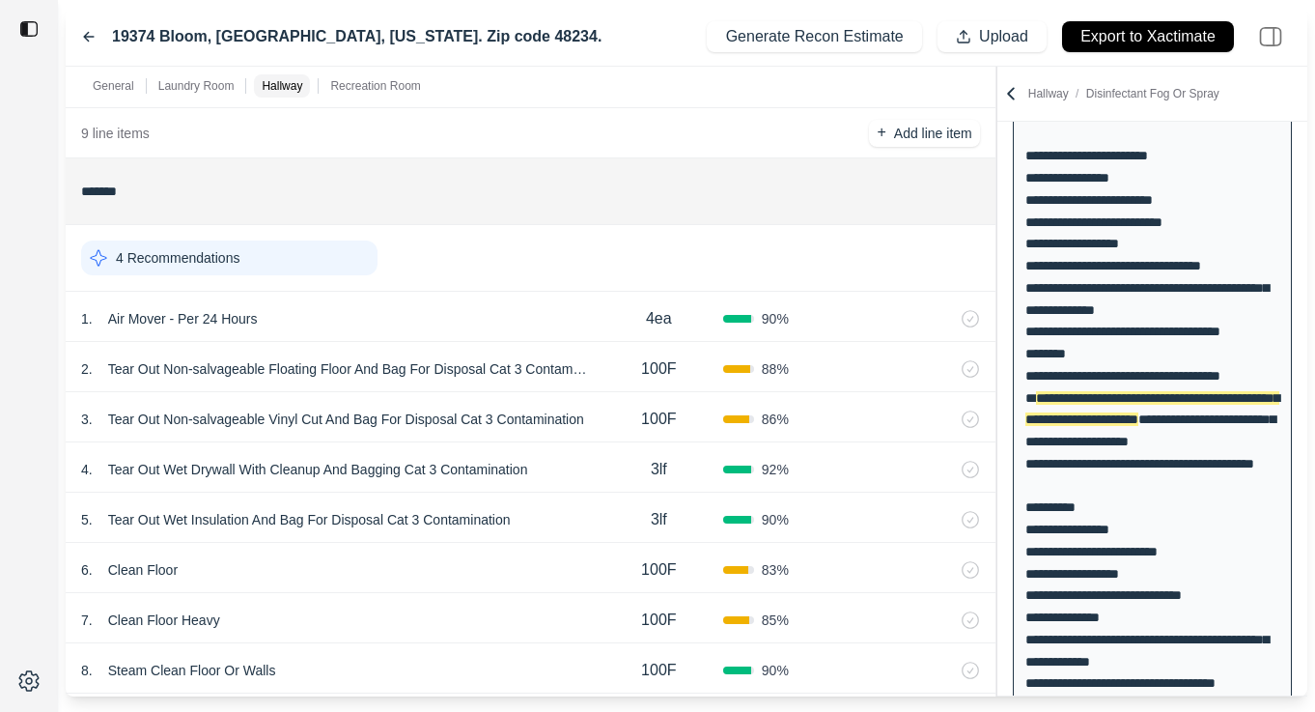
click at [524, 301] on div "1 . Air Mover - Per 24 Hours 4ea 90 %" at bounding box center [531, 317] width 930 height 50
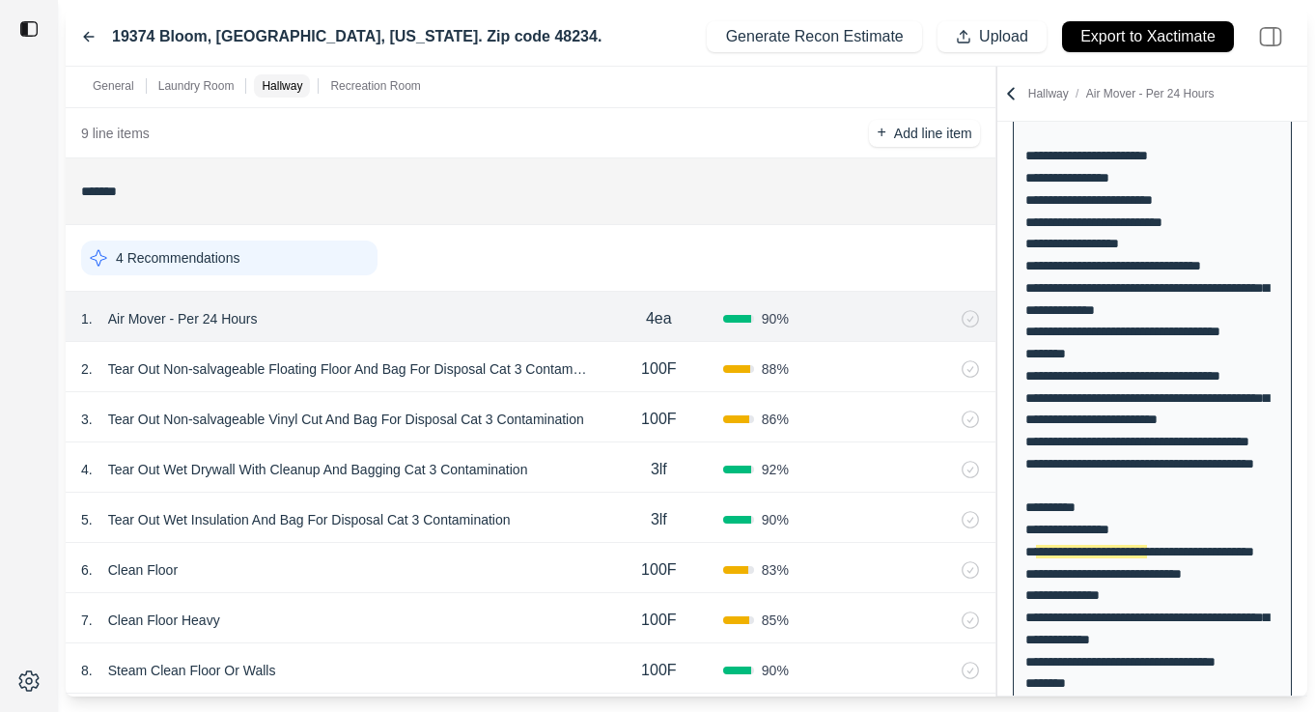
click at [524, 301] on div "1 . Air Mover - Per 24 Hours 4ea 90 %" at bounding box center [531, 317] width 930 height 50
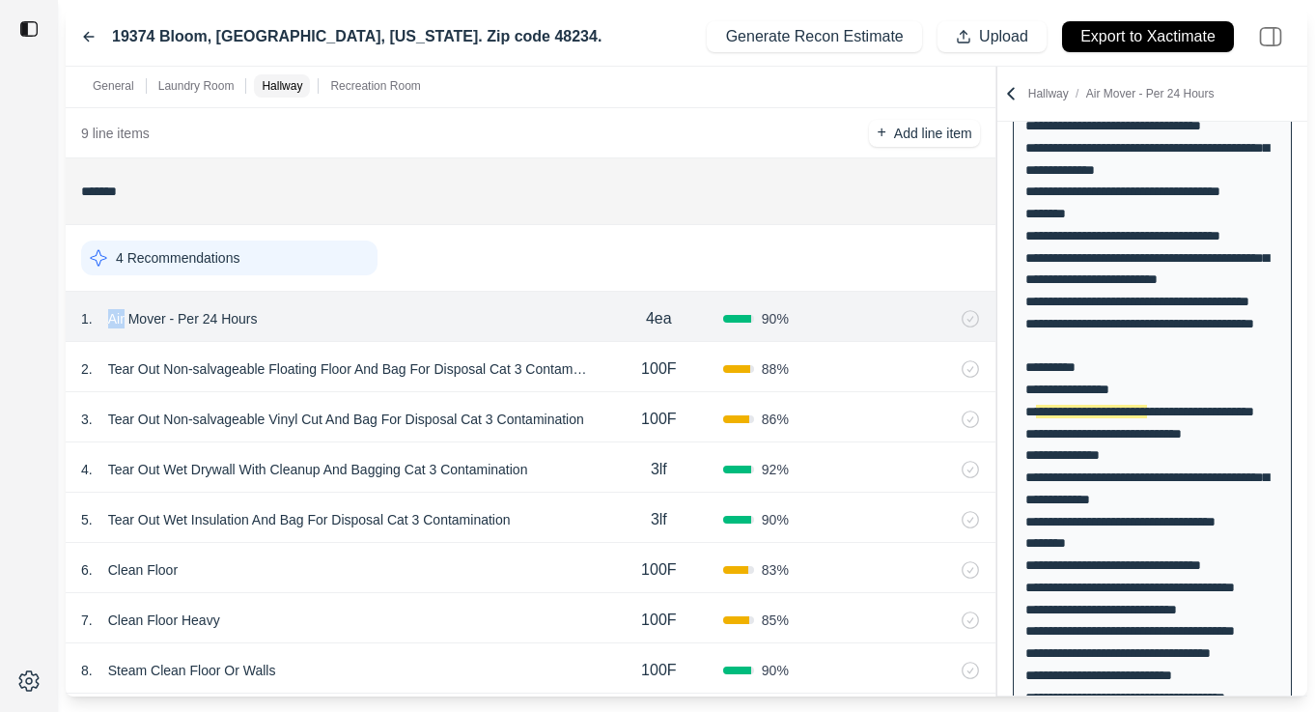
scroll to position [364, 0]
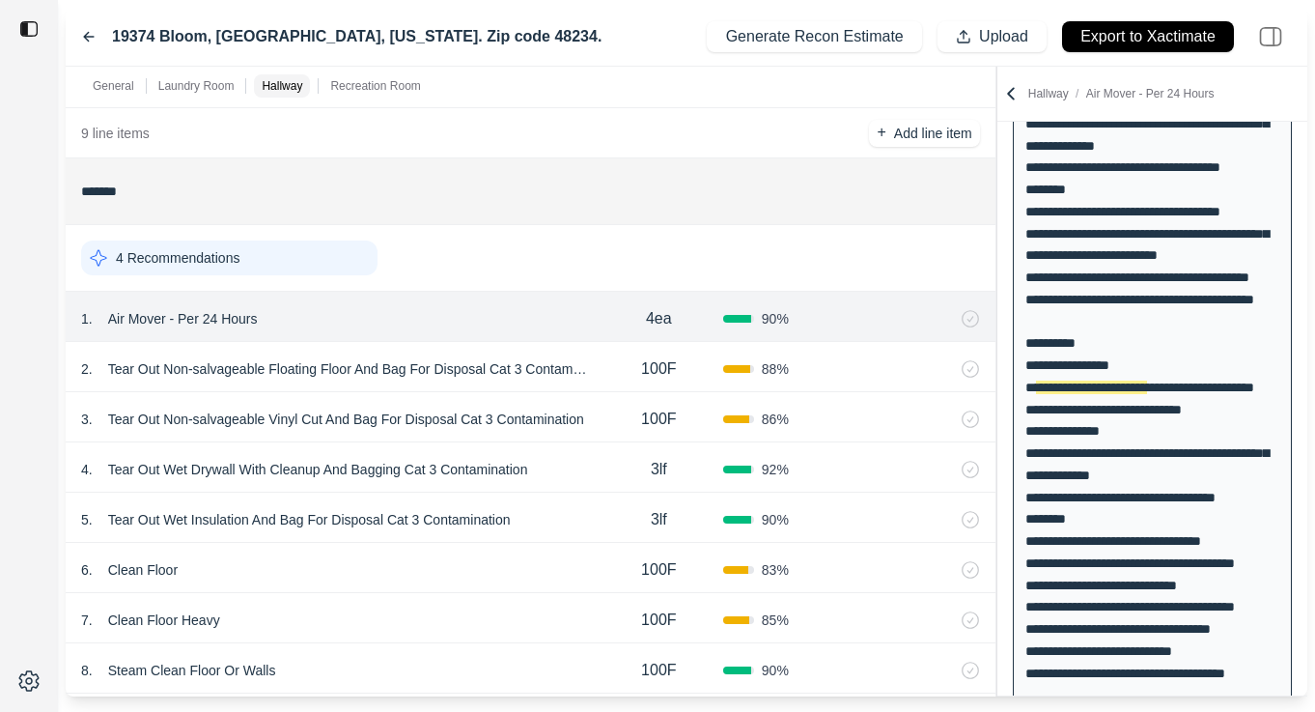
click at [635, 374] on div "100F" at bounding box center [659, 369] width 128 height 39
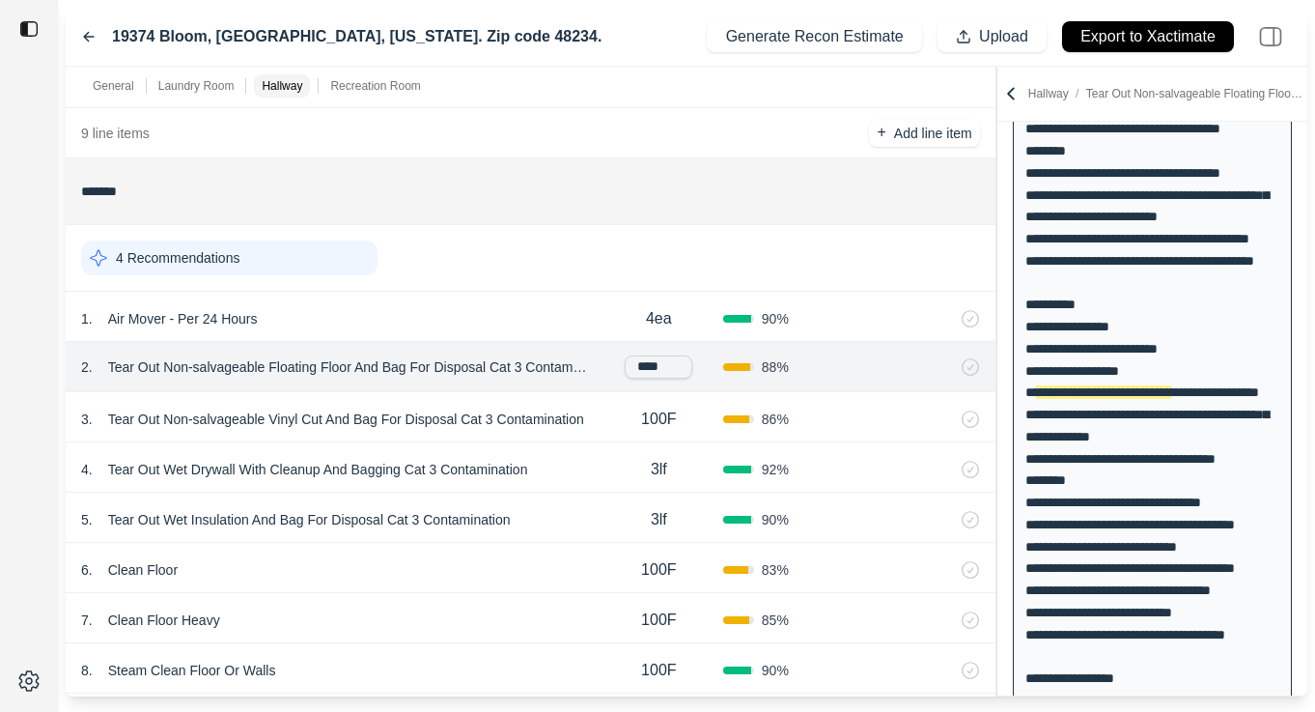
scroll to position [409, 0]
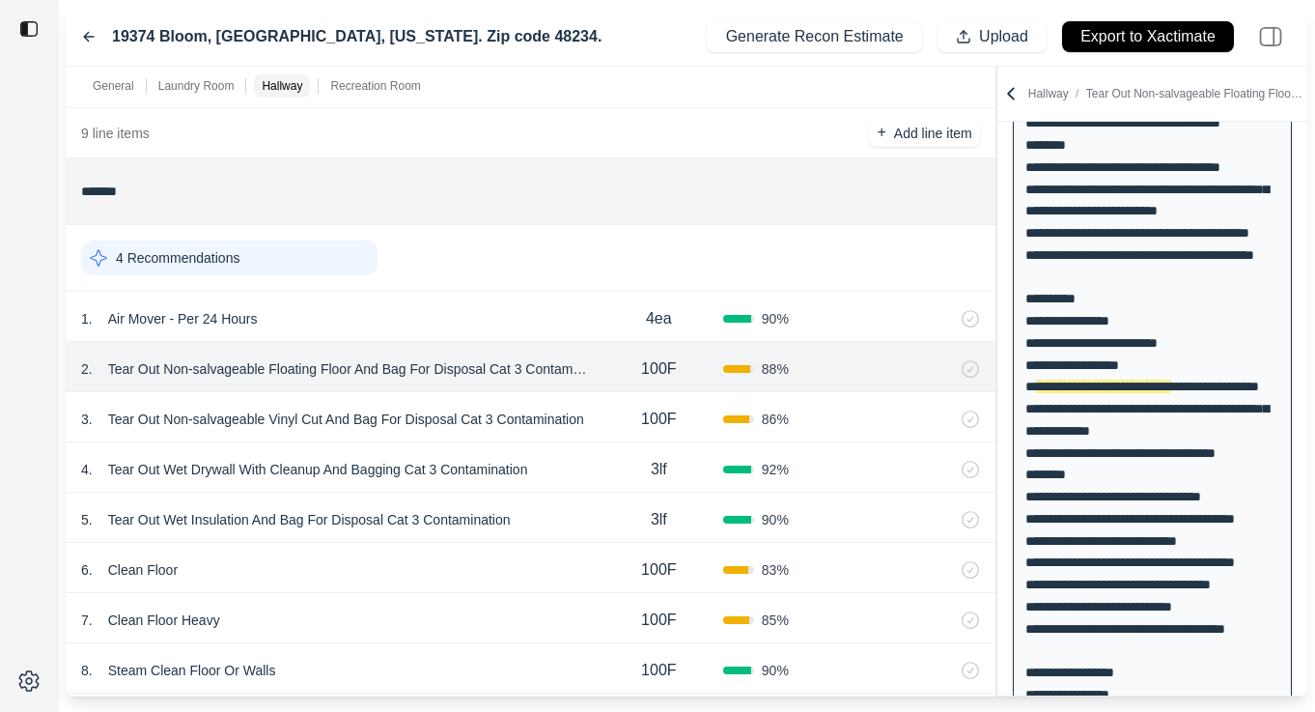
click at [591, 471] on div "4 . Tear Out Wet Drywall With Cleanup And Bagging Cat 3 Contamination" at bounding box center [338, 469] width 514 height 27
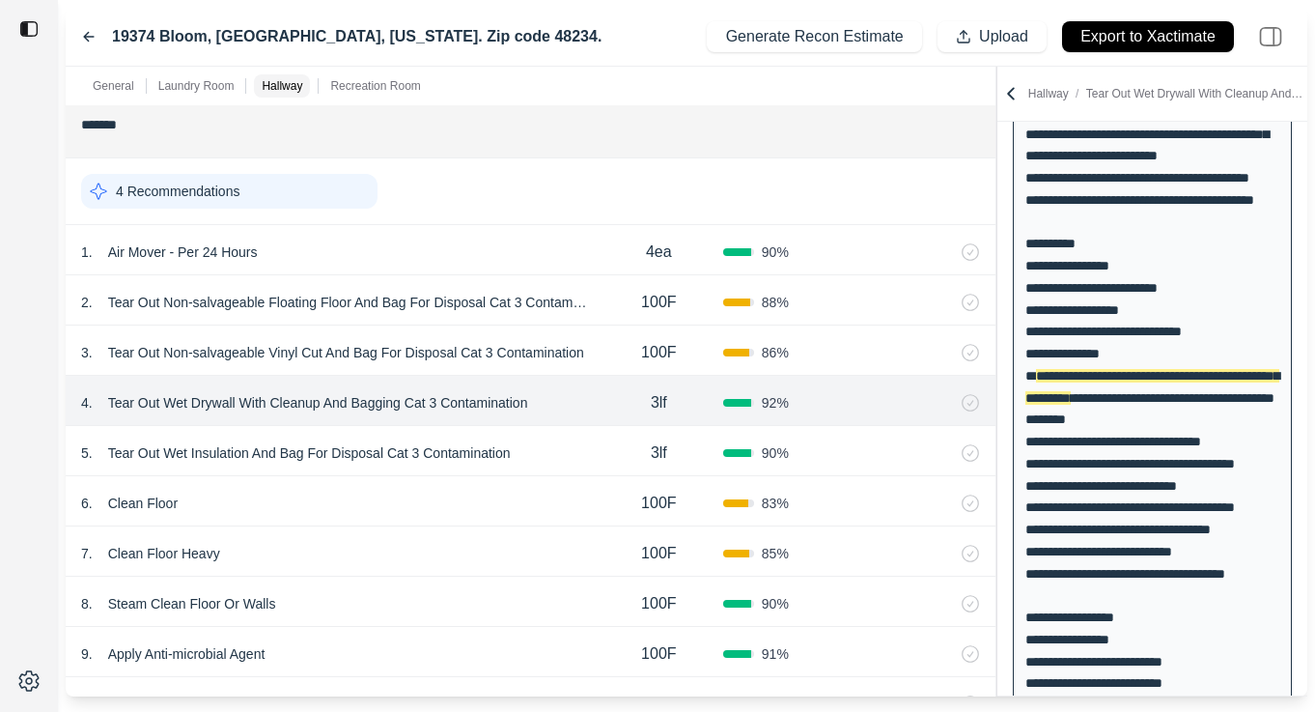
scroll to position [1236, 0]
click at [564, 453] on div "5 . Tear Out Wet Insulation And Bag For Disposal Cat 3 Contamination" at bounding box center [338, 451] width 514 height 27
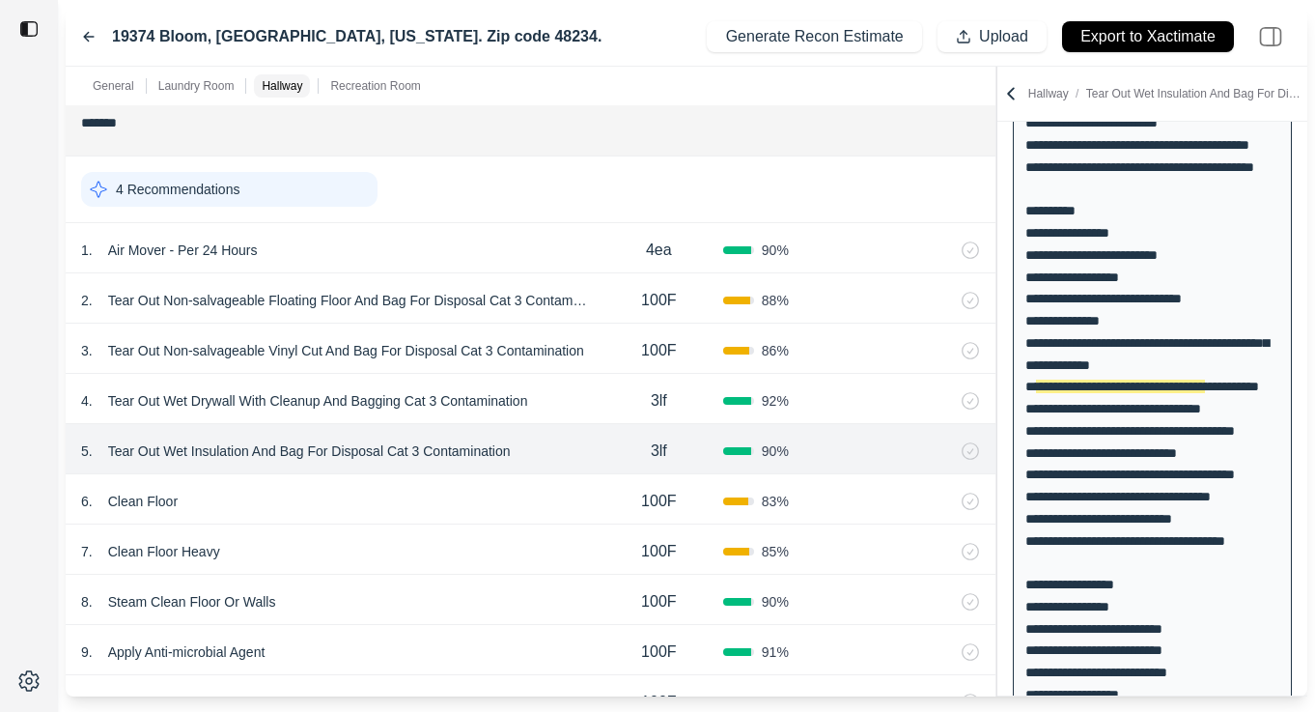
click at [485, 508] on div "6 . Clean Floor" at bounding box center [338, 501] width 514 height 27
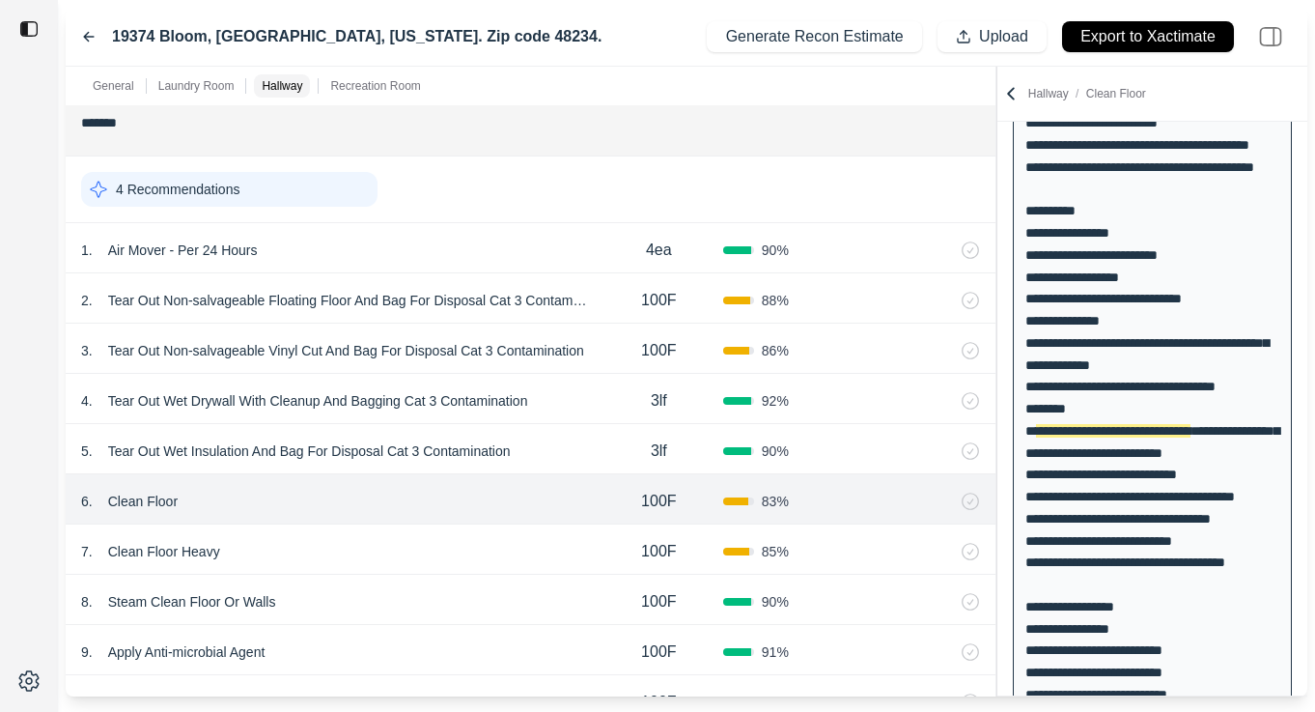
scroll to position [540, 0]
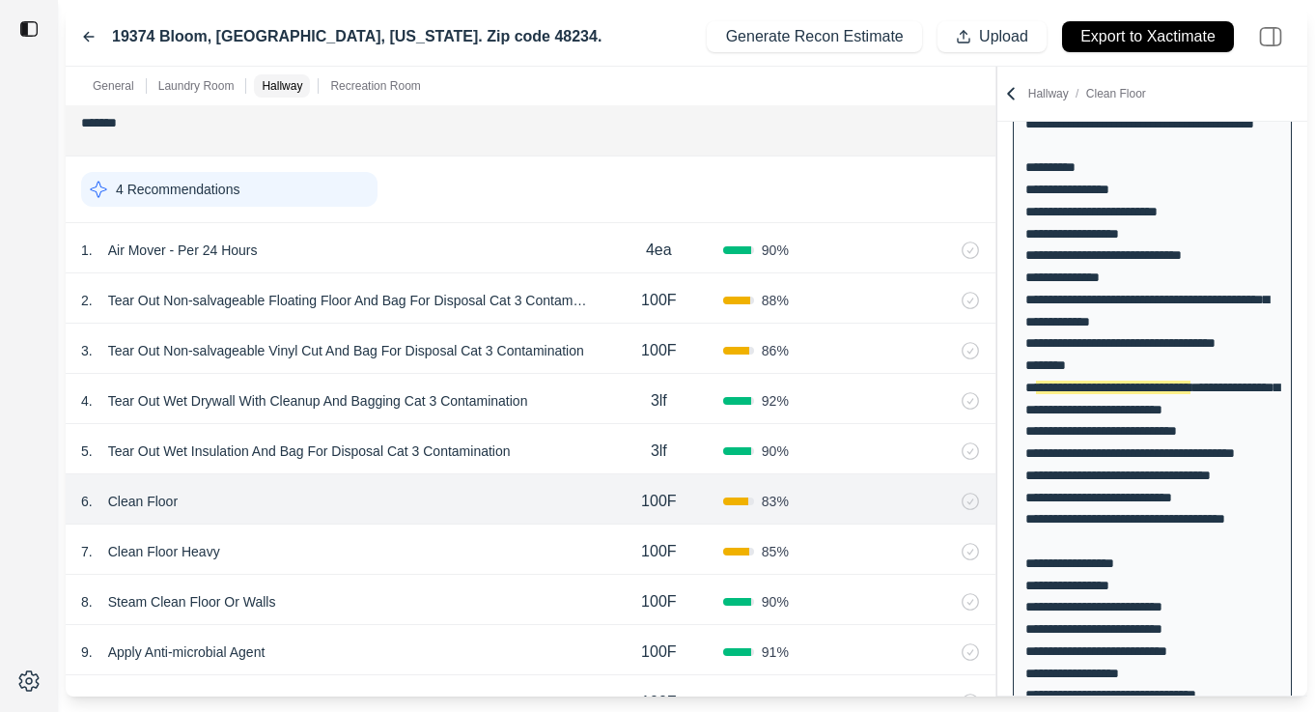
click at [494, 549] on div "7 . Clean Floor Heavy" at bounding box center [338, 551] width 514 height 27
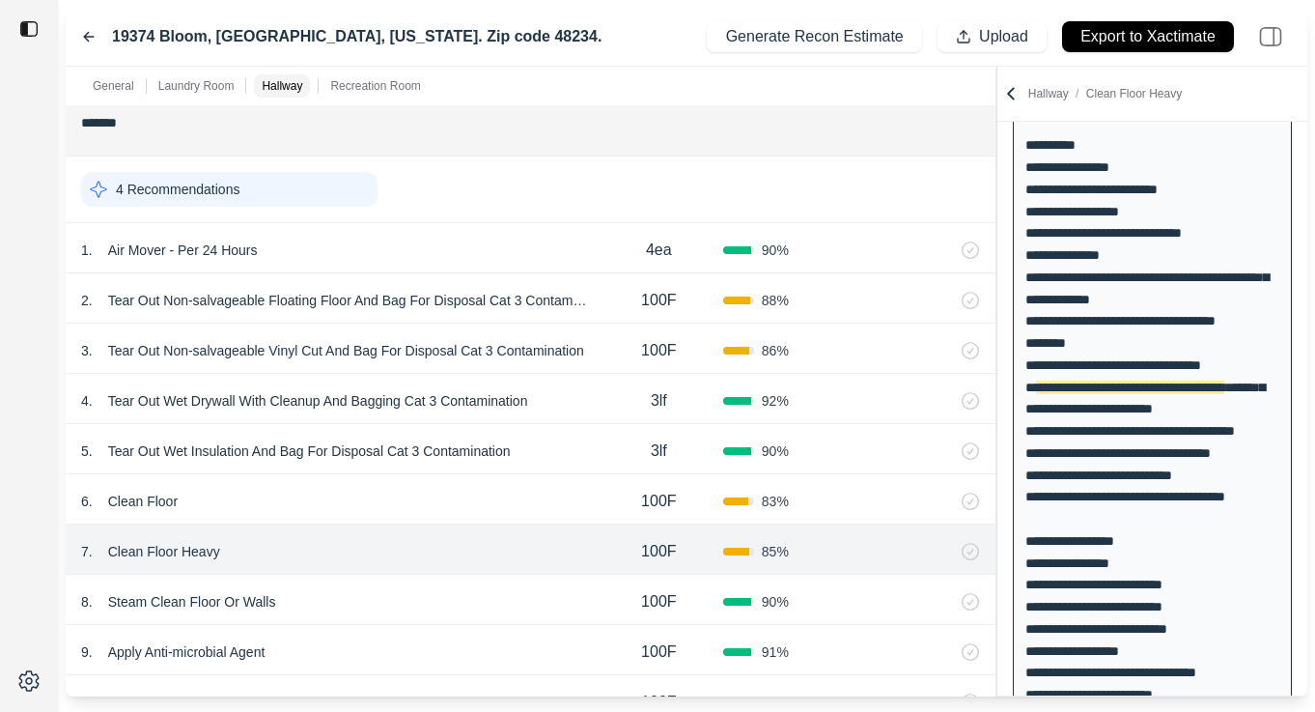
scroll to position [1258, 0]
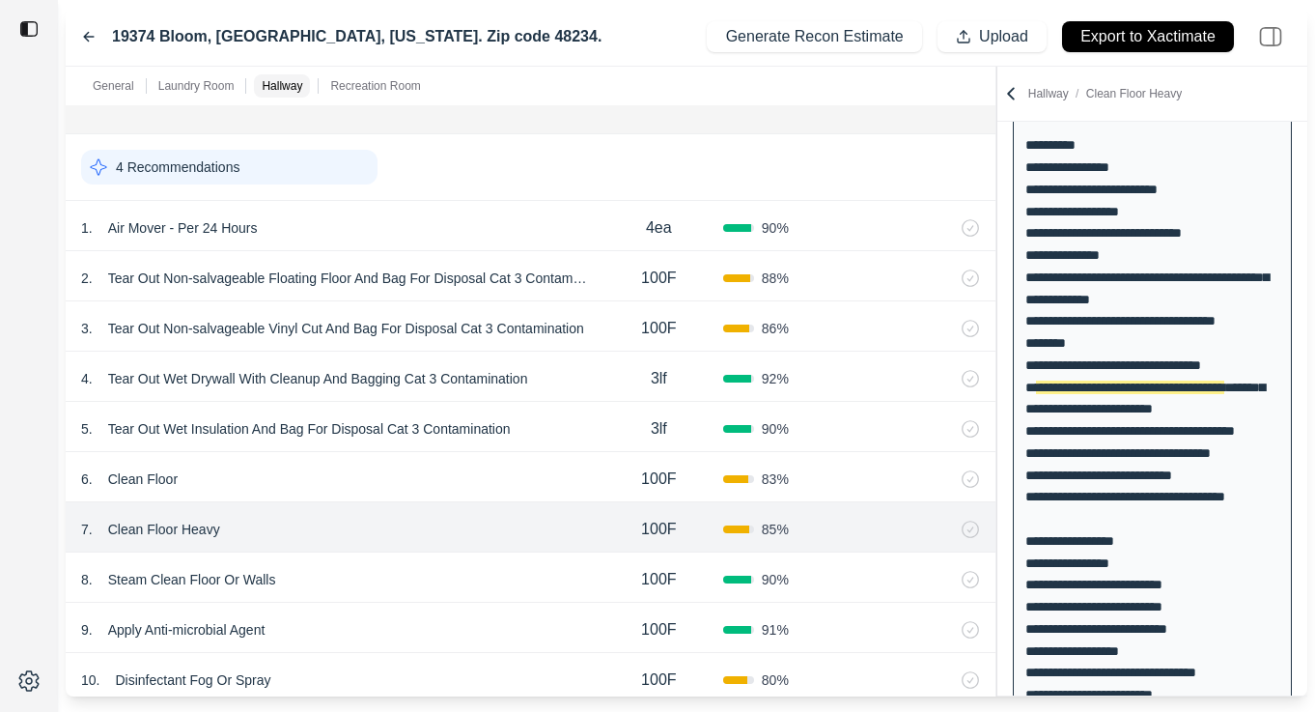
click at [454, 583] on div "8 . Steam Clean Floor Or Walls" at bounding box center [338, 579] width 514 height 27
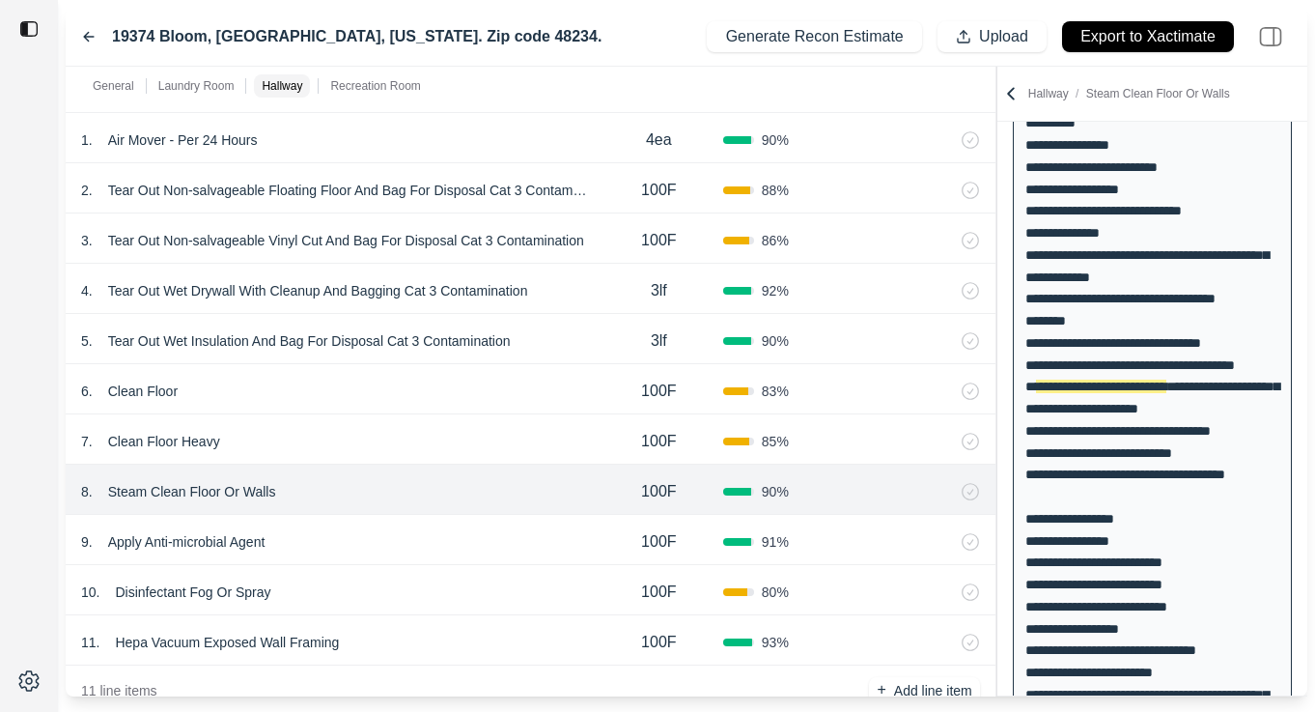
scroll to position [1364, 0]
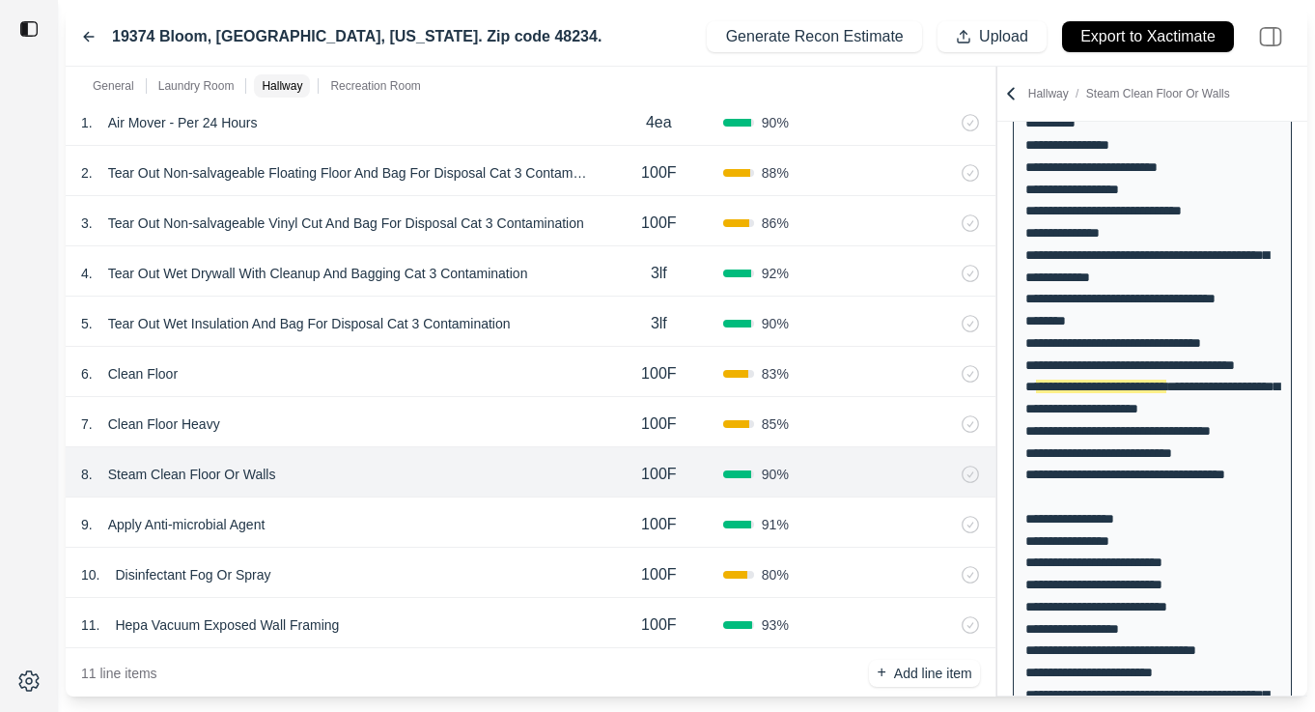
click at [457, 528] on div "9 . Apply Anti-microbial Agent" at bounding box center [338, 524] width 514 height 27
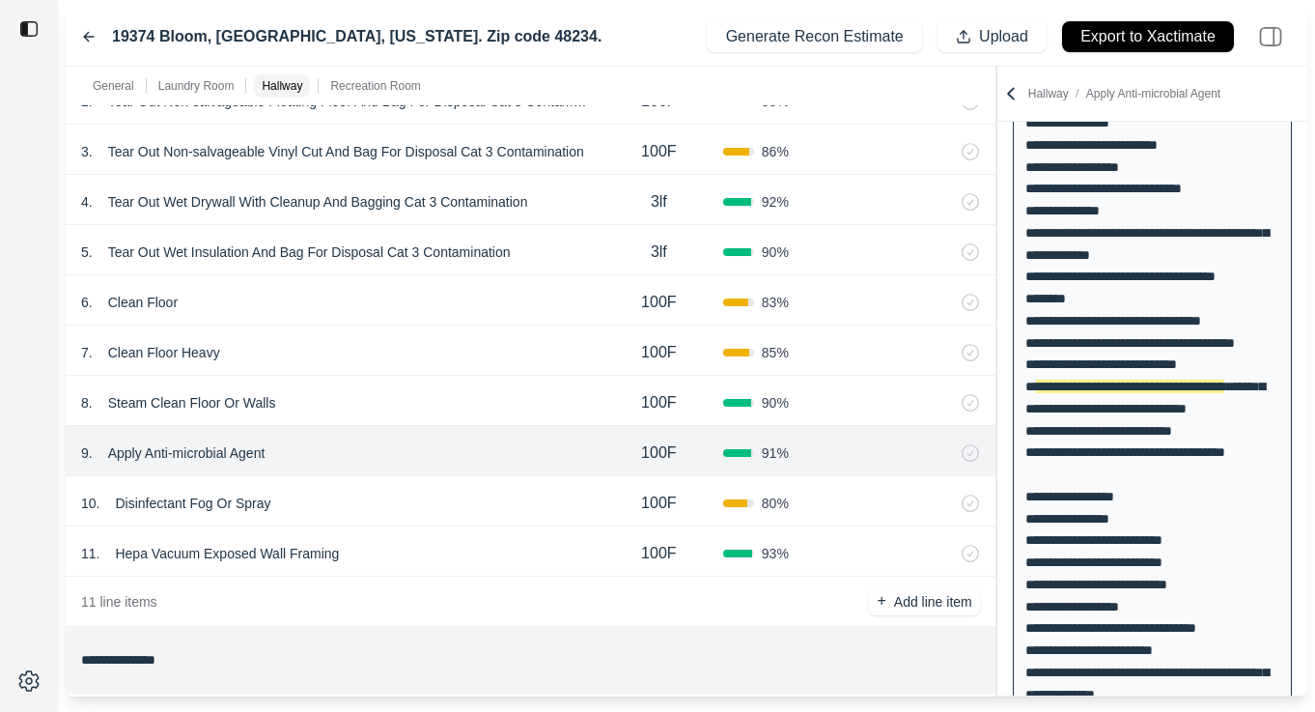
scroll to position [1436, 0]
click at [392, 562] on div "11 . Hepa Vacuum Exposed Wall Framing" at bounding box center [338, 552] width 514 height 27
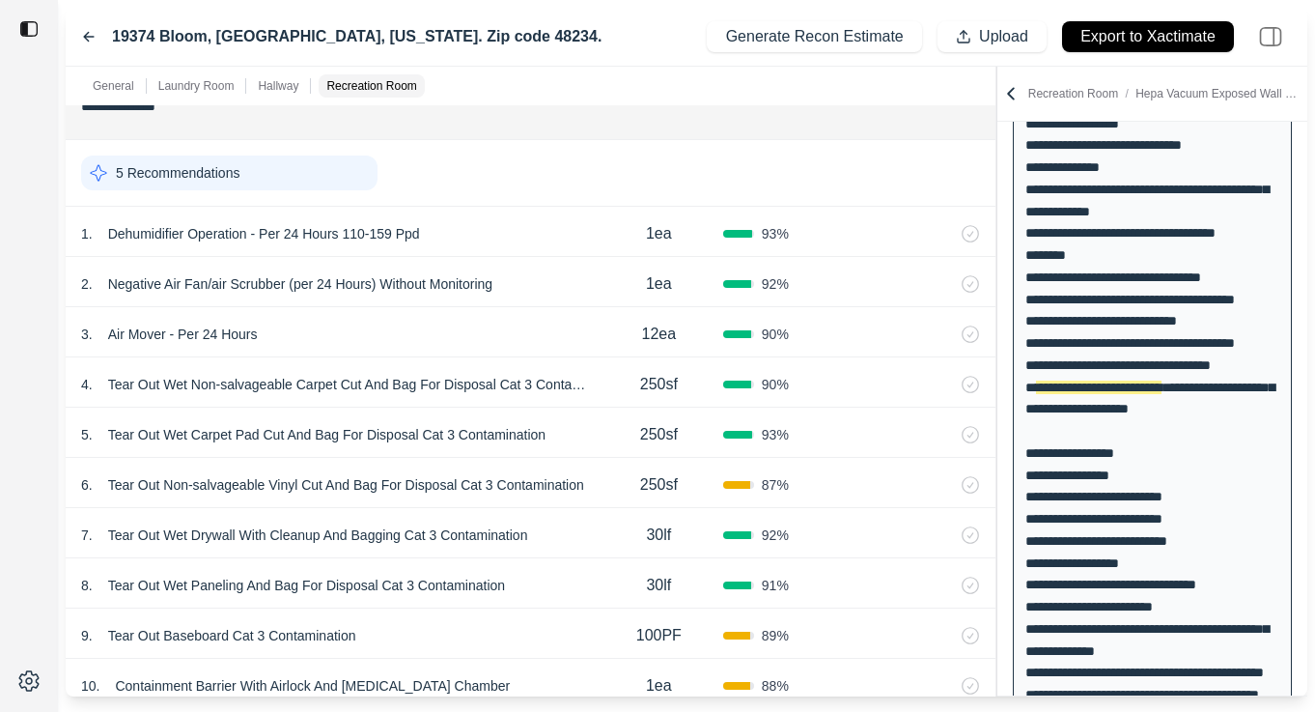
scroll to position [2006, 0]
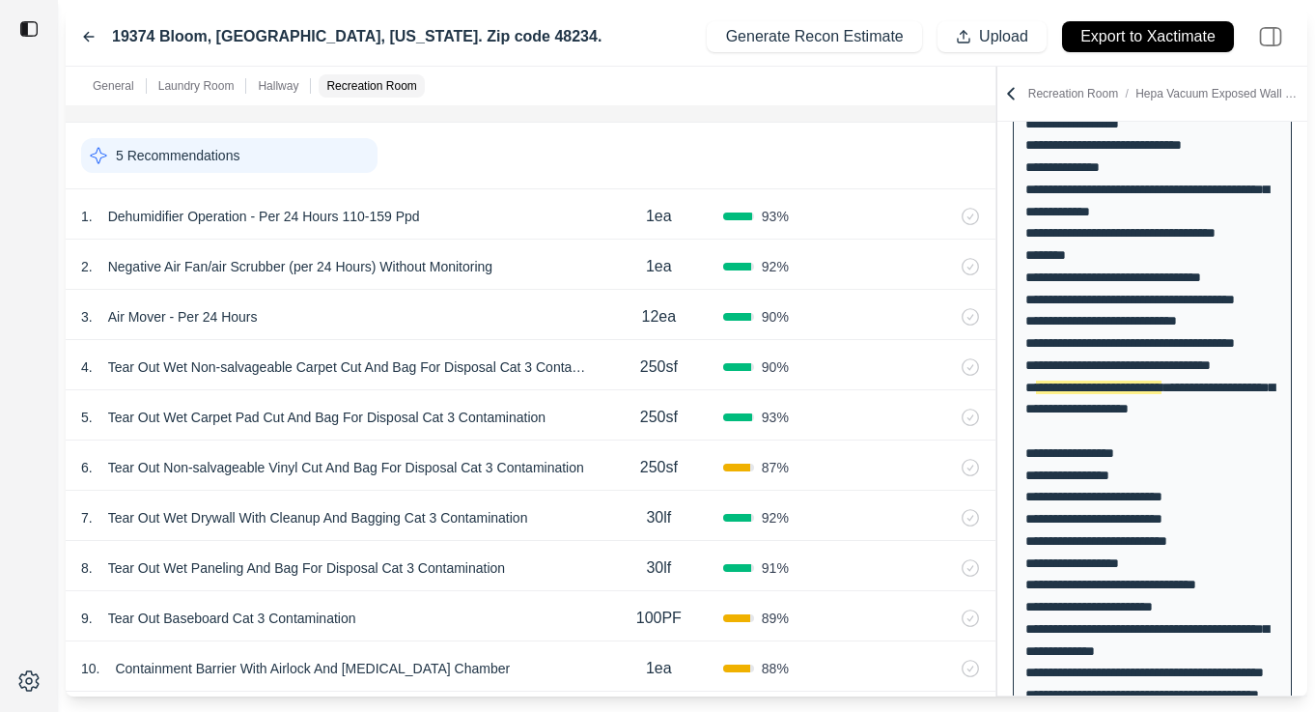
click at [521, 380] on p "Tear Out Wet Non-salvageable Carpet Cut And Bag For Disposal Cat 3 Contamination" at bounding box center [347, 366] width 494 height 27
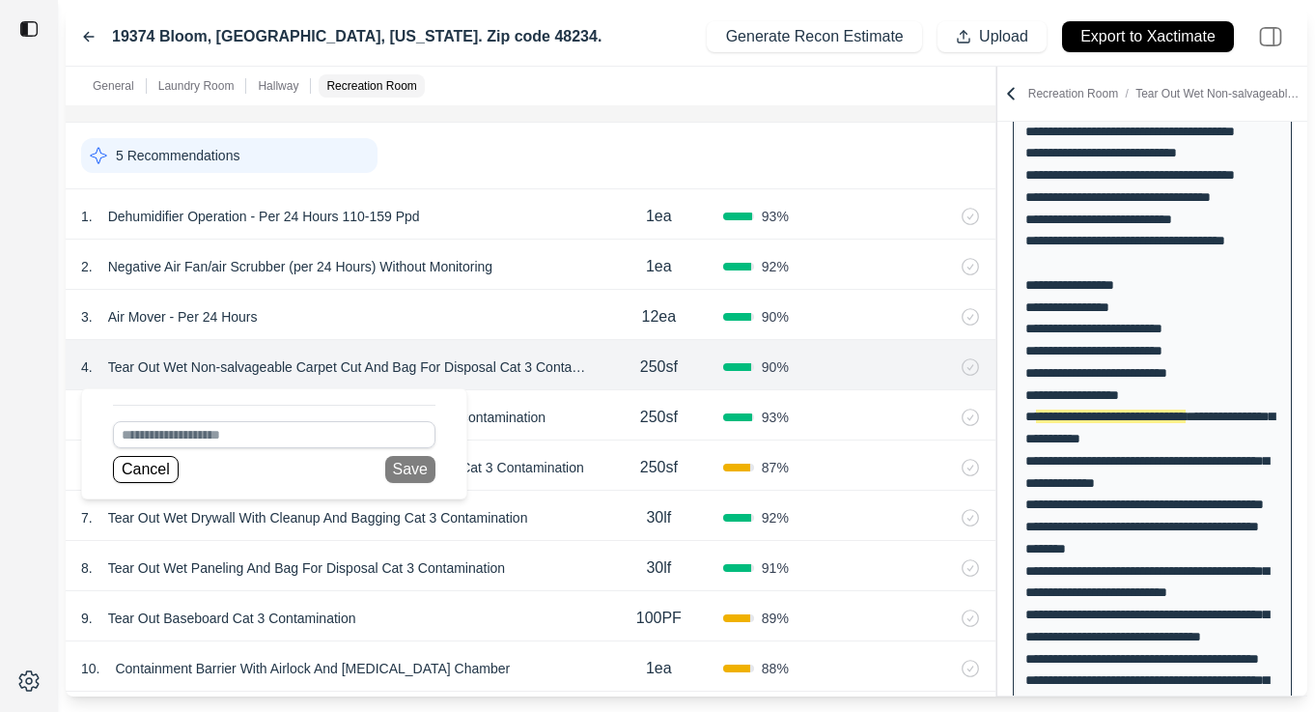
scroll to position [848, 0]
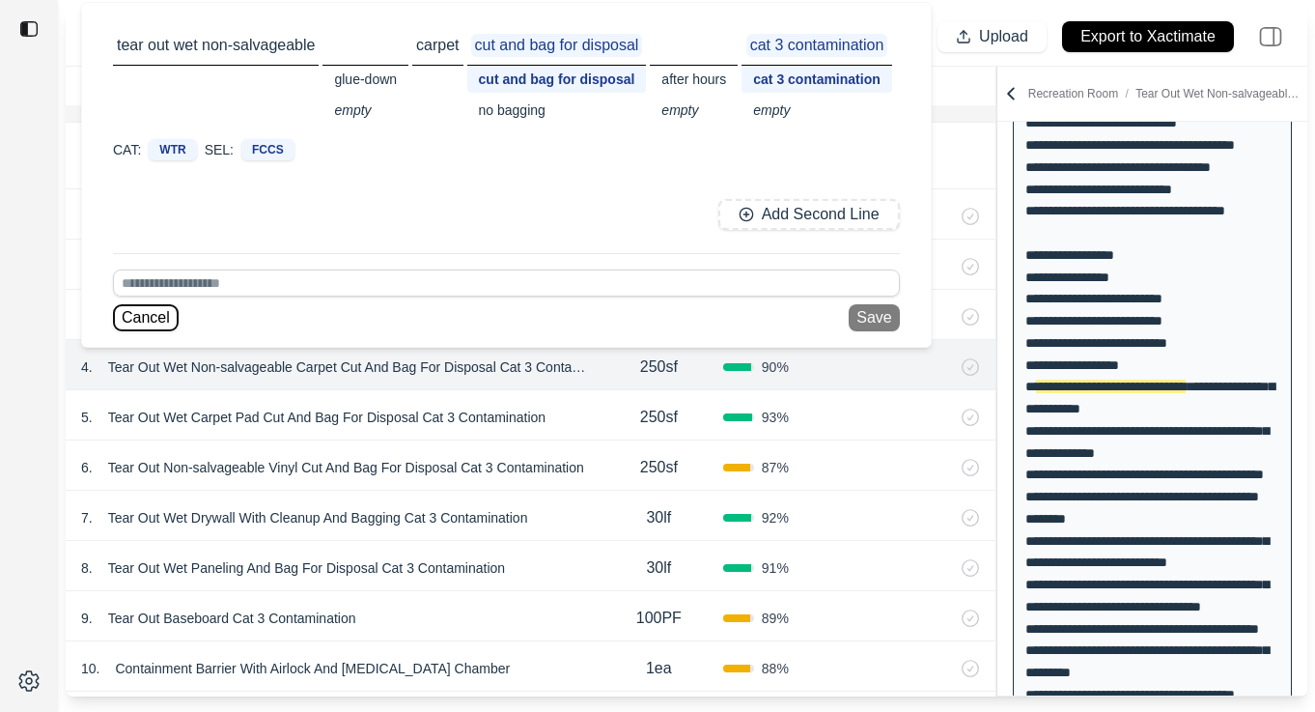
click at [155, 321] on button "Cancel" at bounding box center [146, 317] width 66 height 27
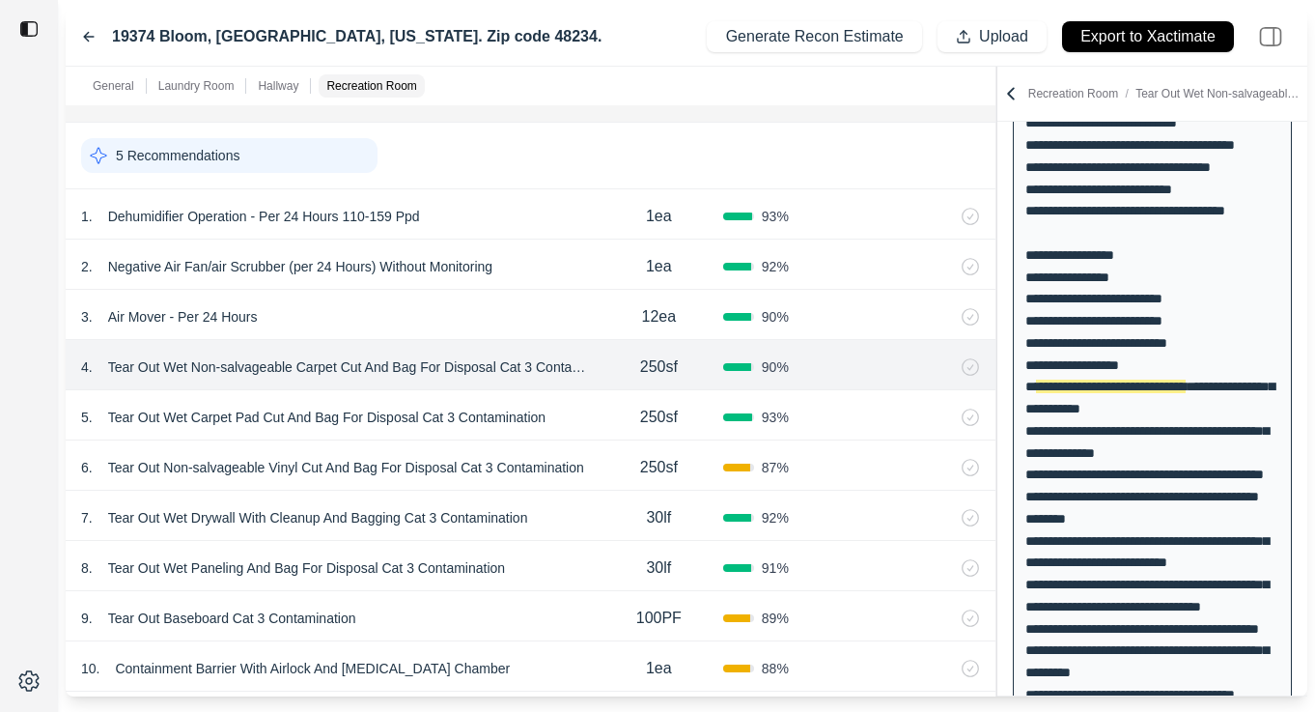
click at [589, 419] on div "5 . Tear Out Wet Carpet Pad Cut And Bag For Disposal Cat 3 Contamination" at bounding box center [338, 417] width 514 height 27
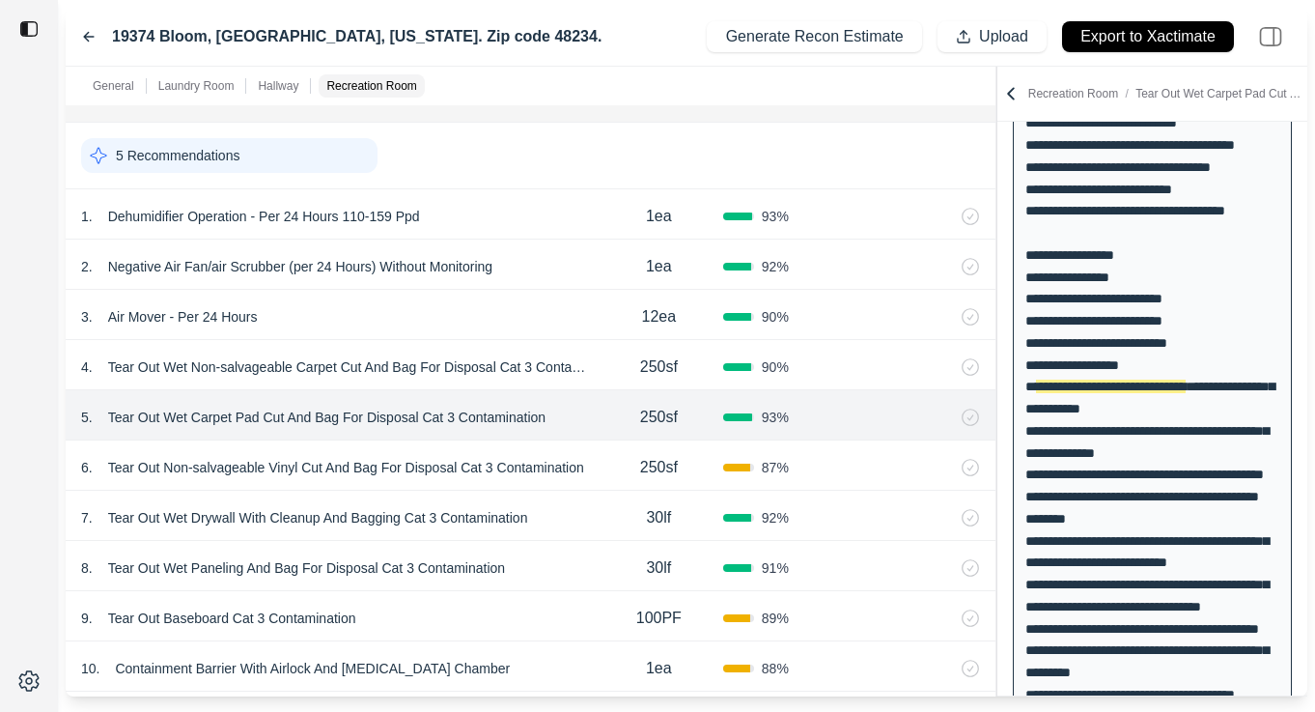
click at [593, 473] on div "6 . Tear Out Non-salvageable Vinyl Cut And Bag For Disposal Cat 3 Contamination" at bounding box center [338, 467] width 514 height 27
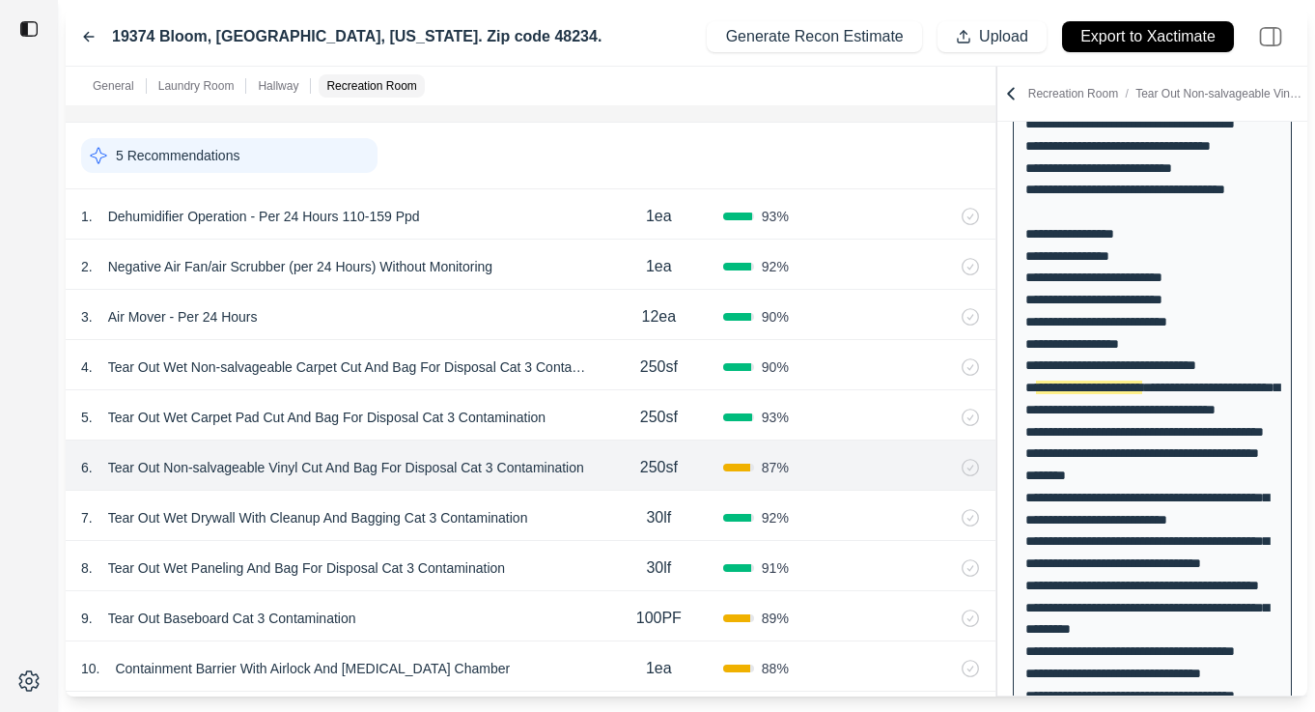
scroll to position [870, 0]
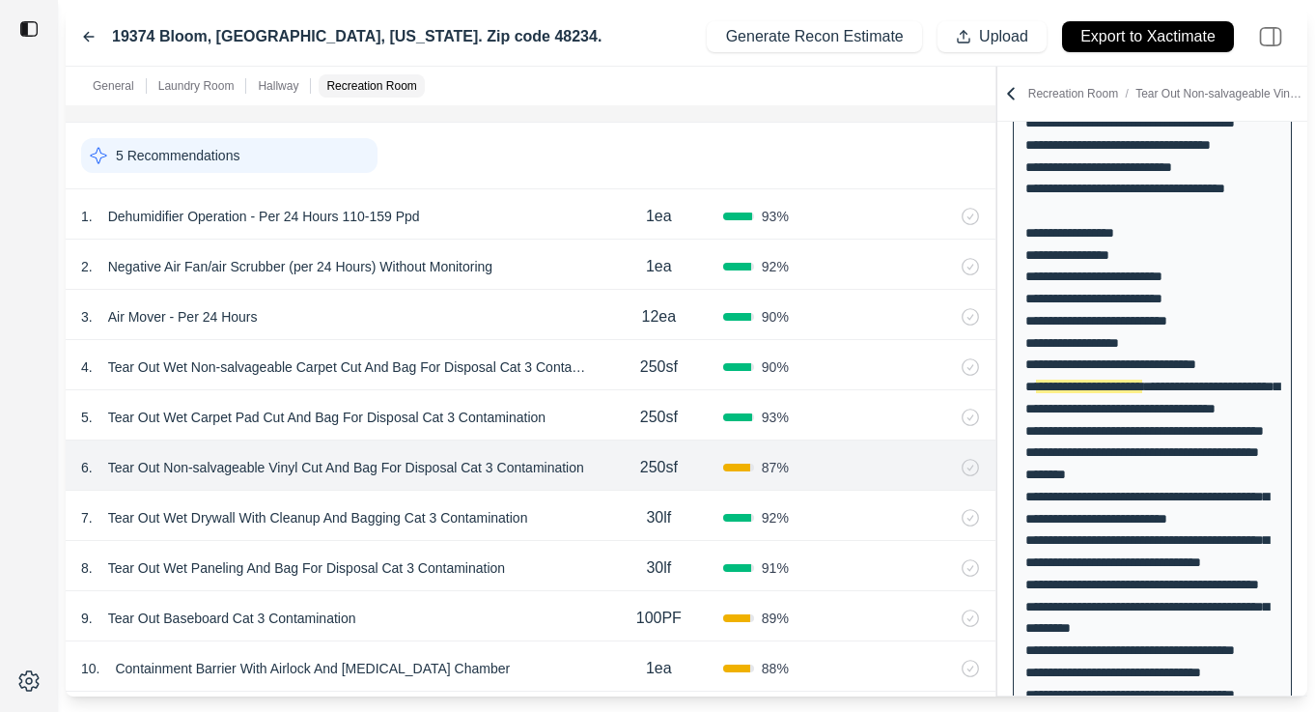
click at [592, 534] on div "7 . Tear Out Wet Drywall With Cleanup And Bagging Cat 3 Contamination 30lf 92 %" at bounding box center [531, 516] width 930 height 50
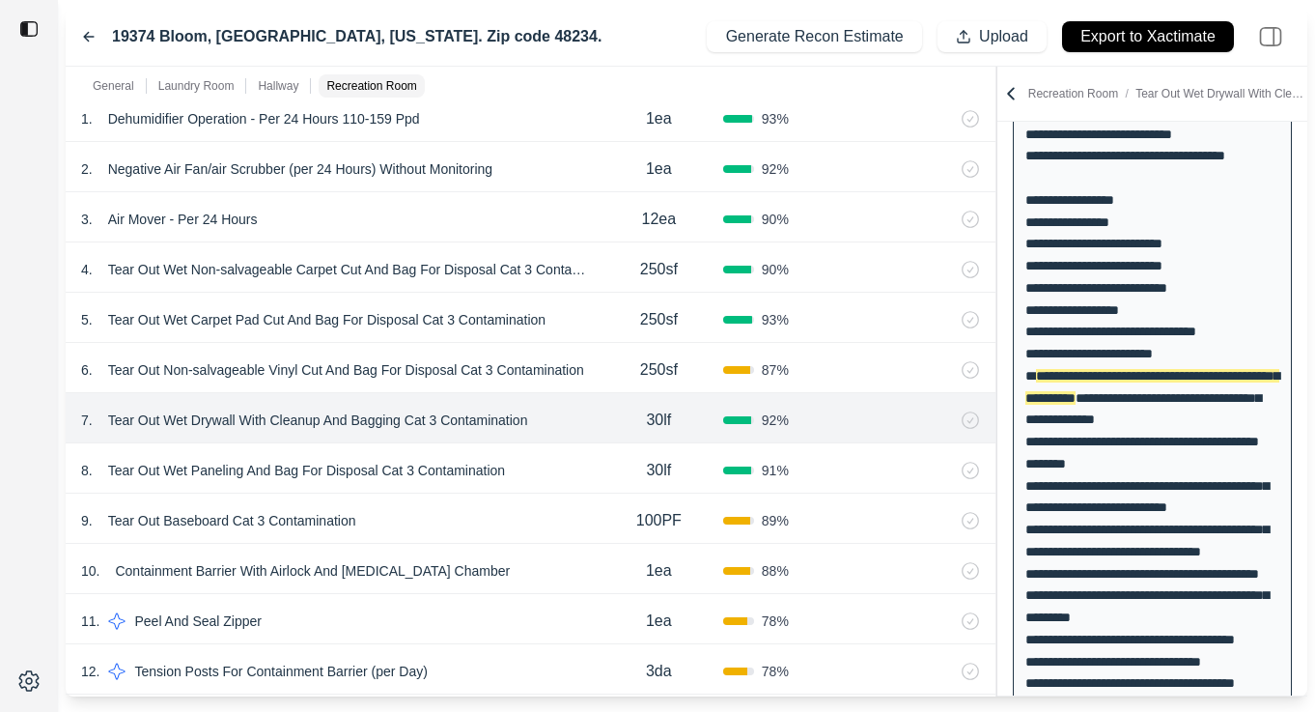
scroll to position [2109, 0]
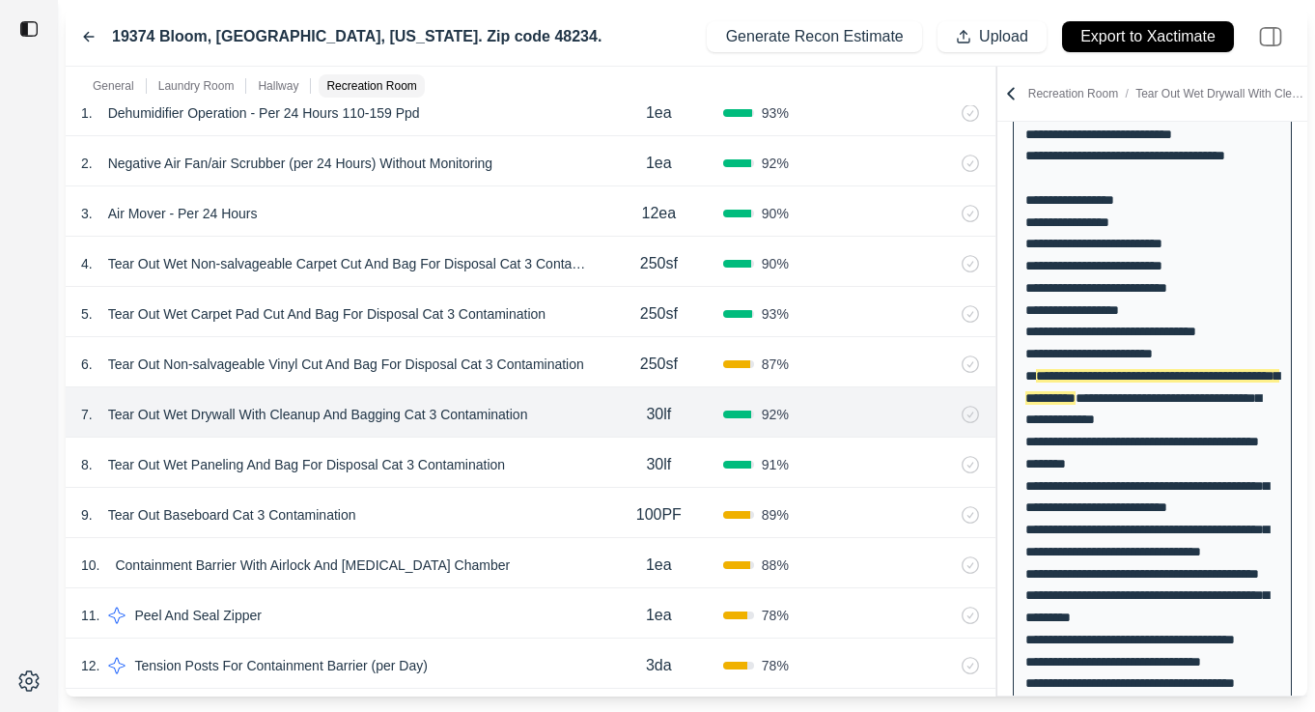
click at [565, 467] on div "8 . Tear Out Wet Paneling And Bag For Disposal Cat 3 Contamination" at bounding box center [338, 464] width 514 height 27
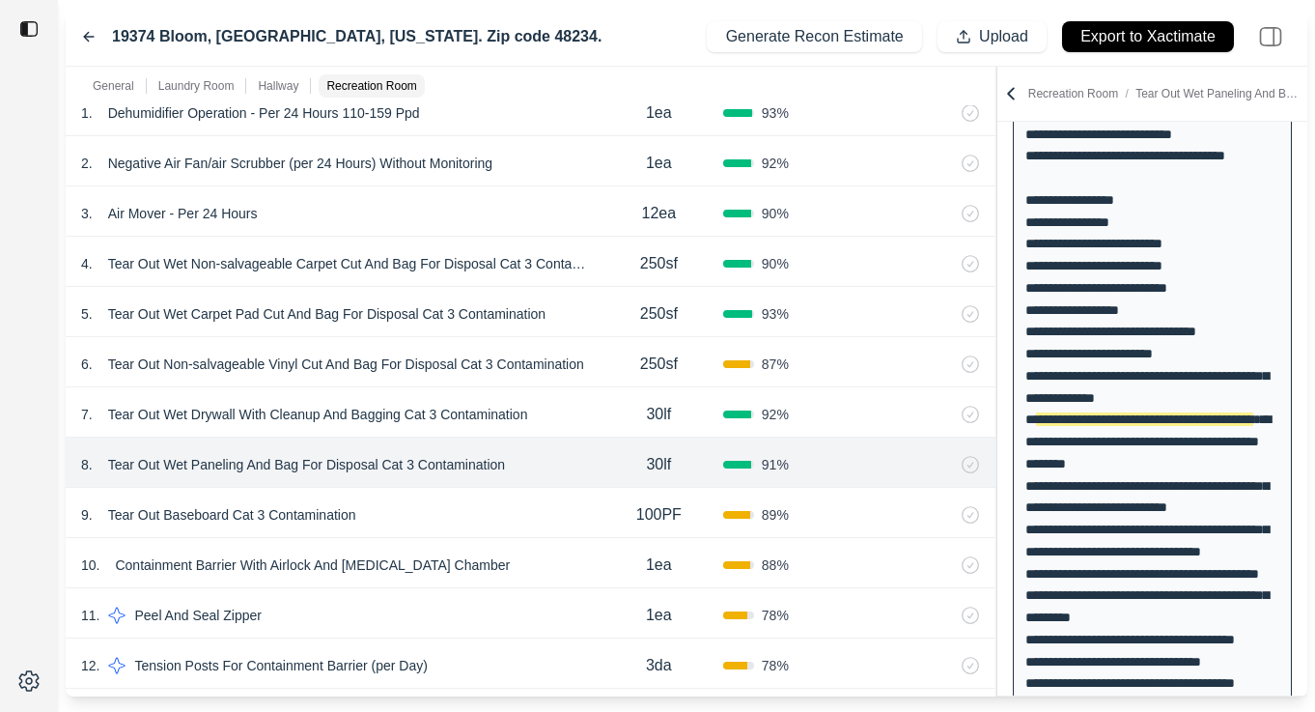
scroll to position [946, 0]
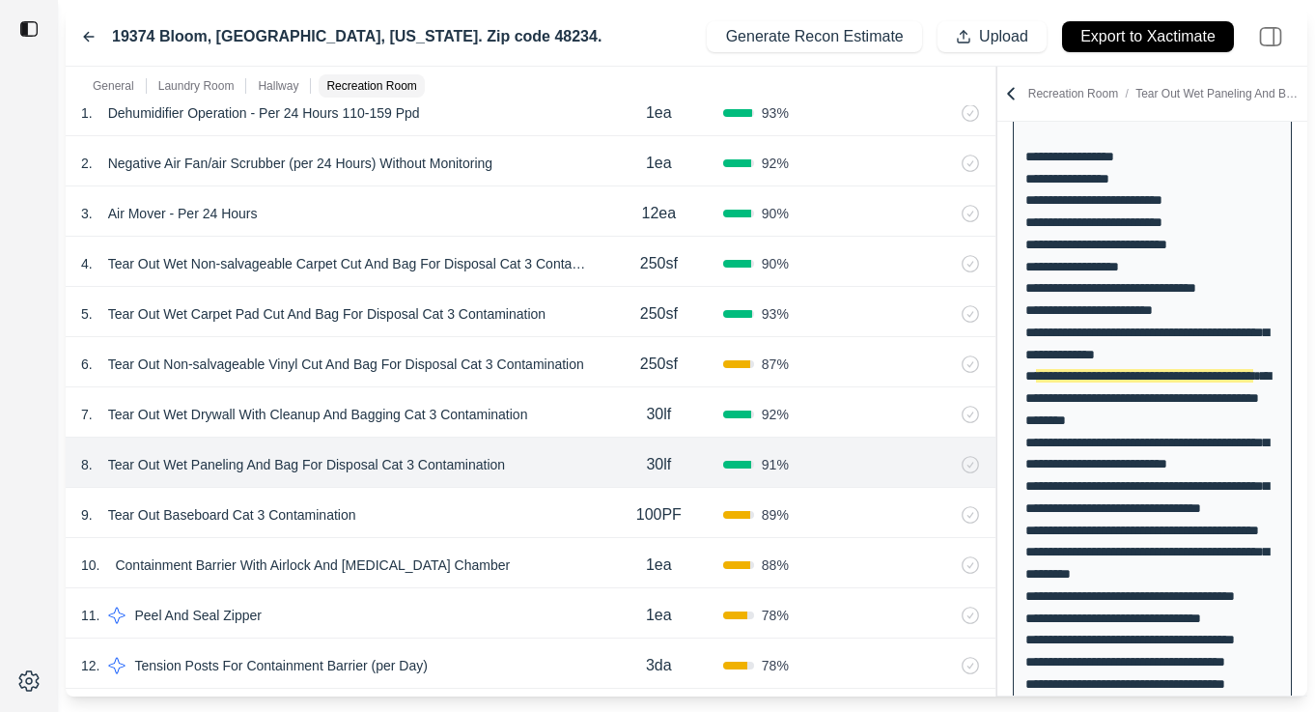
click at [574, 517] on div "9 . Tear Out Baseboard Cat 3 Contamination" at bounding box center [338, 514] width 514 height 27
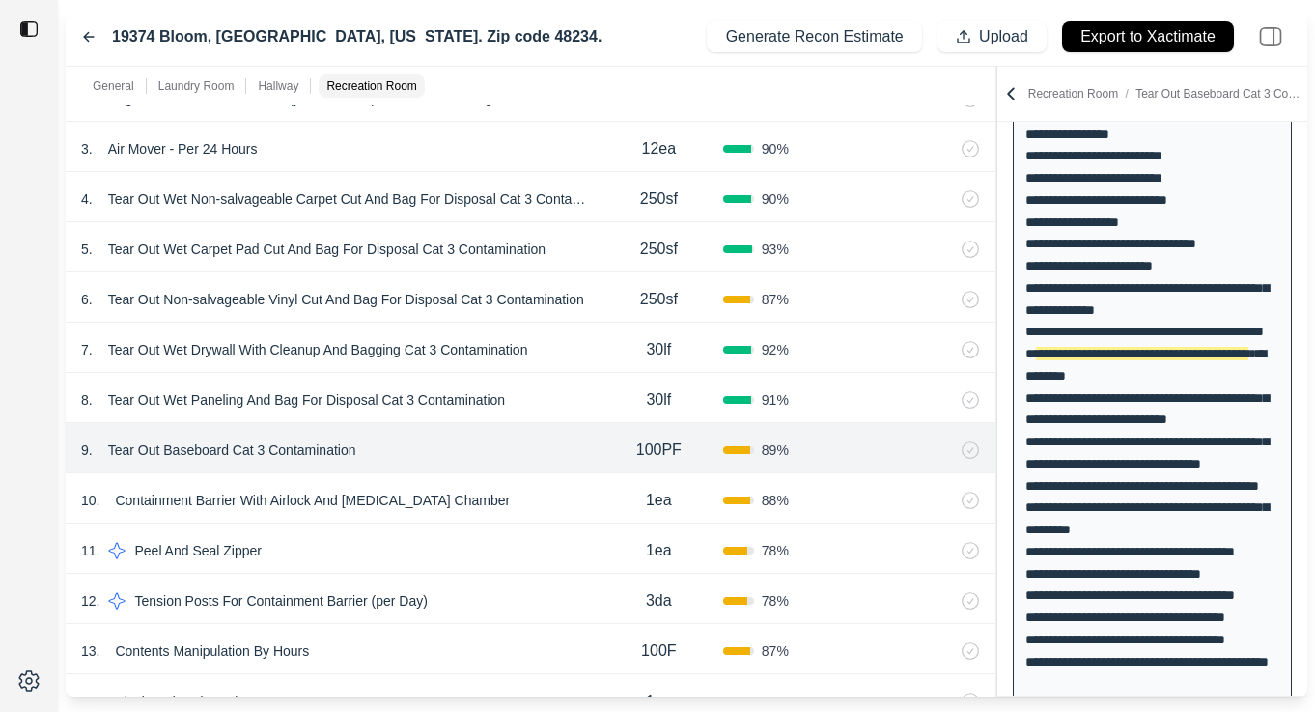
scroll to position [2182, 0]
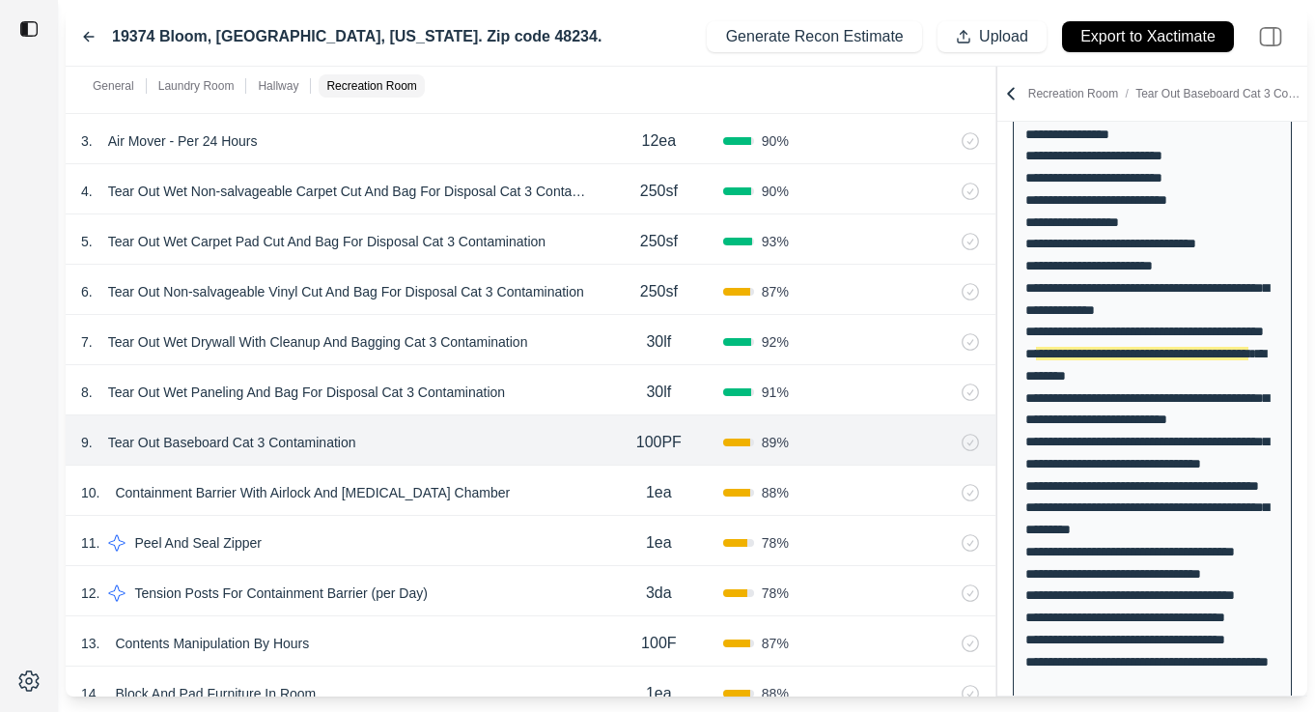
click at [568, 492] on div "10 . Containment Barrier With Airlock And [MEDICAL_DATA] Chamber" at bounding box center [338, 492] width 514 height 27
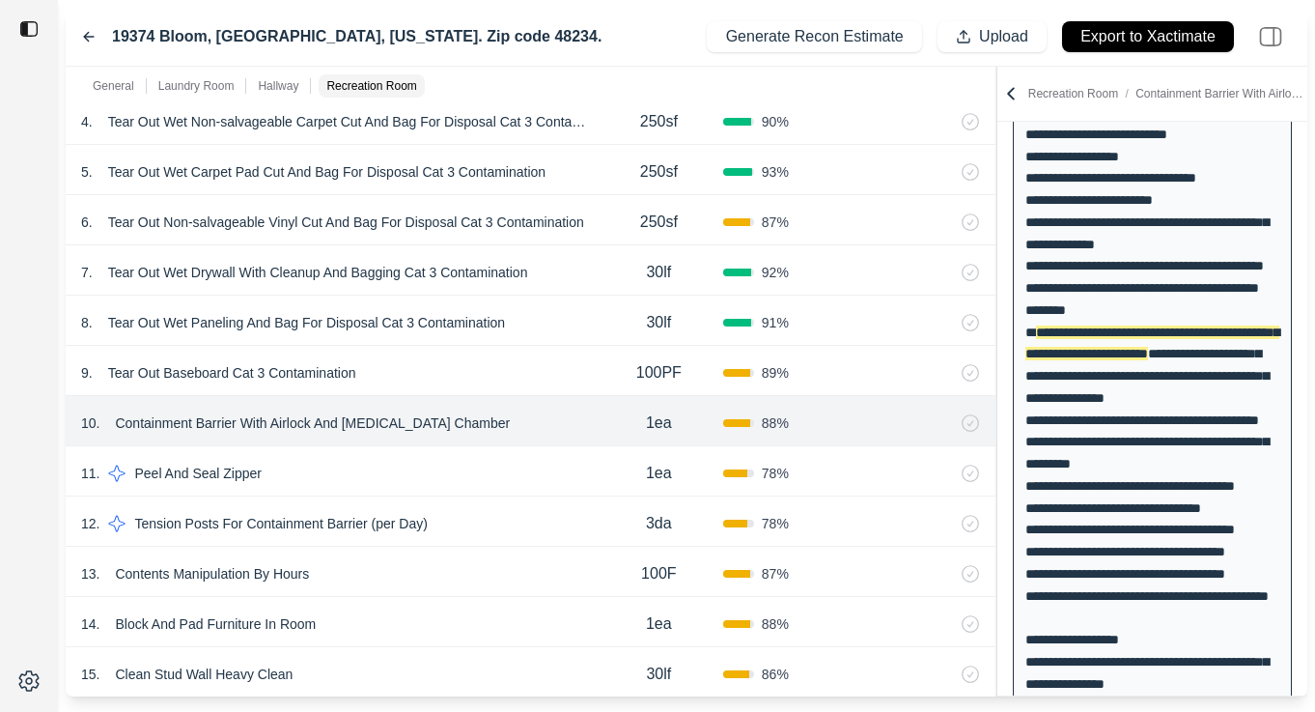
scroll to position [2252, 0]
click at [521, 557] on div "13 . Contents Manipulation By Hours 100F 87 %" at bounding box center [531, 571] width 930 height 50
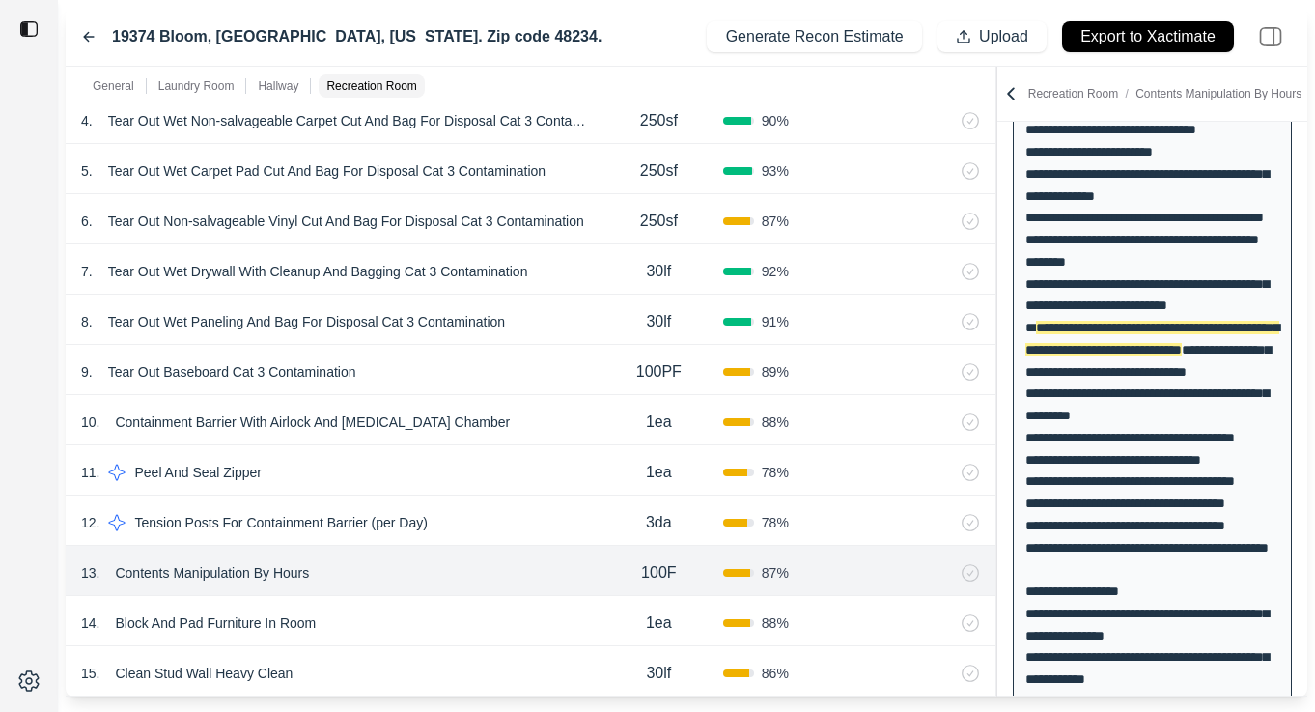
click at [521, 557] on div "13 . Contents Manipulation By Hours 100F 87 %" at bounding box center [531, 571] width 930 height 50
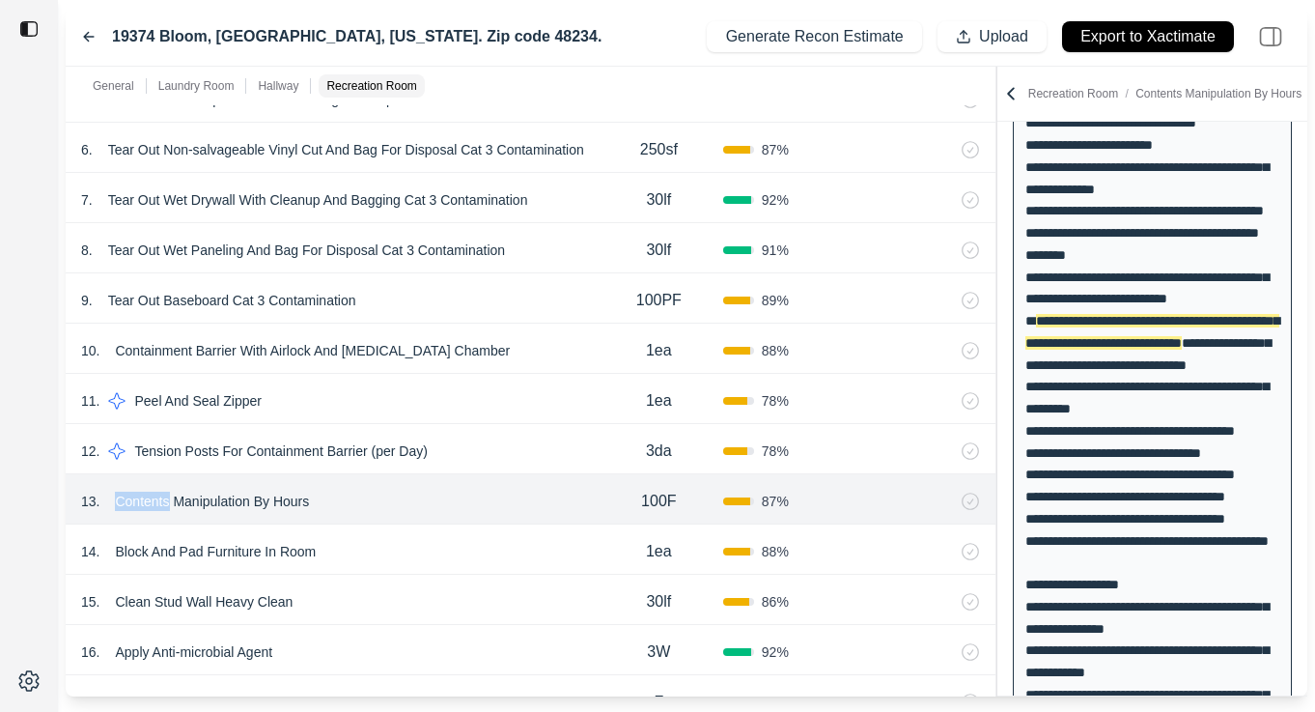
scroll to position [2327, 0]
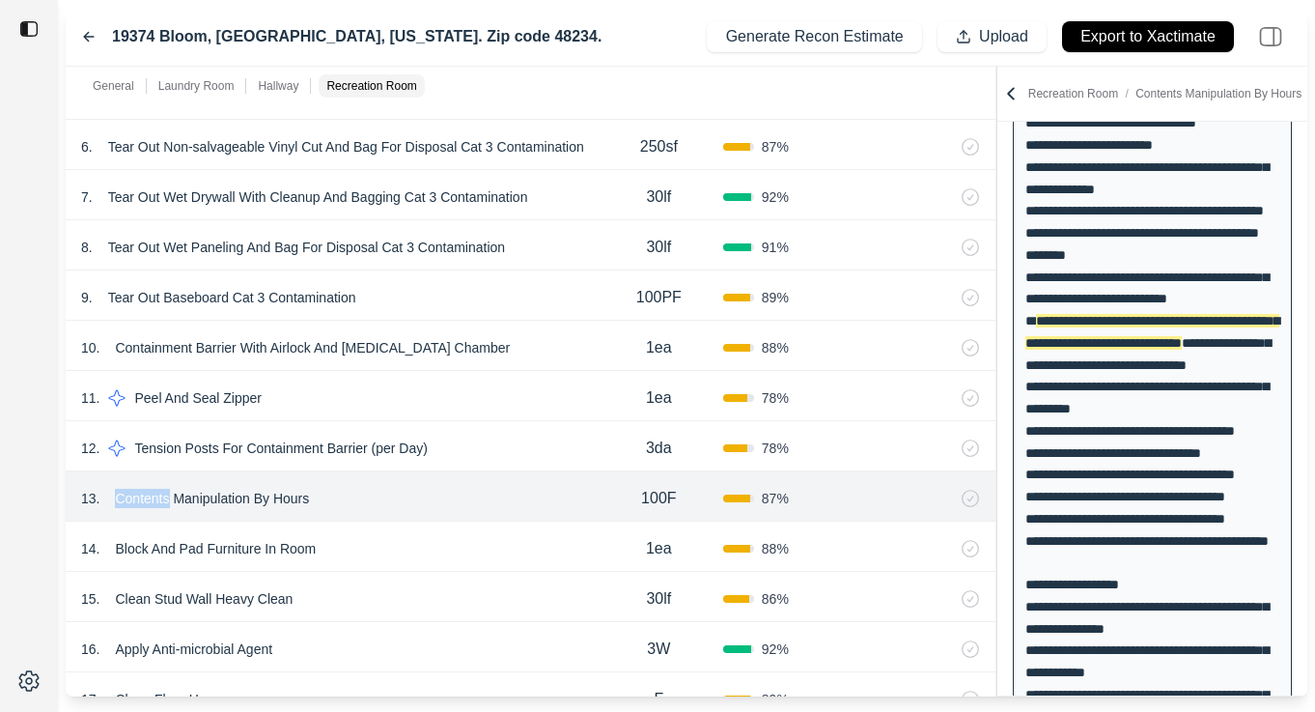
click at [444, 546] on div "14 . Block And Pad Furniture In Room" at bounding box center [338, 548] width 514 height 27
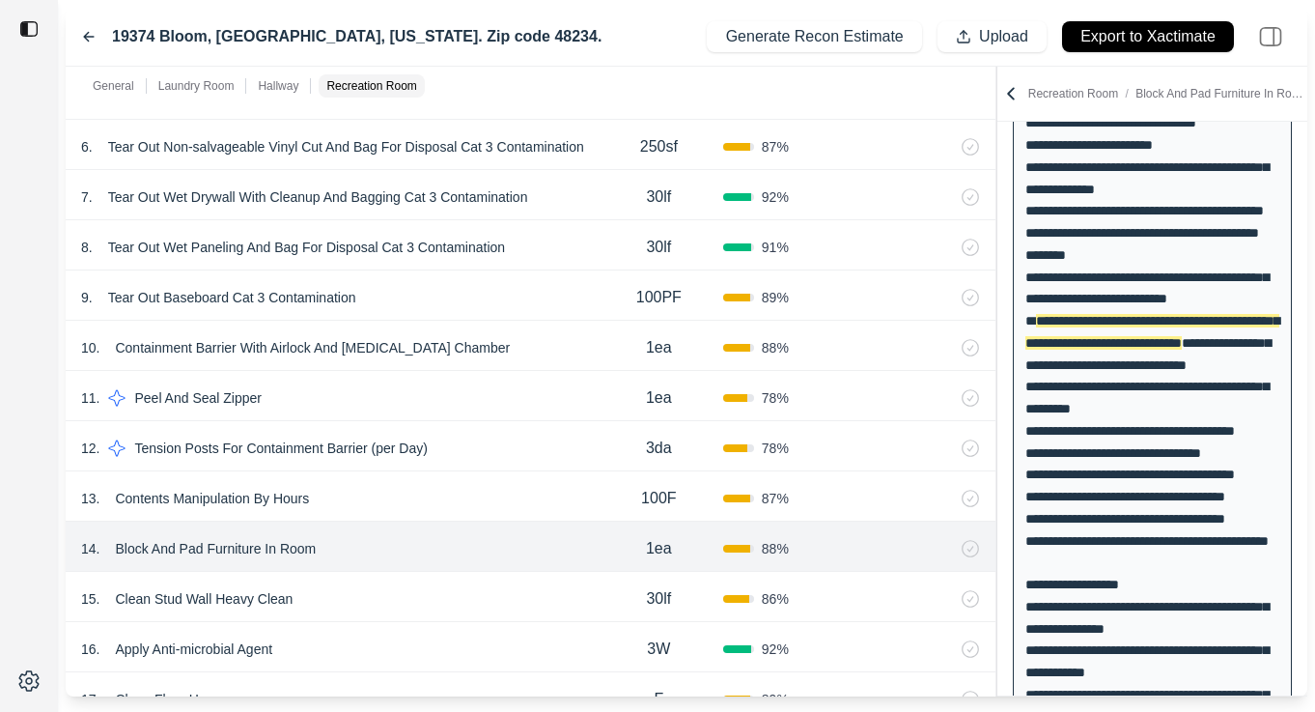
click at [434, 553] on div "14 . Block And Pad Furniture In Room" at bounding box center [338, 548] width 514 height 27
click at [265, 549] on p "Block And Pad Furniture In Room" at bounding box center [215, 548] width 216 height 27
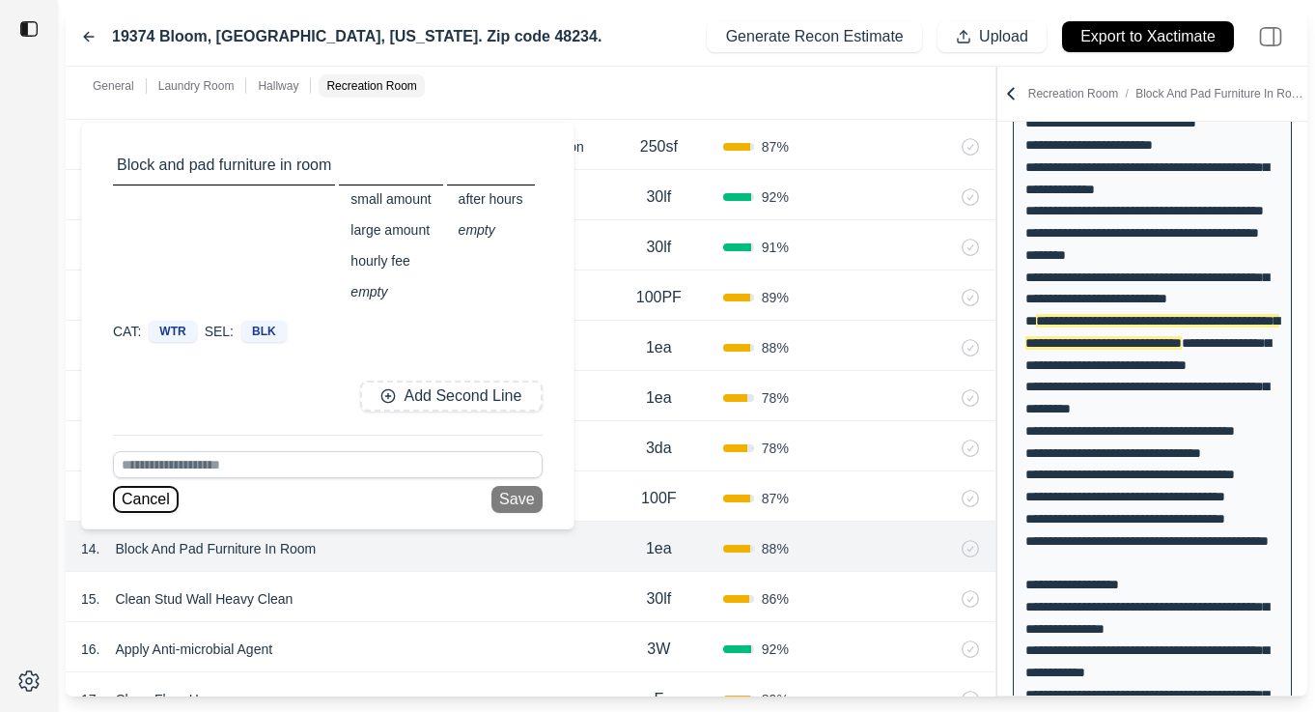
click at [156, 492] on button "Cancel" at bounding box center [146, 499] width 66 height 27
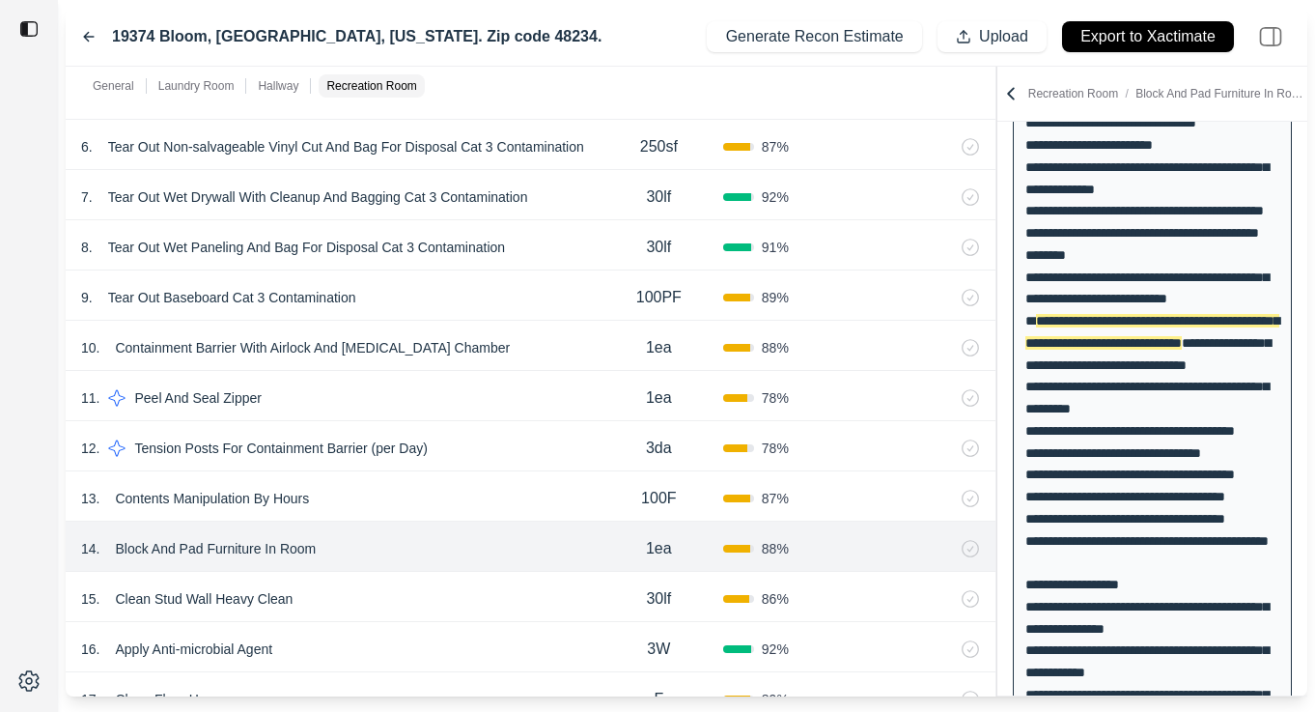
click at [417, 591] on div "15 . Clean Stud Wall Heavy Clean" at bounding box center [338, 598] width 514 height 27
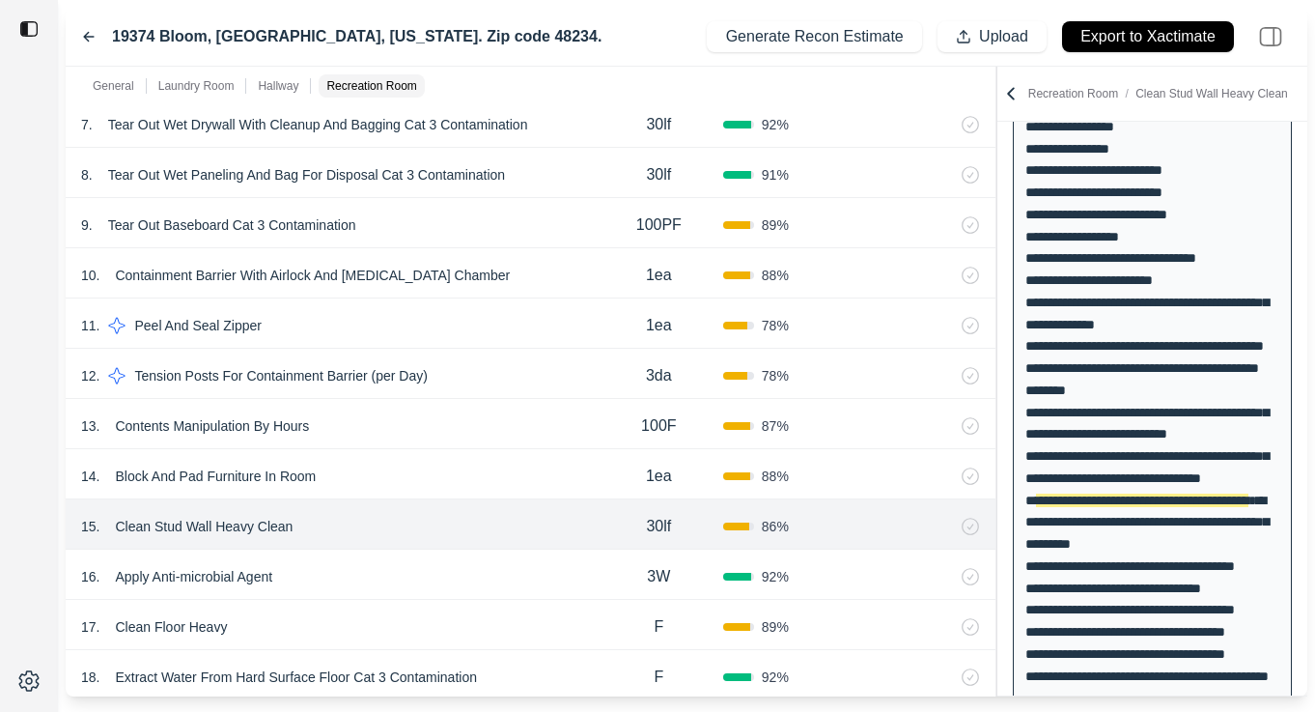
scroll to position [2401, 0]
click at [430, 572] on div "16 . Apply Anti-microbial Agent" at bounding box center [338, 574] width 514 height 27
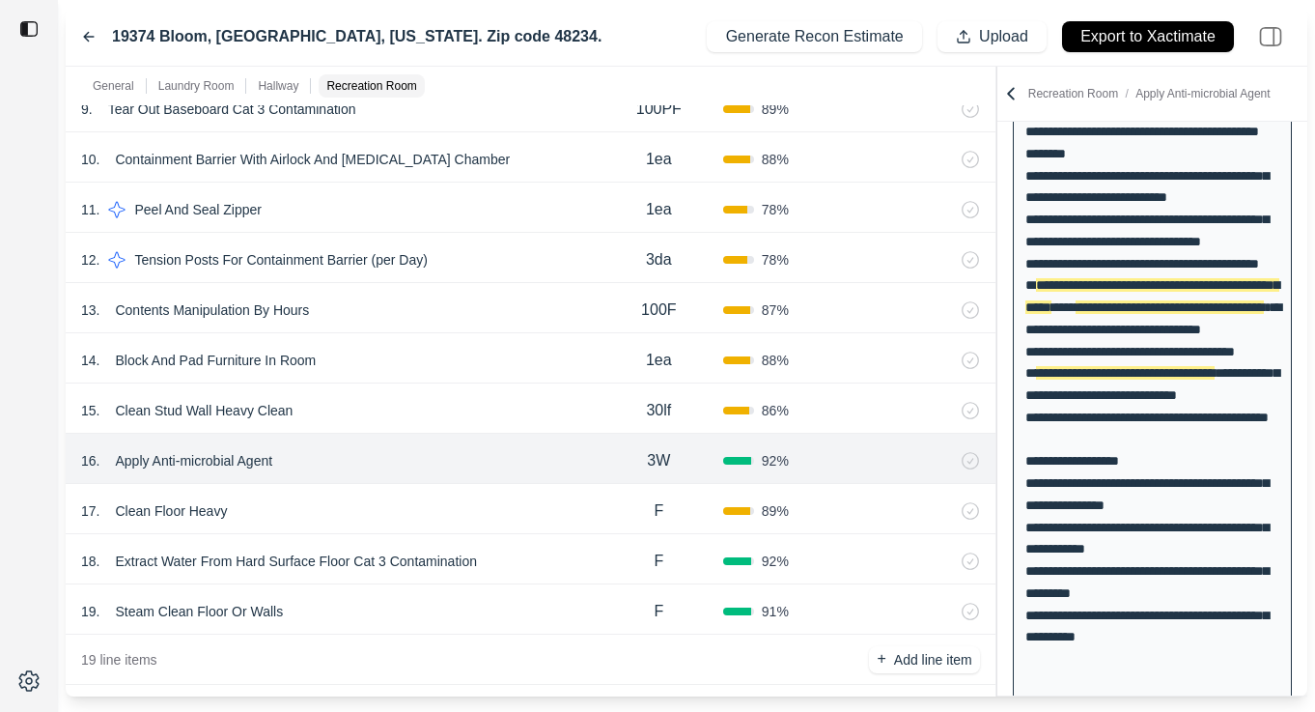
scroll to position [2521, 0]
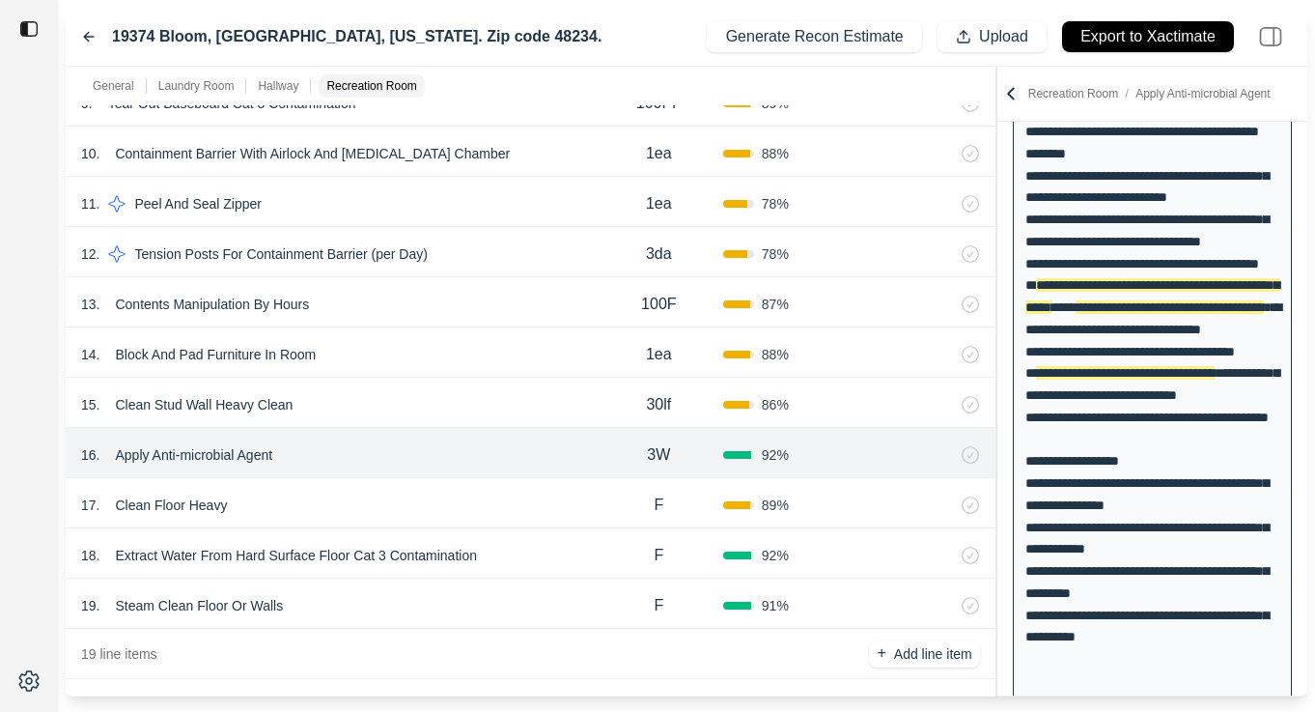
click at [532, 508] on div "17 . Clean Floor Heavy" at bounding box center [338, 505] width 514 height 27
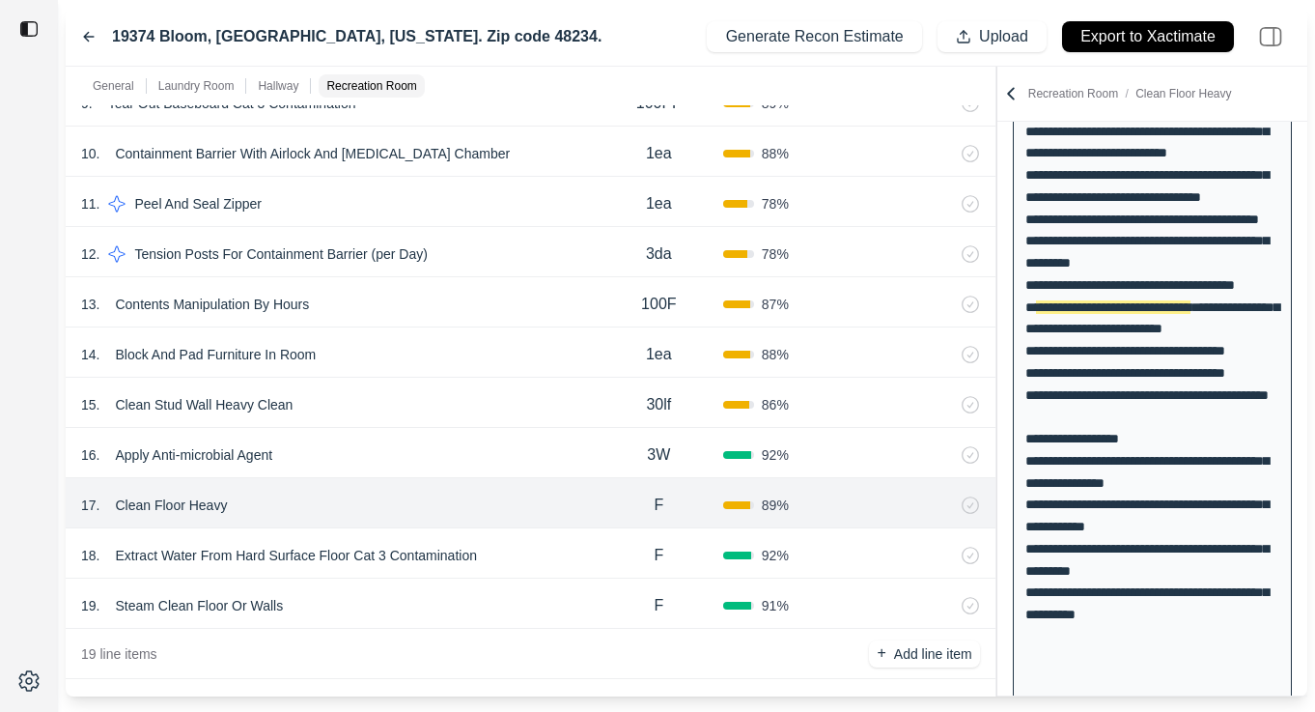
scroll to position [1265, 0]
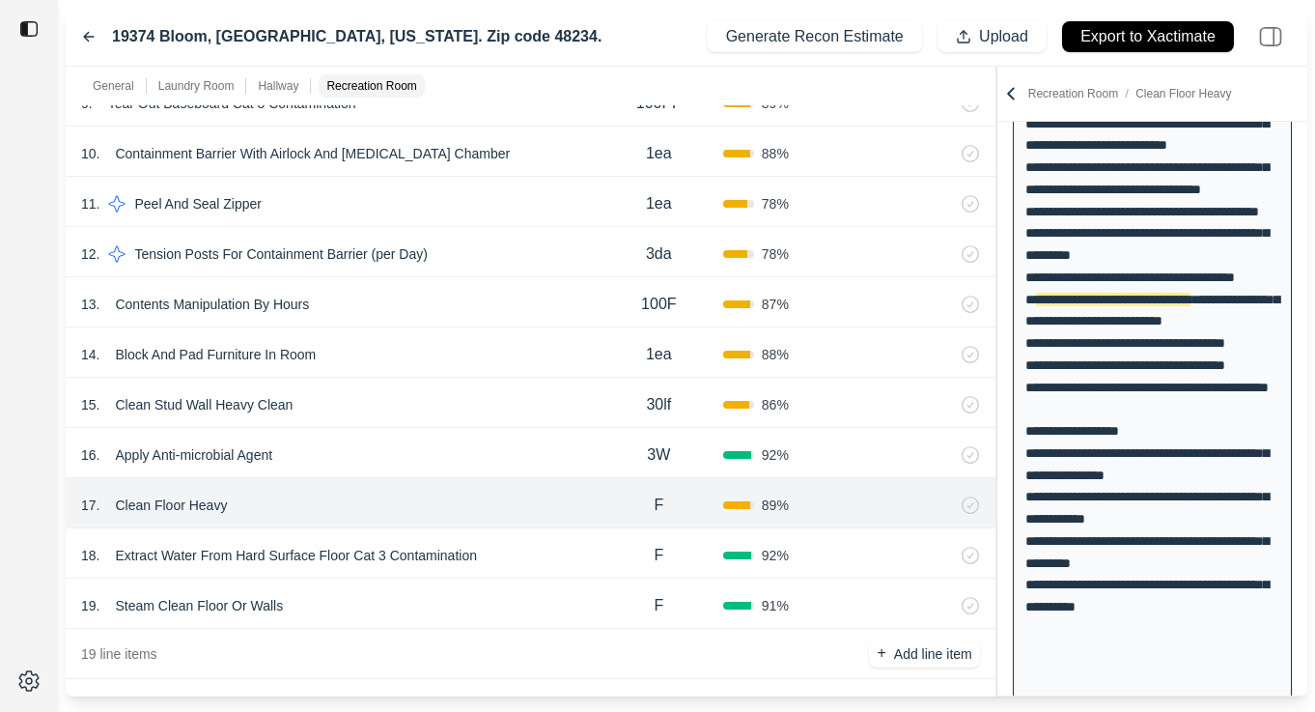
click at [549, 547] on div "18 . Extract Water From Hard Surface Floor Cat 3 Contamination" at bounding box center [338, 555] width 514 height 27
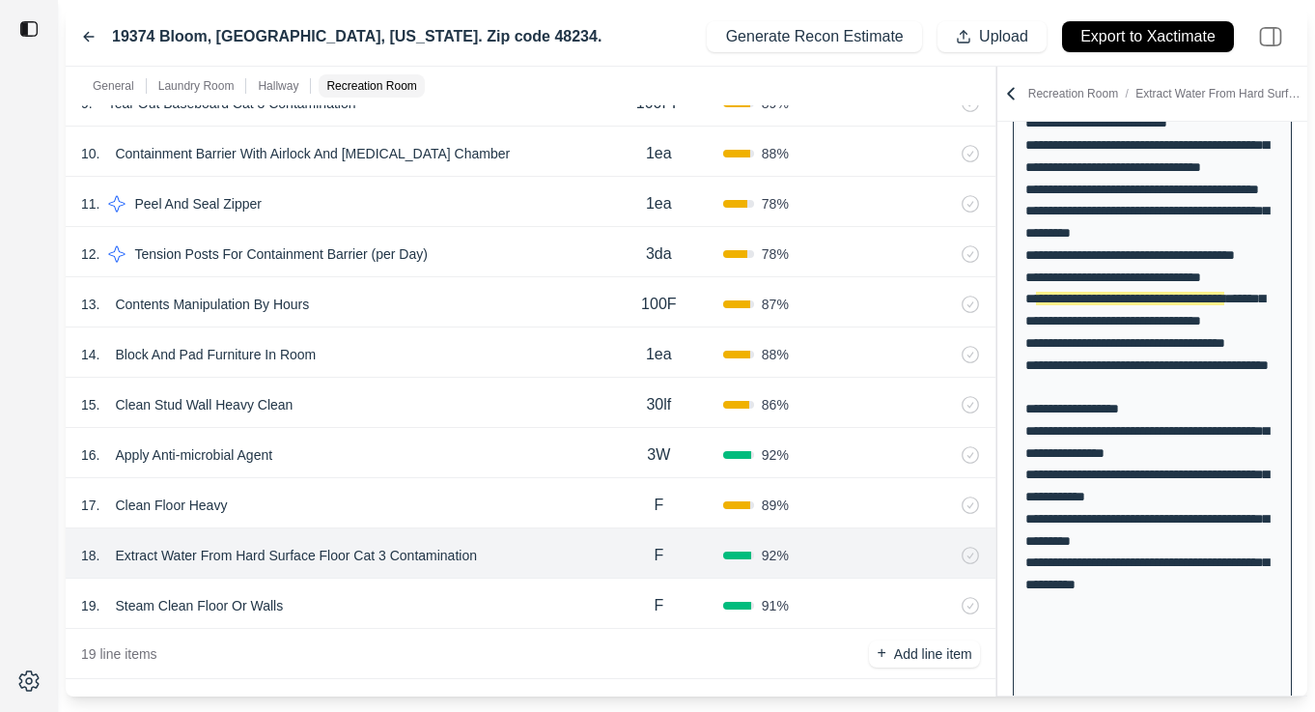
scroll to position [2534, 0]
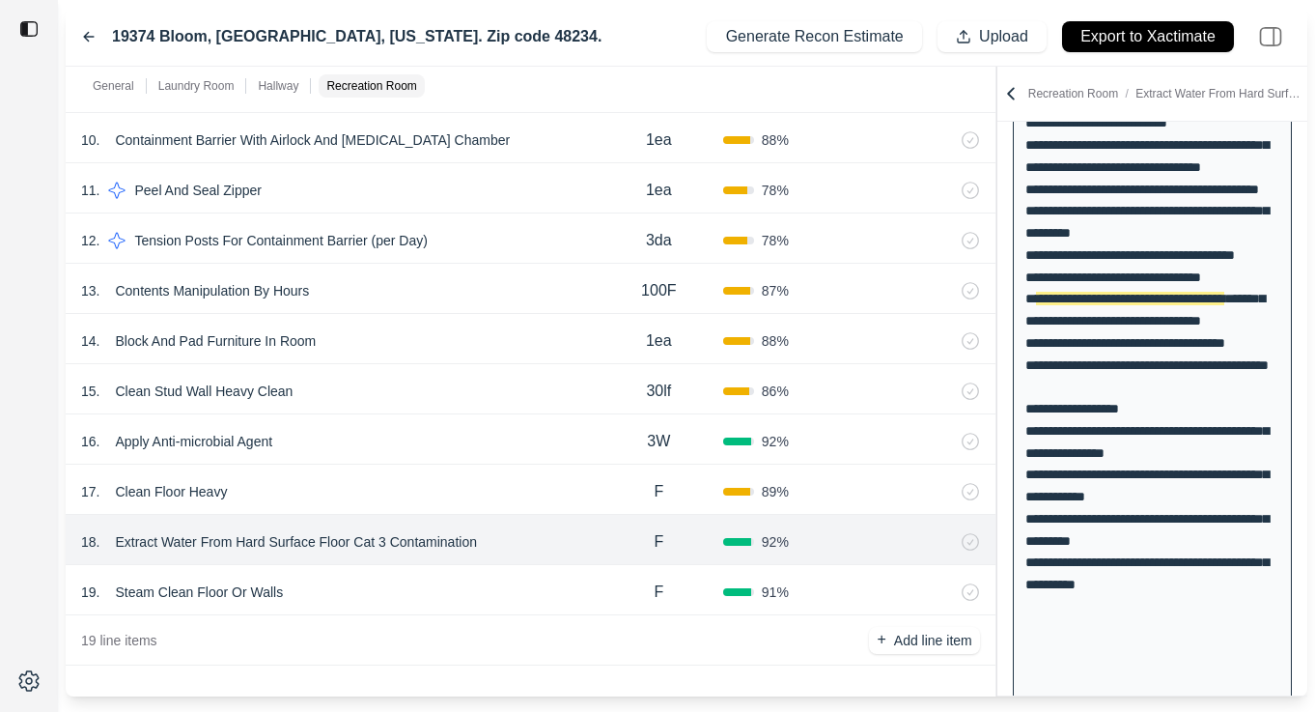
click at [535, 591] on div "19 . Steam Clean Floor Or Walls" at bounding box center [338, 592] width 514 height 27
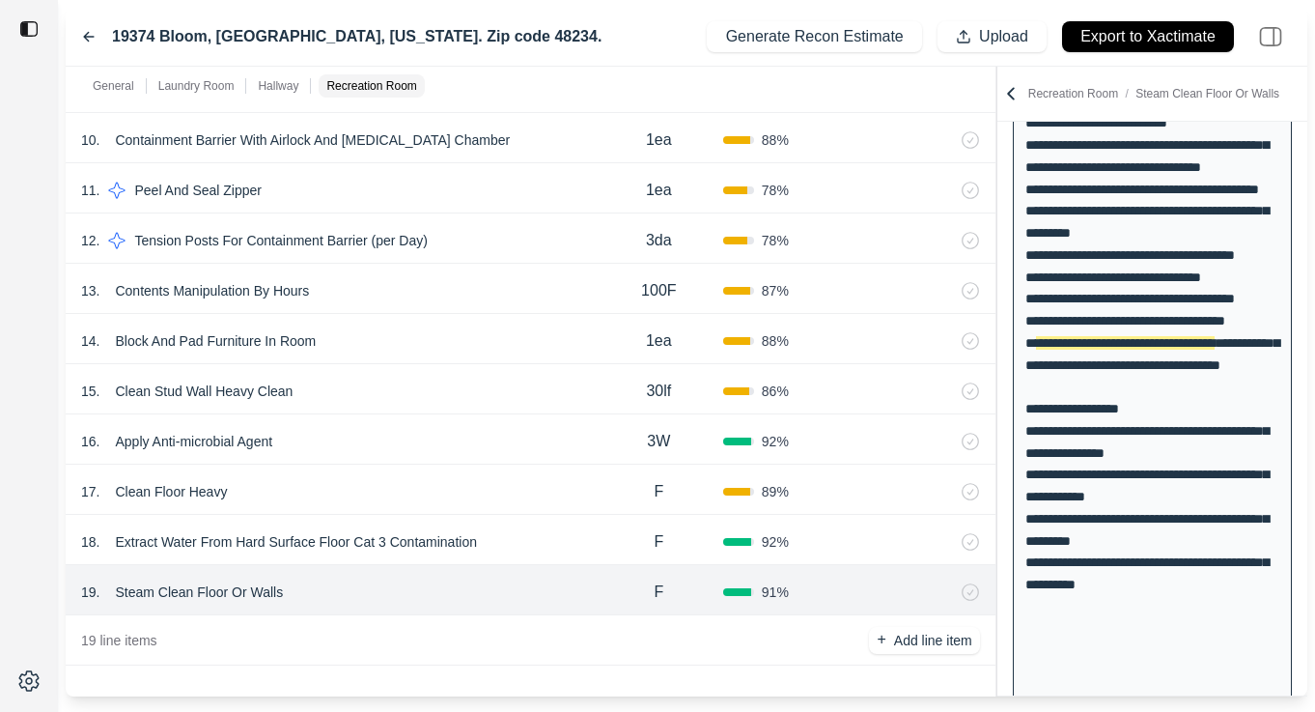
scroll to position [1331, 0]
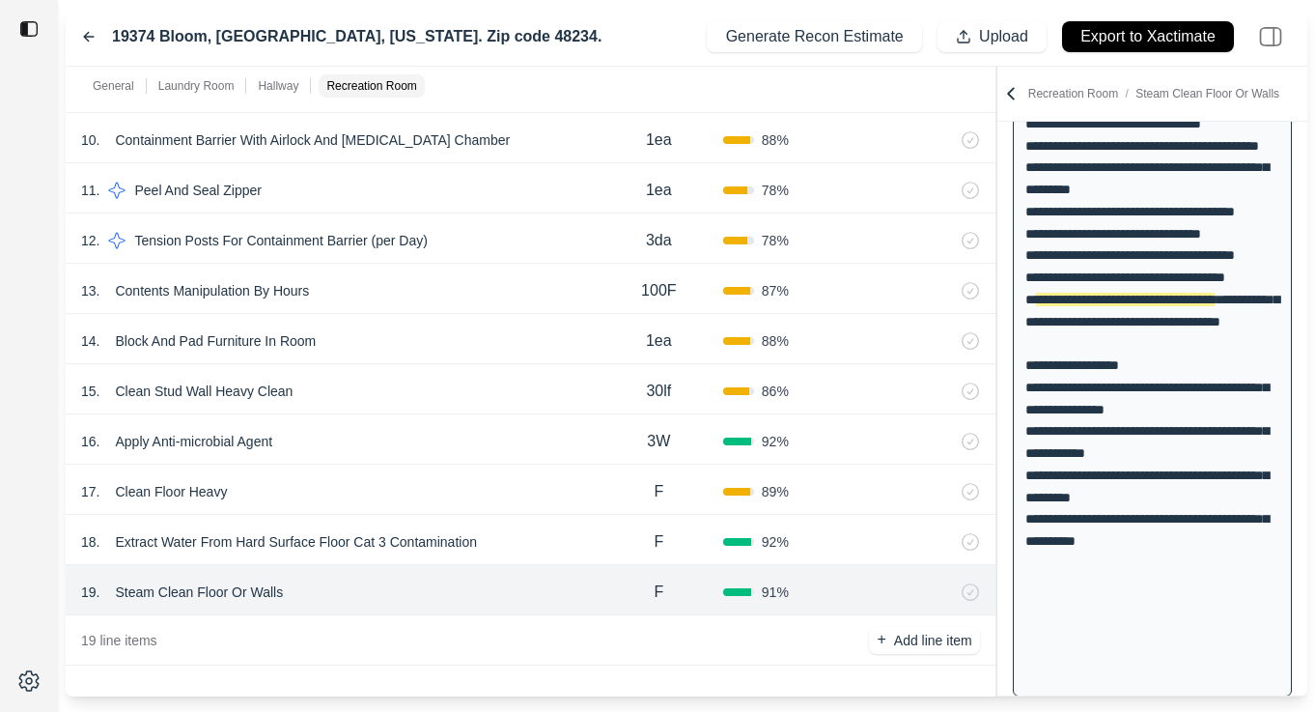
click at [12, 564] on div at bounding box center [29, 356] width 58 height 712
click at [551, 542] on div "18 . Extract Water From Hard Surface Floor Cat 3 Contamination" at bounding box center [338, 541] width 514 height 27
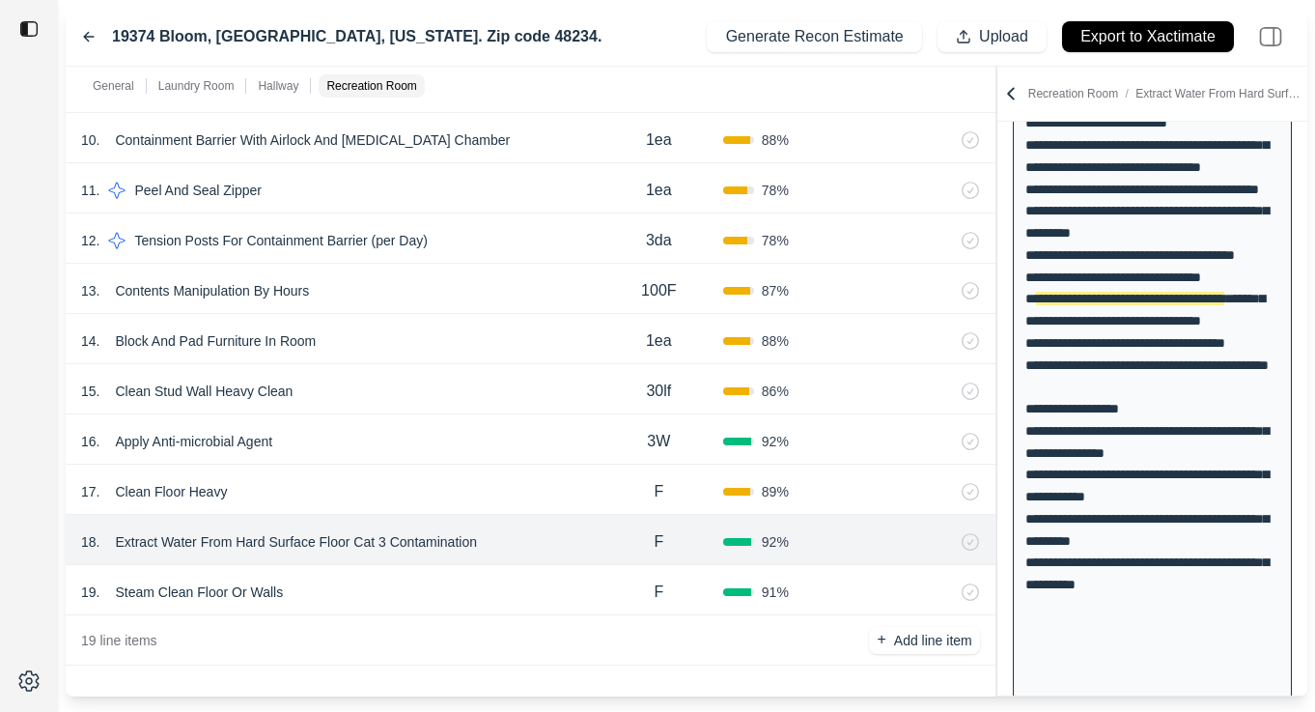
click at [564, 496] on div "17 . Clean Floor Heavy" at bounding box center [338, 491] width 514 height 27
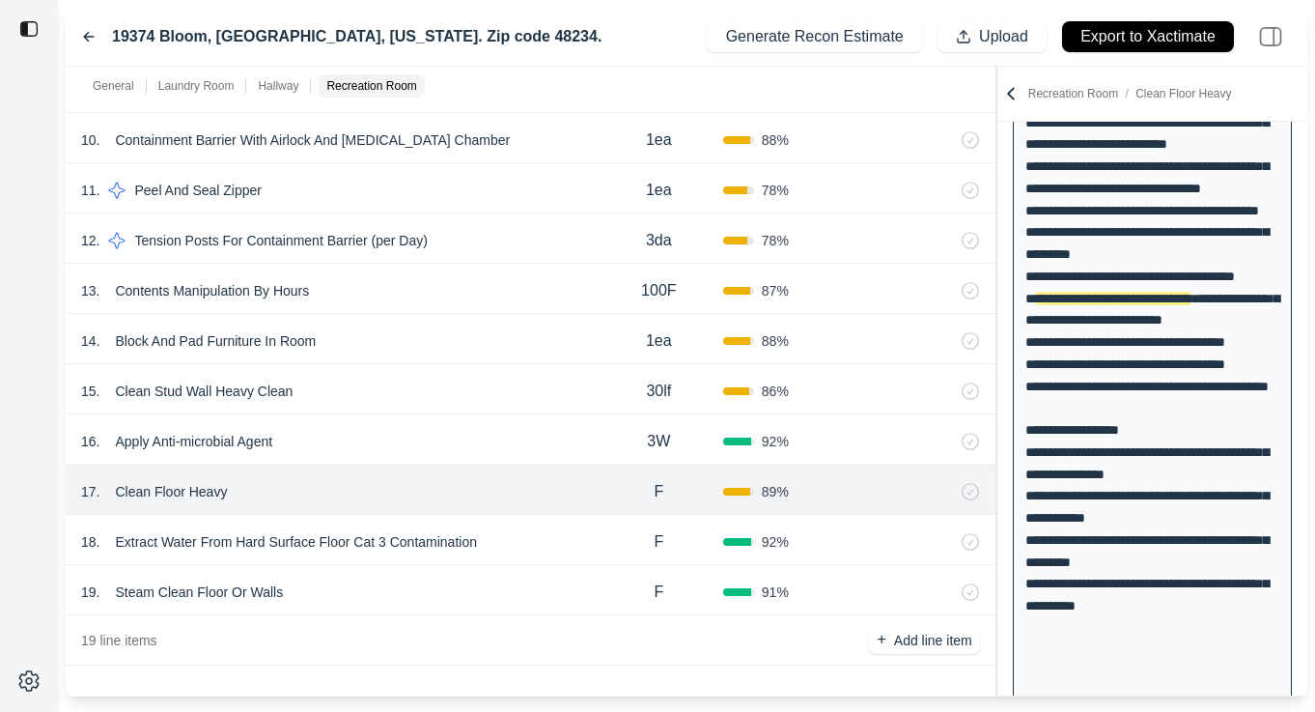
scroll to position [1265, 0]
click at [579, 552] on div "18 . Extract Water From Hard Surface Floor Cat 3 Contamination" at bounding box center [338, 541] width 514 height 27
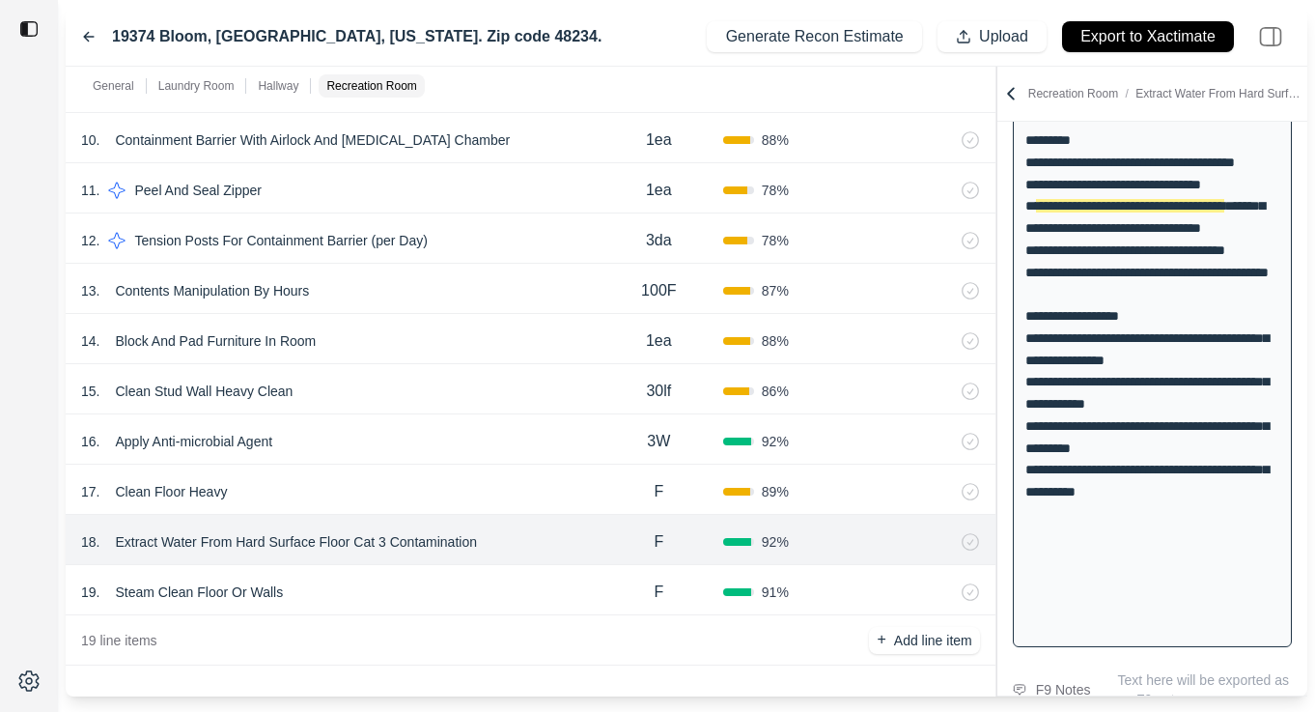
scroll to position [1420, 0]
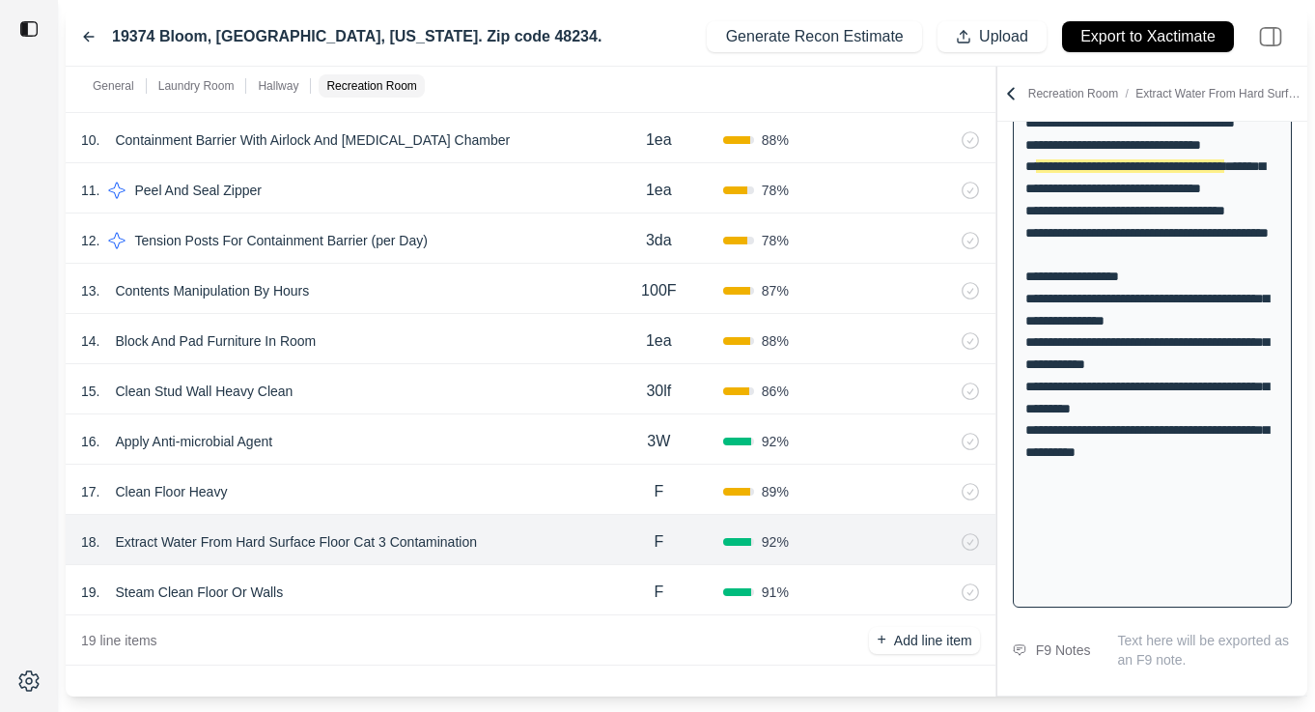
click at [509, 585] on div "19 . Steam Clean Floor Or Walls" at bounding box center [338, 592] width 514 height 27
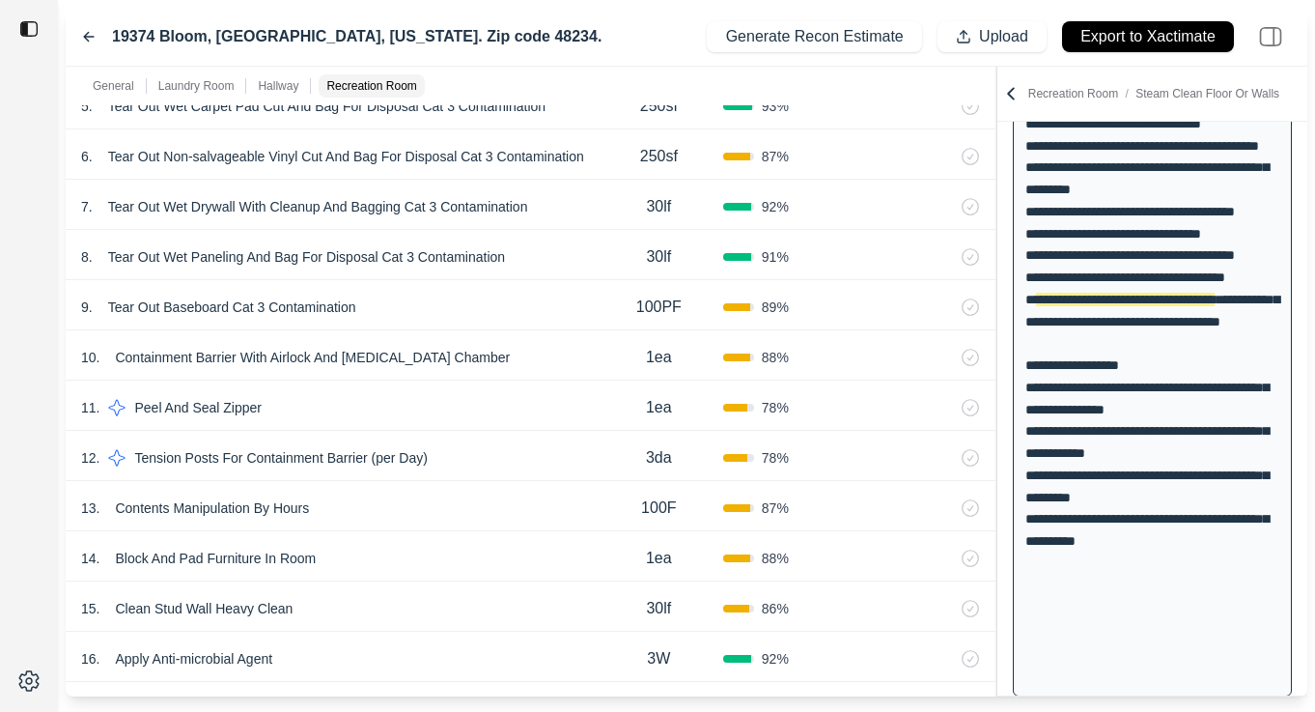
scroll to position [2534, 0]
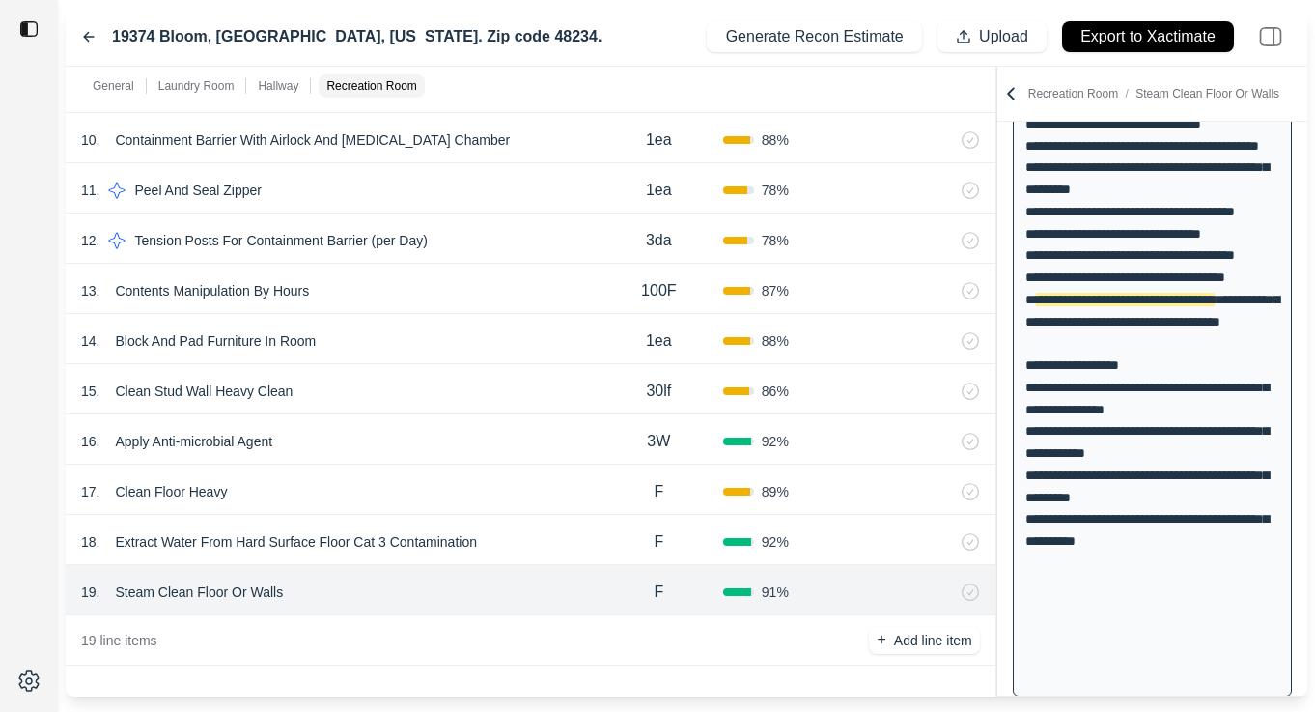
click at [90, 34] on icon at bounding box center [88, 36] width 15 height 15
